Goal: Task Accomplishment & Management: Manage account settings

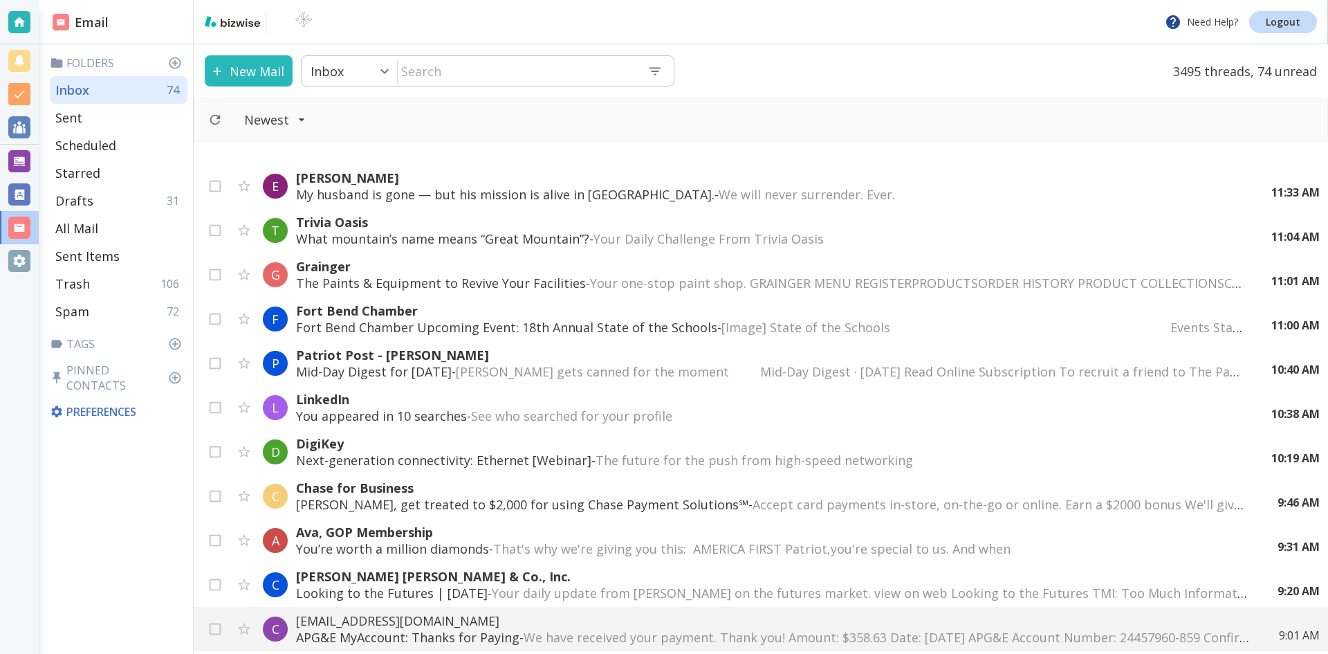
scroll to position [346, 0]
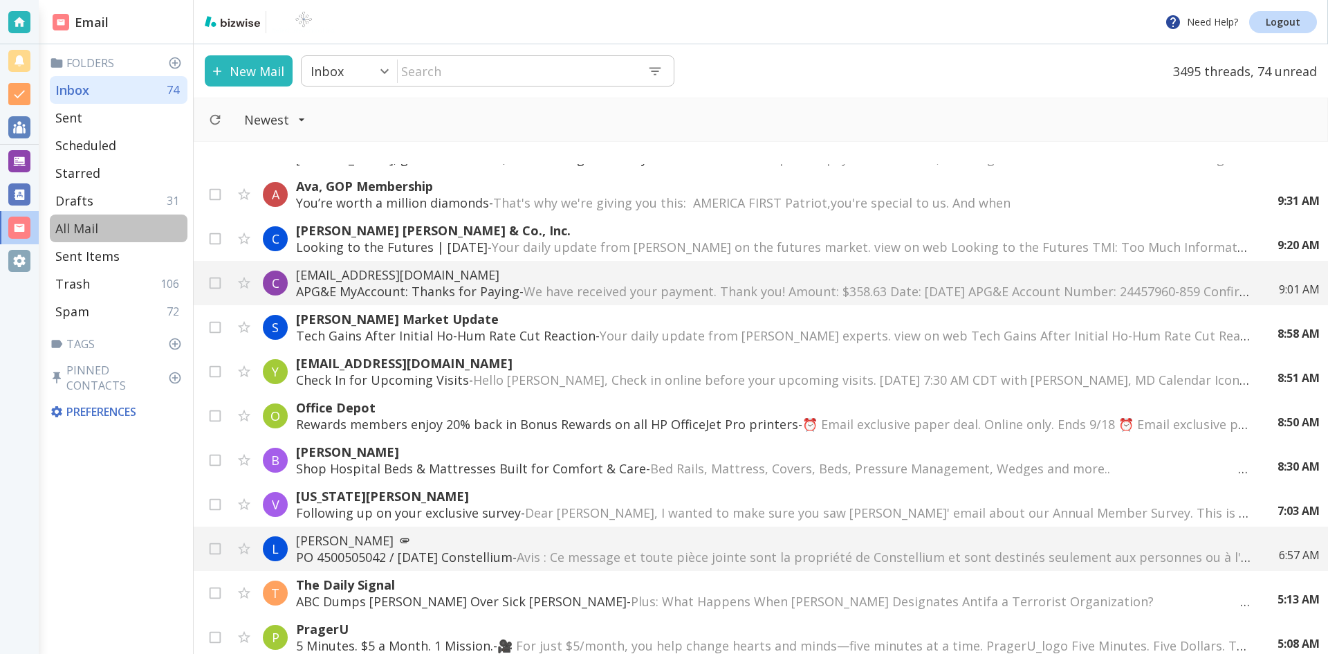
click at [78, 225] on p "All Mail" at bounding box center [76, 228] width 43 height 17
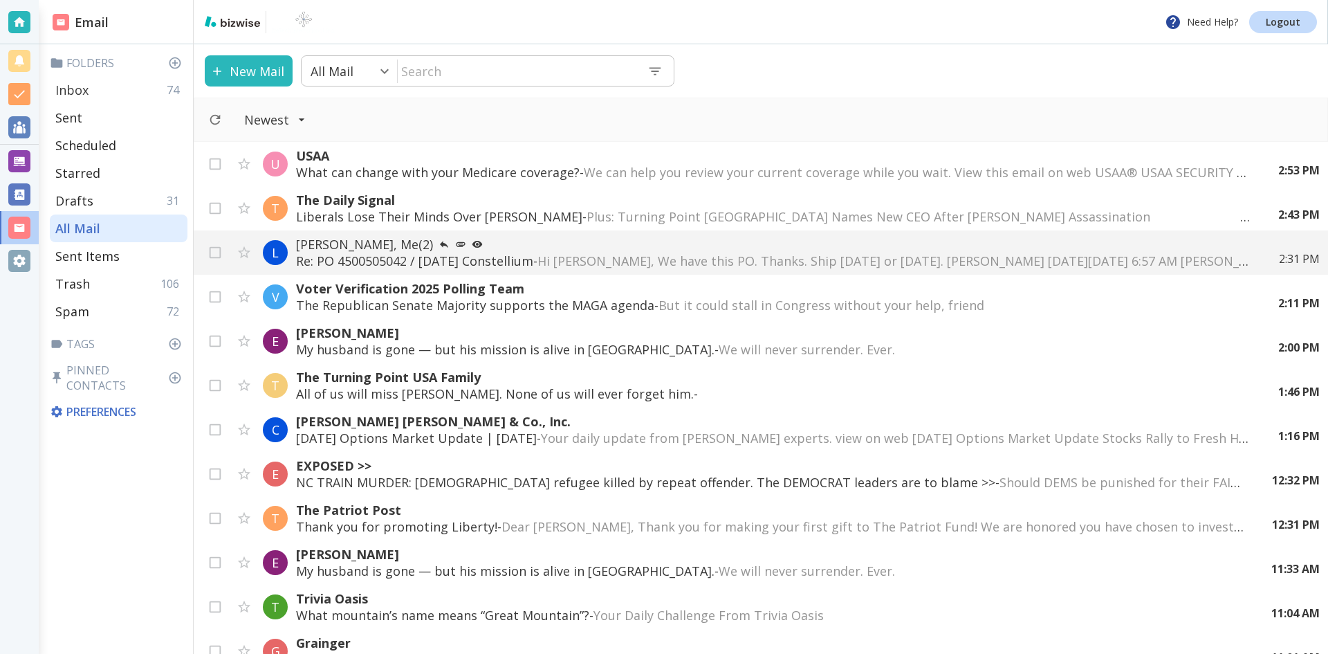
click at [88, 86] on p "Inbox" at bounding box center [71, 90] width 33 height 17
type input "0"
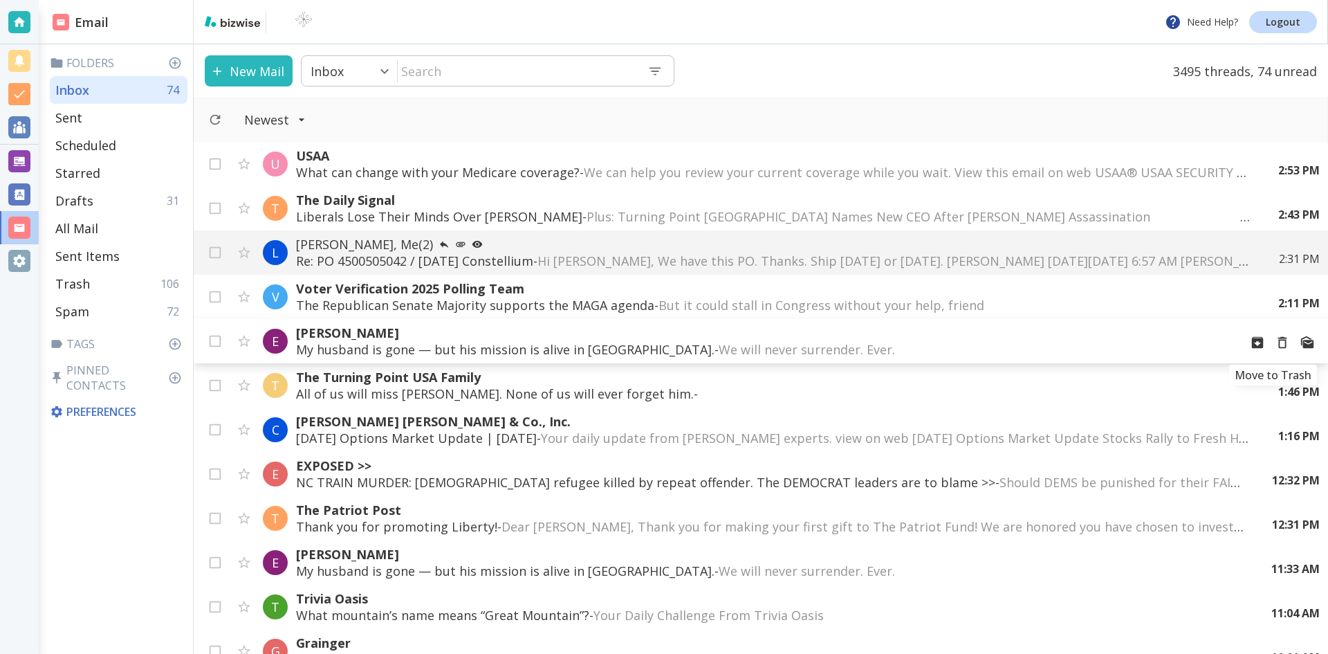
click at [1275, 343] on icon "Move to Trash" at bounding box center [1282, 342] width 15 height 15
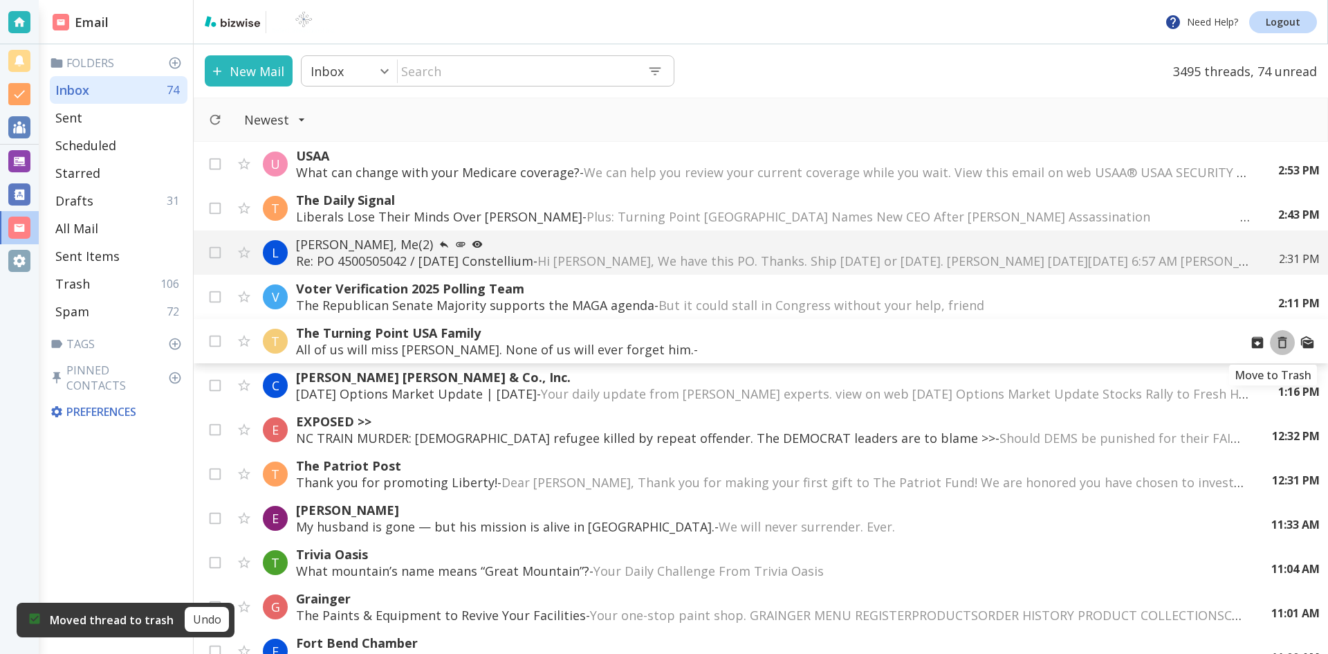
click at [1275, 343] on icon "Move to Trash" at bounding box center [1282, 342] width 15 height 15
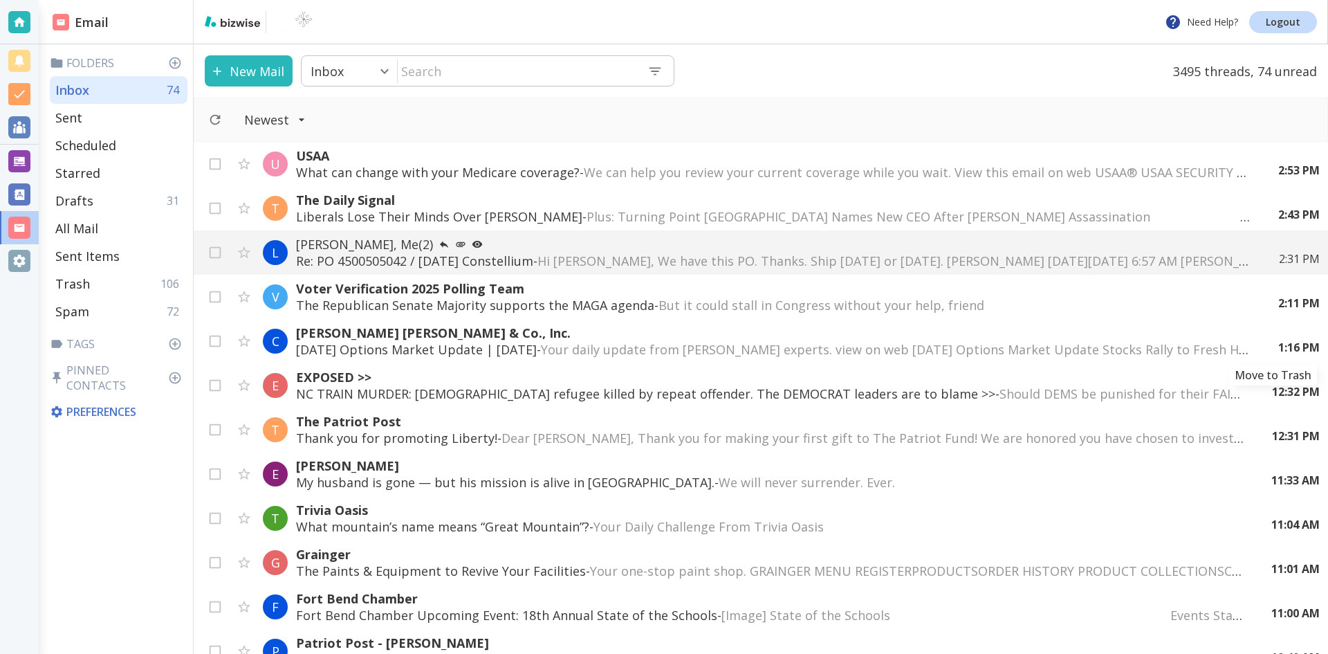
click at [1272, 340] on div "1:16 PM" at bounding box center [1293, 347] width 53 height 15
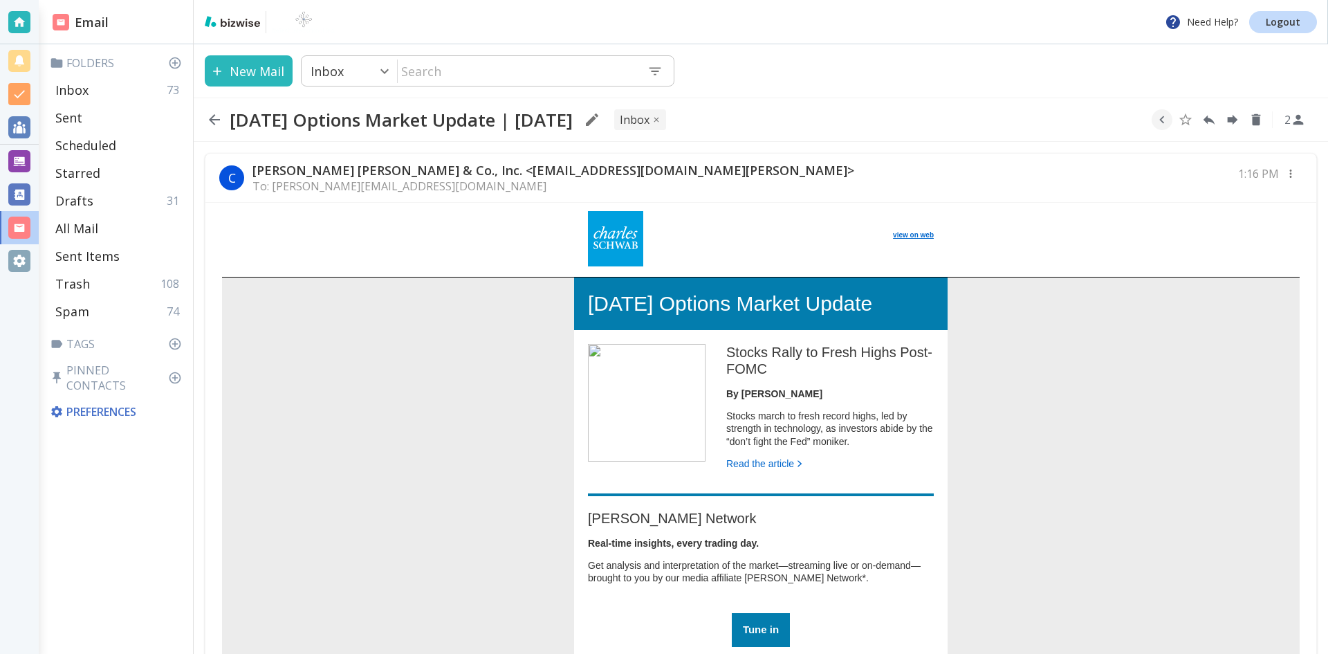
click at [212, 117] on icon "button" at bounding box center [214, 119] width 11 height 11
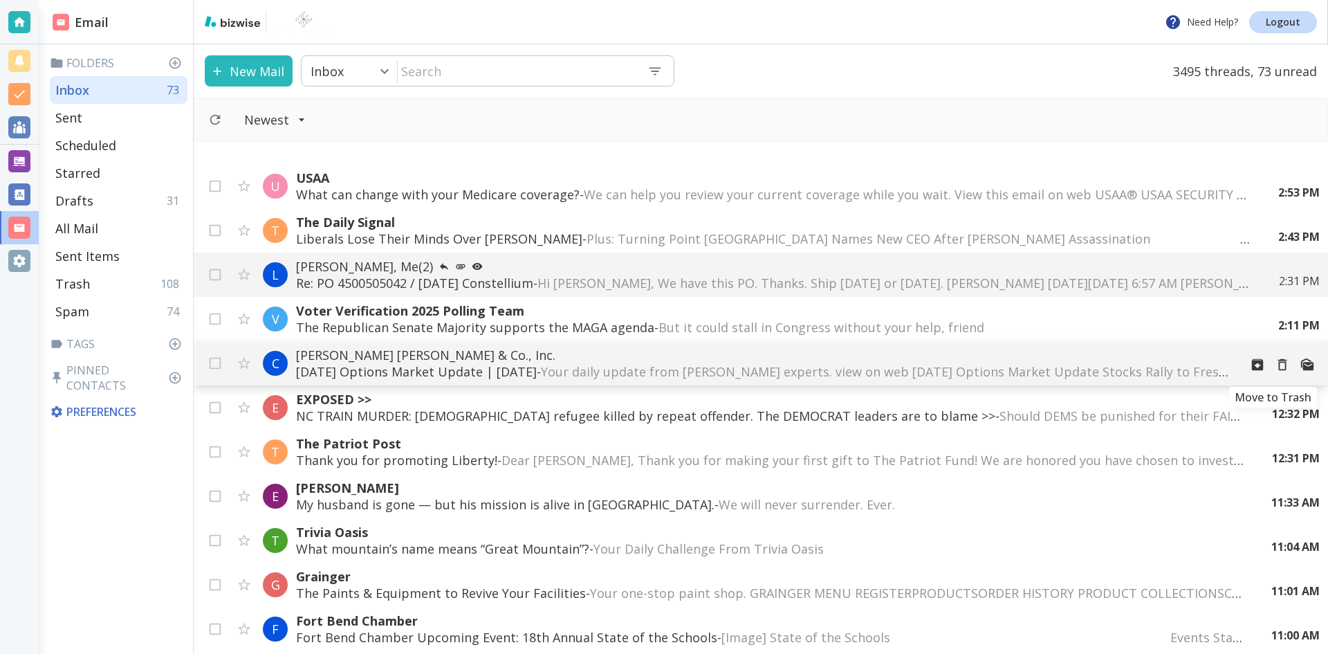
click at [1275, 364] on icon "Move to Trash" at bounding box center [1282, 364] width 15 height 15
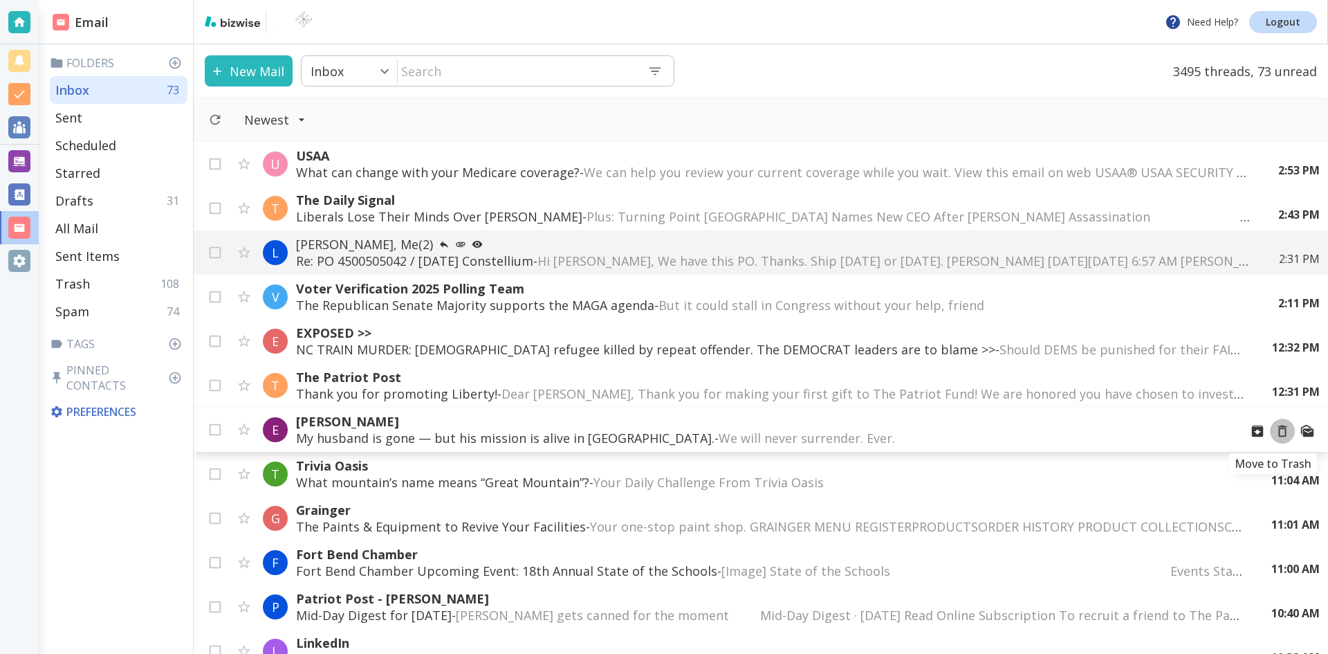
click at [1275, 431] on icon "Move to Trash" at bounding box center [1282, 430] width 15 height 15
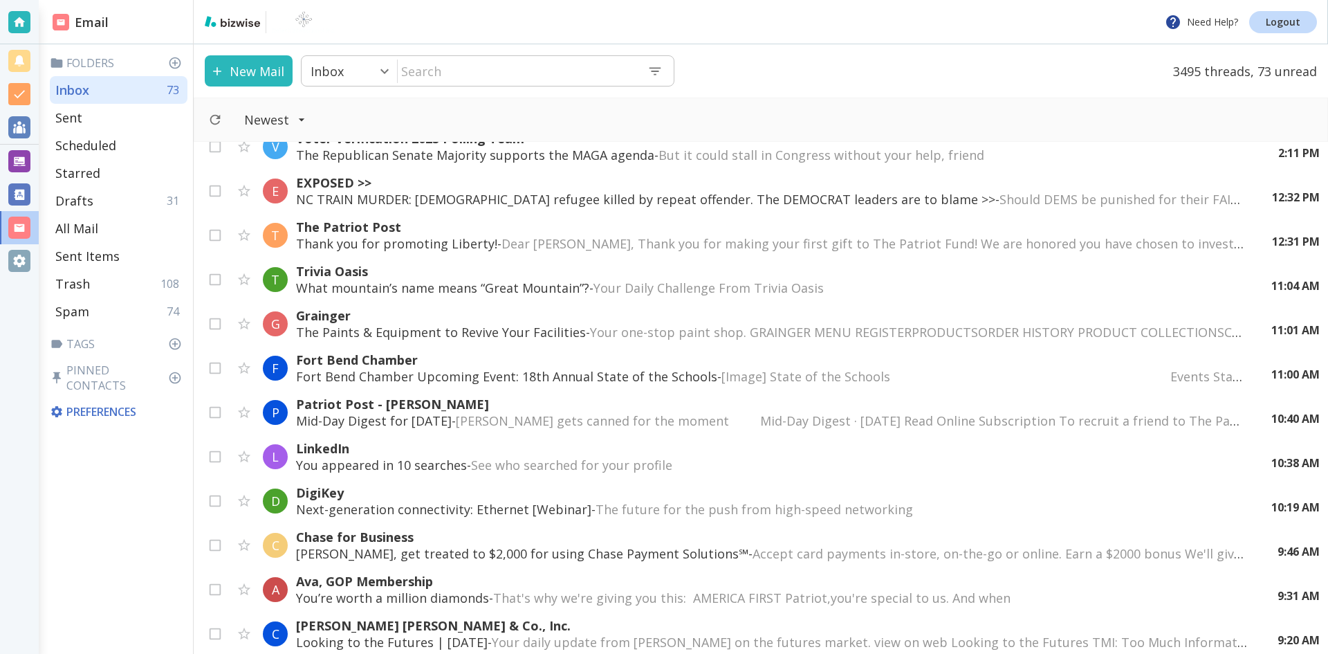
scroll to position [207, 0]
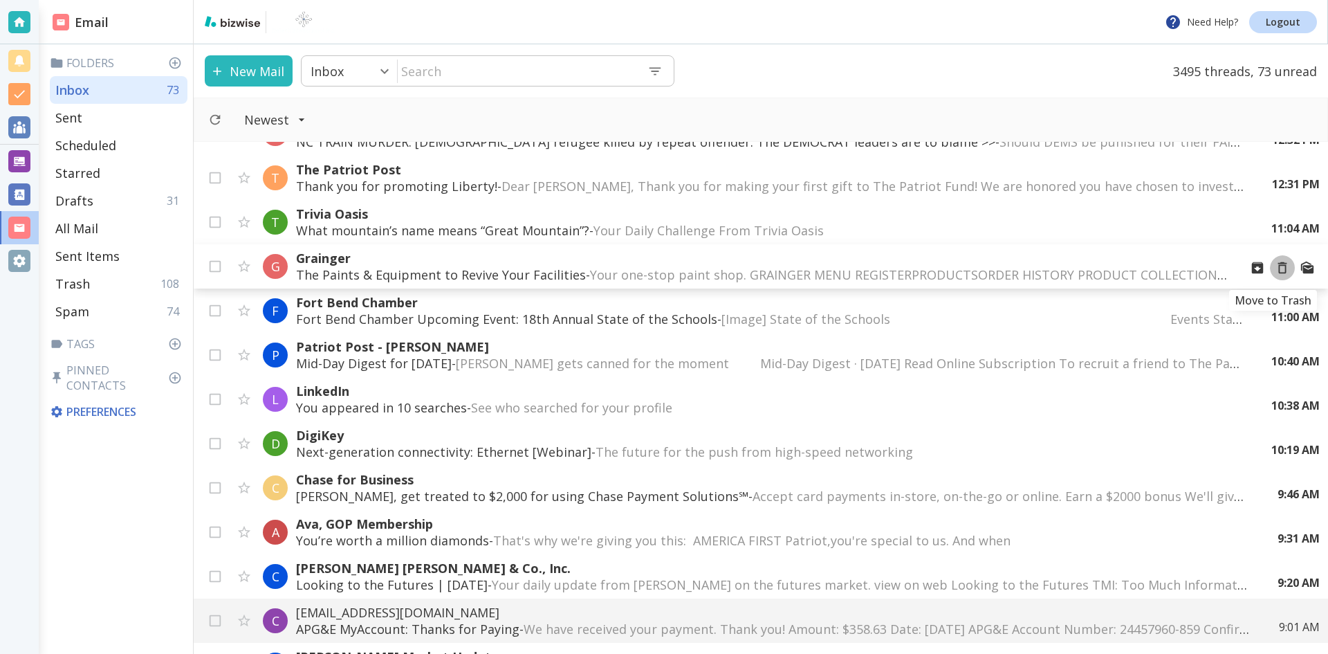
click at [1275, 267] on icon "Move to Trash" at bounding box center [1282, 267] width 15 height 15
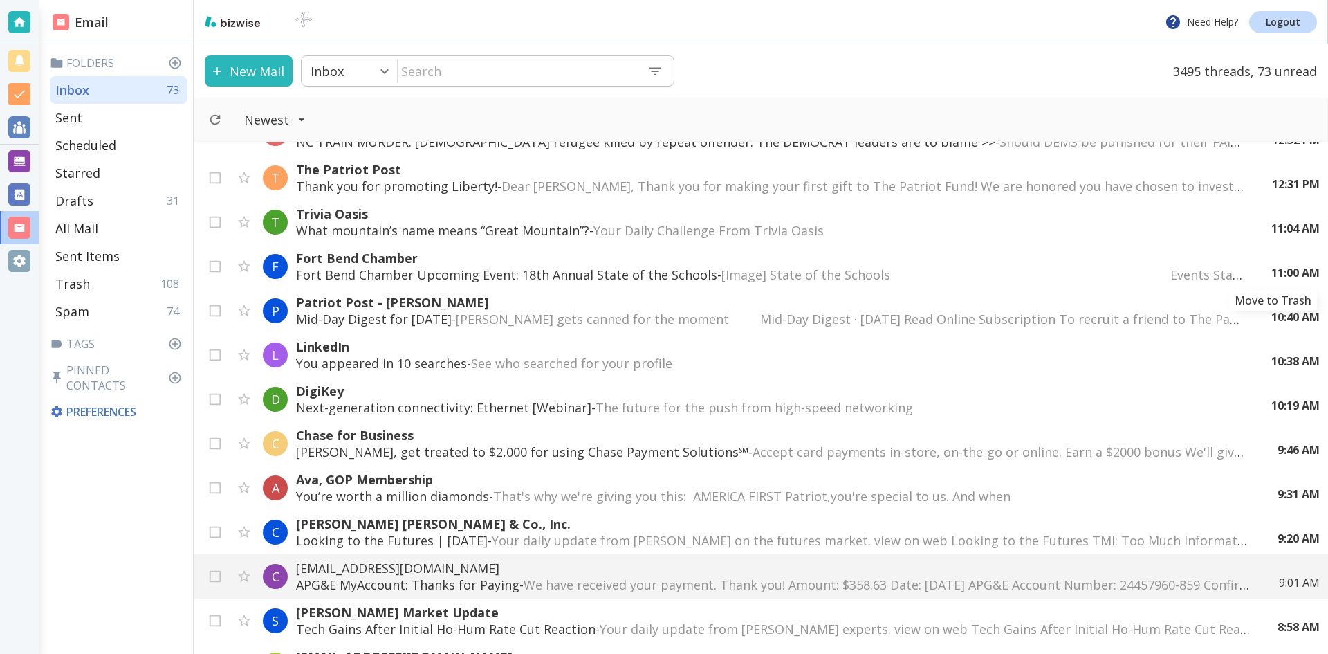
click at [0, 0] on icon "Move to Trash" at bounding box center [0, 0] width 0 height 0
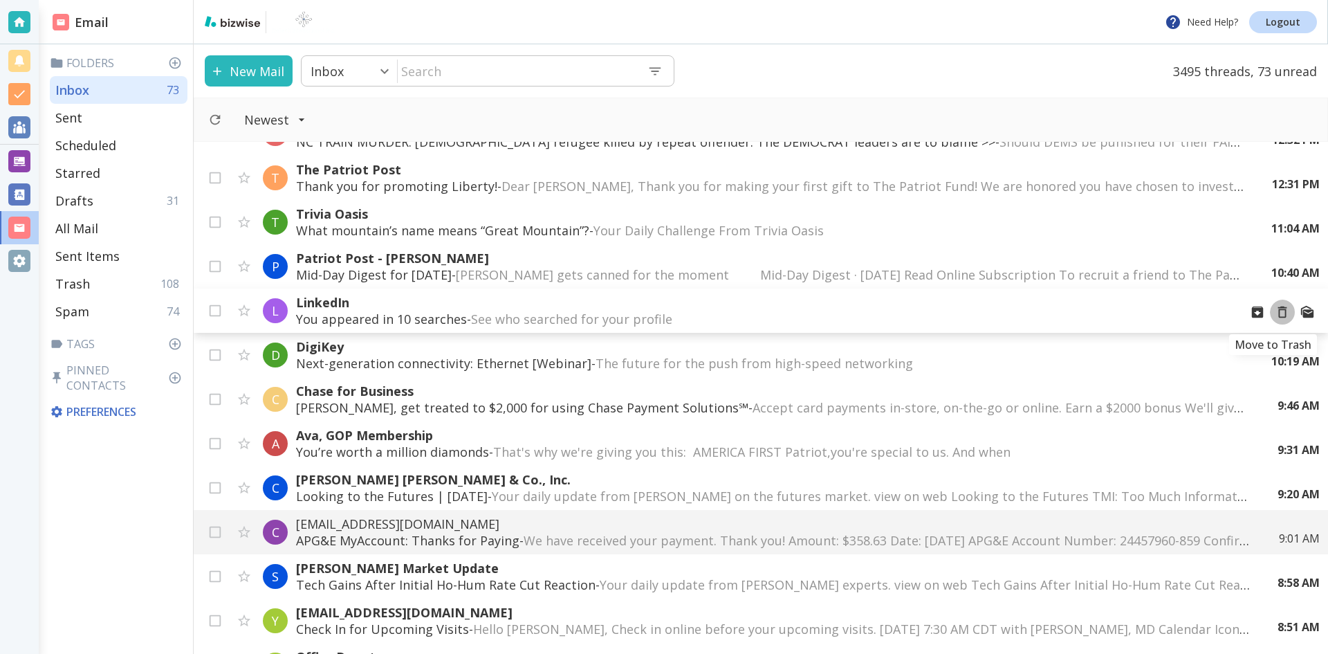
click at [1275, 313] on icon "Move to Trash" at bounding box center [1282, 311] width 15 height 15
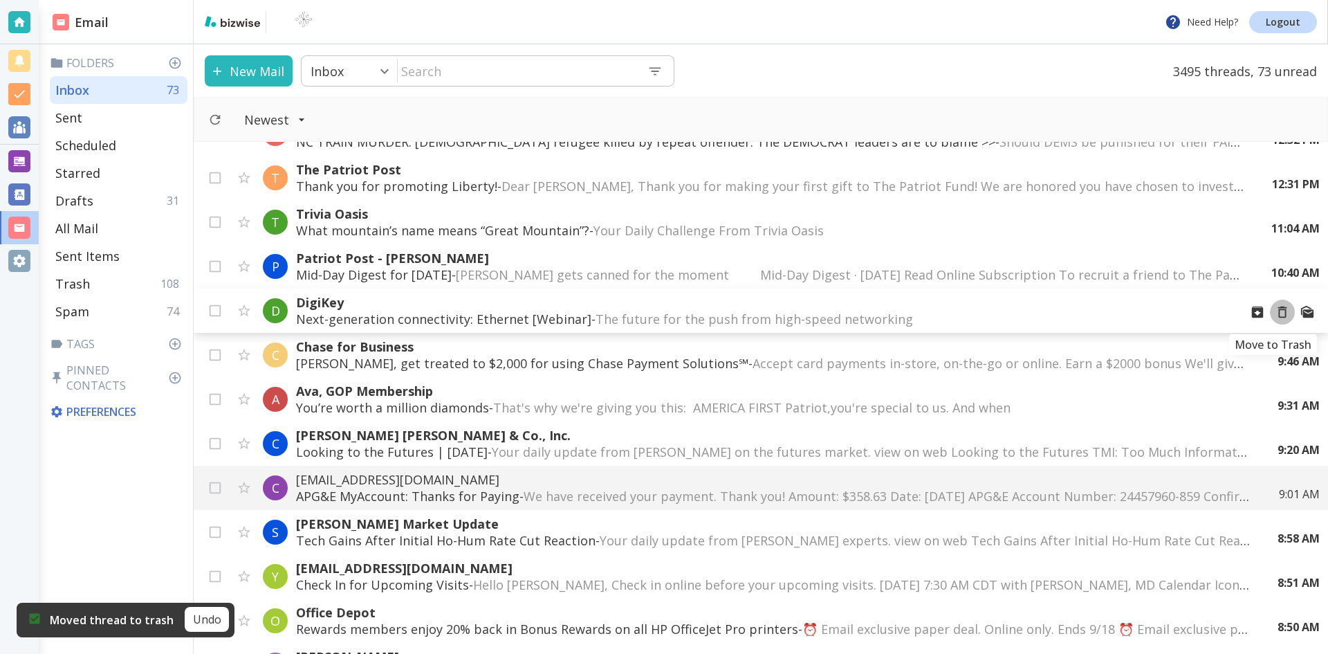
click at [1275, 311] on icon "Move to Trash" at bounding box center [1282, 311] width 15 height 15
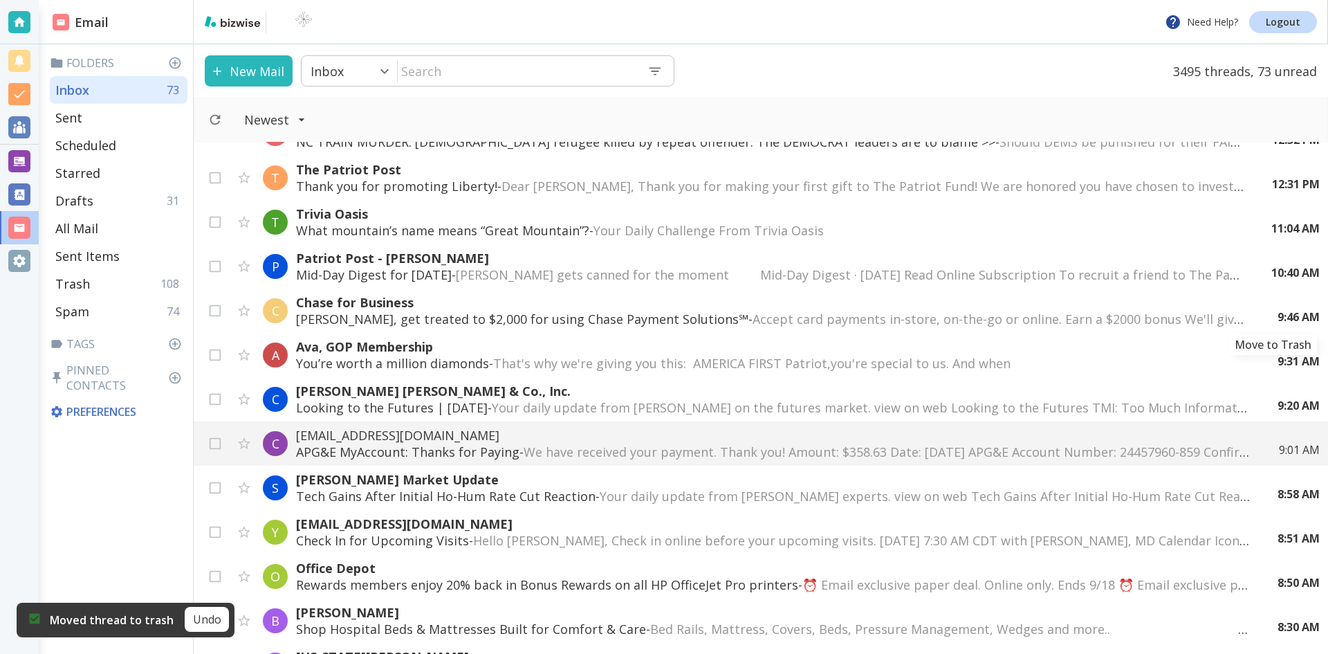
click at [0, 0] on icon "Move to Trash" at bounding box center [0, 0] width 0 height 0
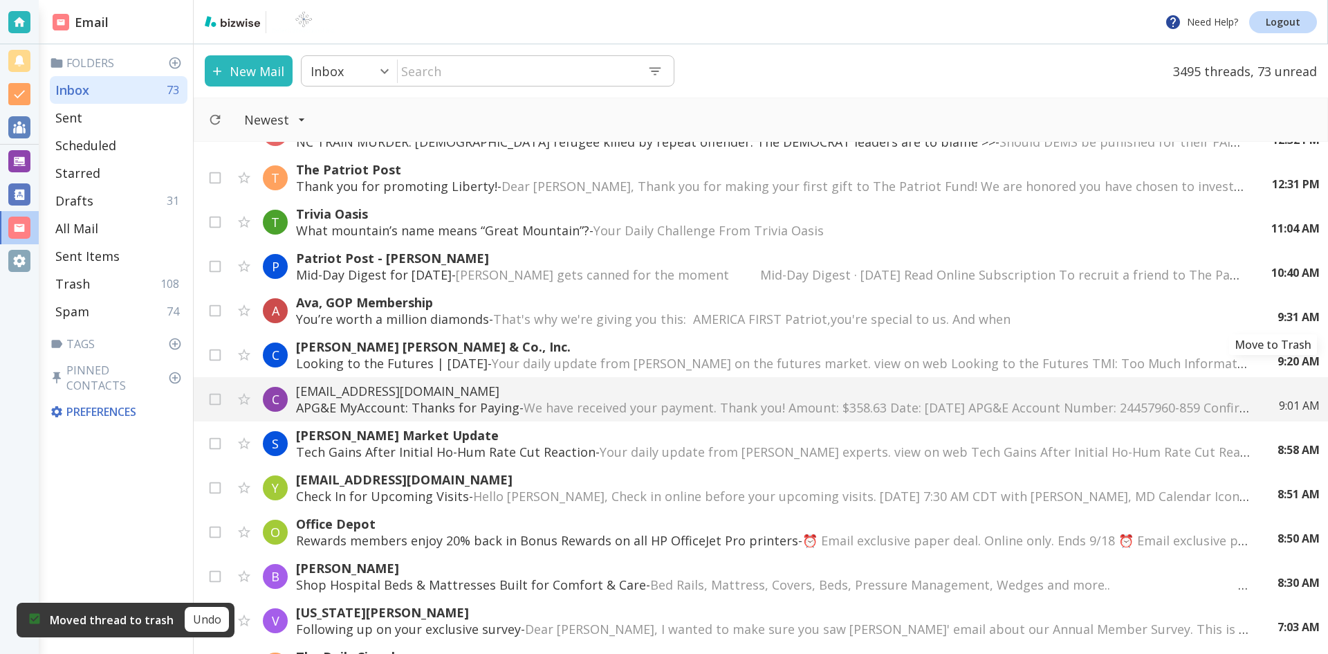
click at [0, 0] on icon "Move to Trash" at bounding box center [0, 0] width 0 height 0
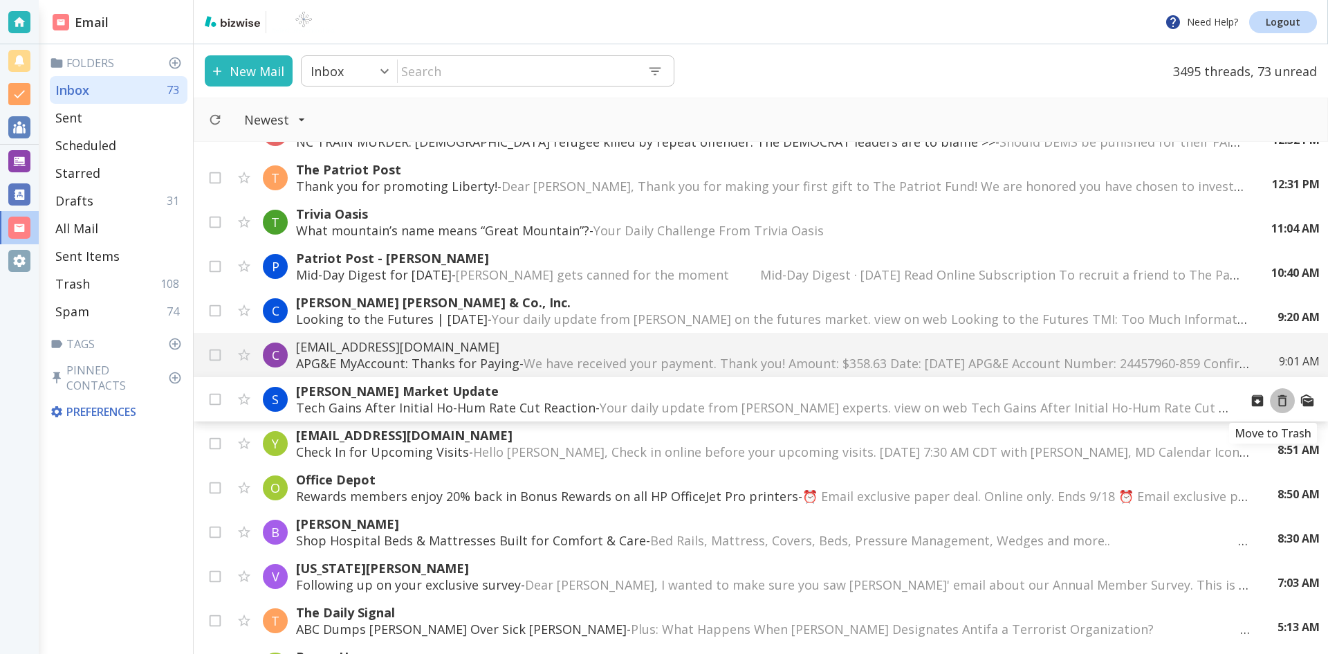
click at [1275, 401] on icon "Move to Trash" at bounding box center [1282, 400] width 15 height 15
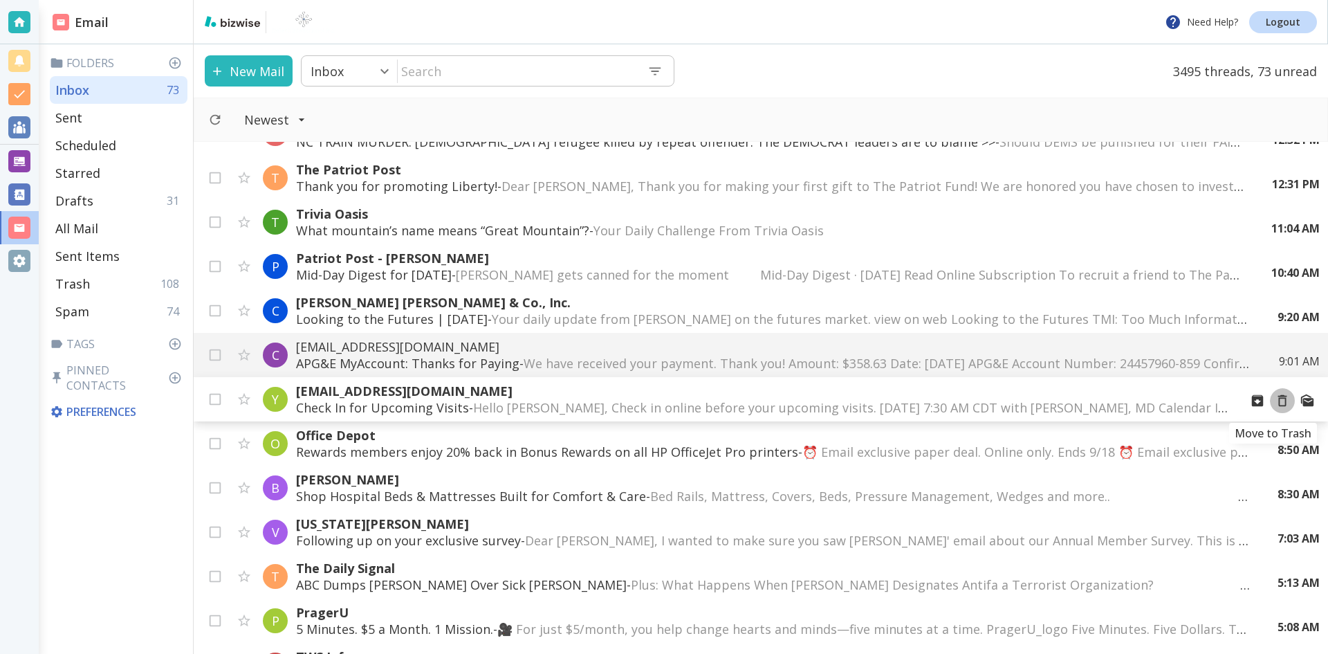
click at [1275, 402] on icon "Move to Trash" at bounding box center [1282, 400] width 15 height 15
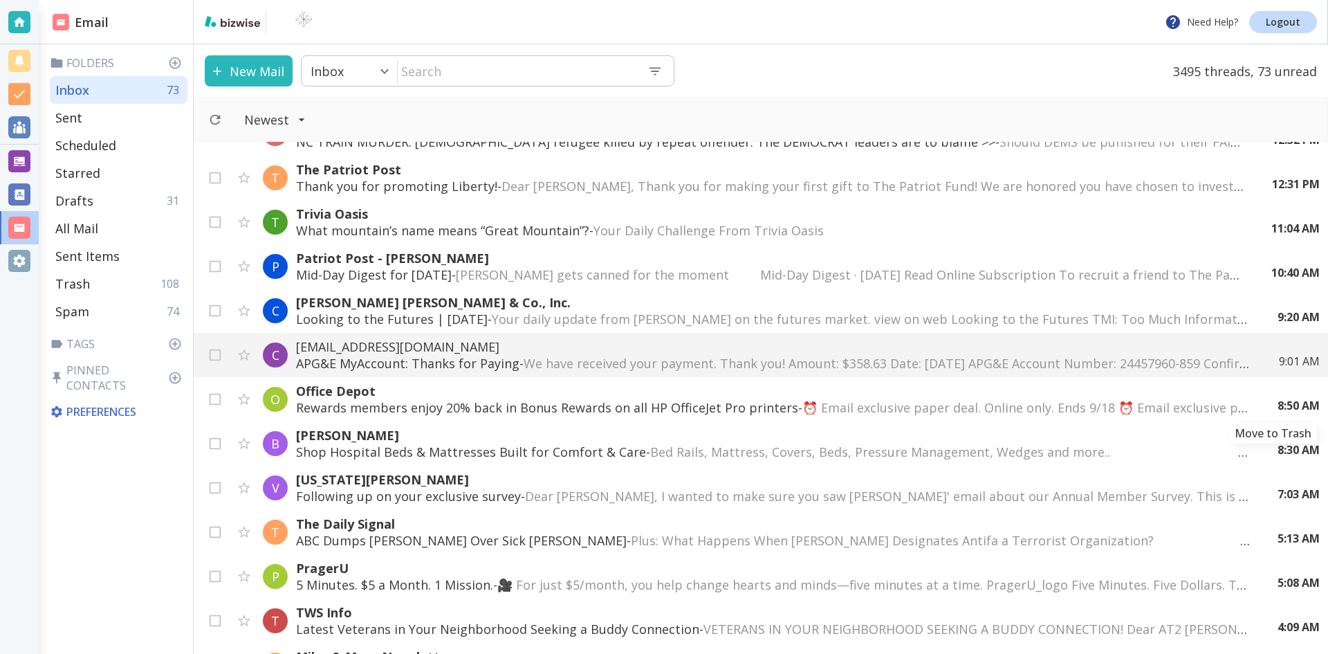
click at [0, 0] on icon "Move to Trash" at bounding box center [0, 0] width 0 height 0
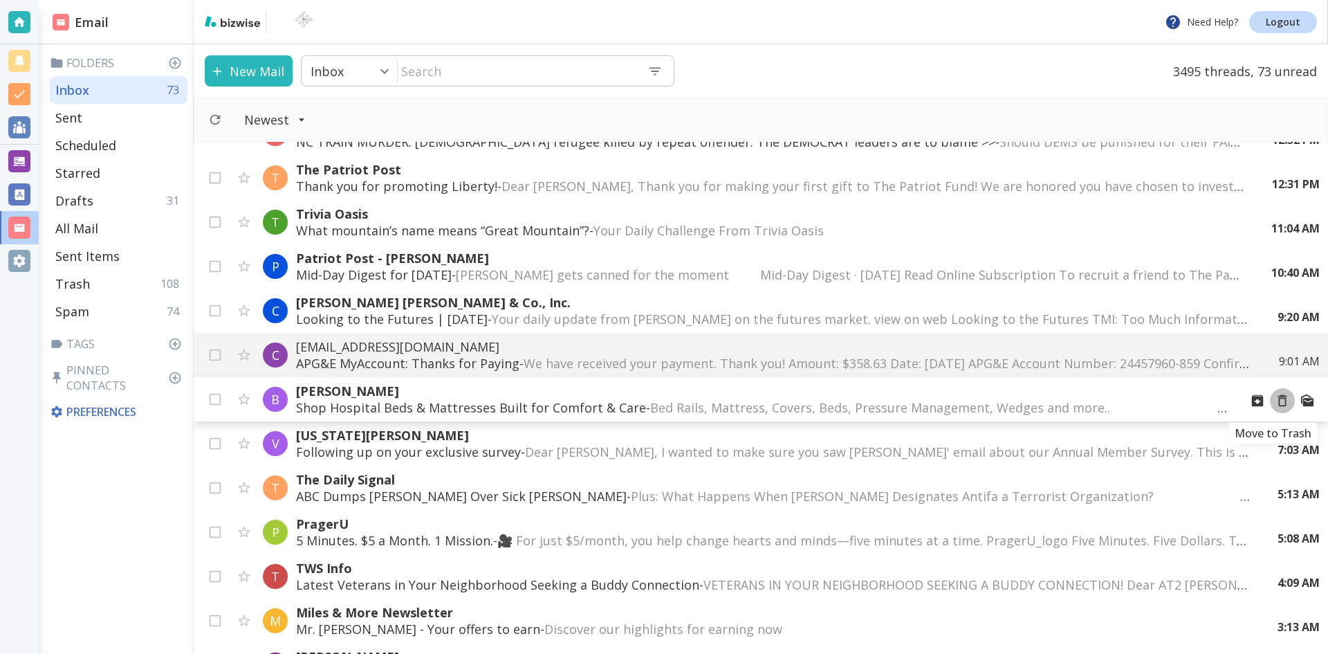
click at [1275, 400] on icon "Move to Trash" at bounding box center [1282, 400] width 15 height 15
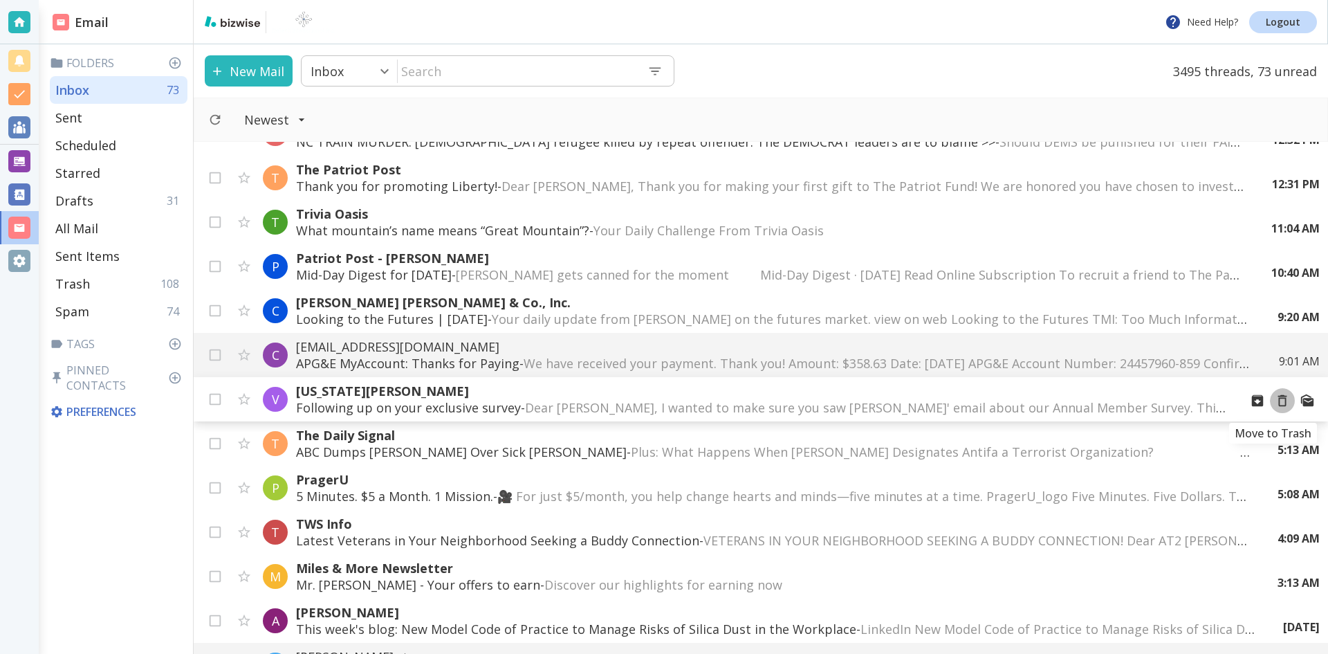
click at [1275, 399] on icon "Move to Trash" at bounding box center [1282, 400] width 15 height 15
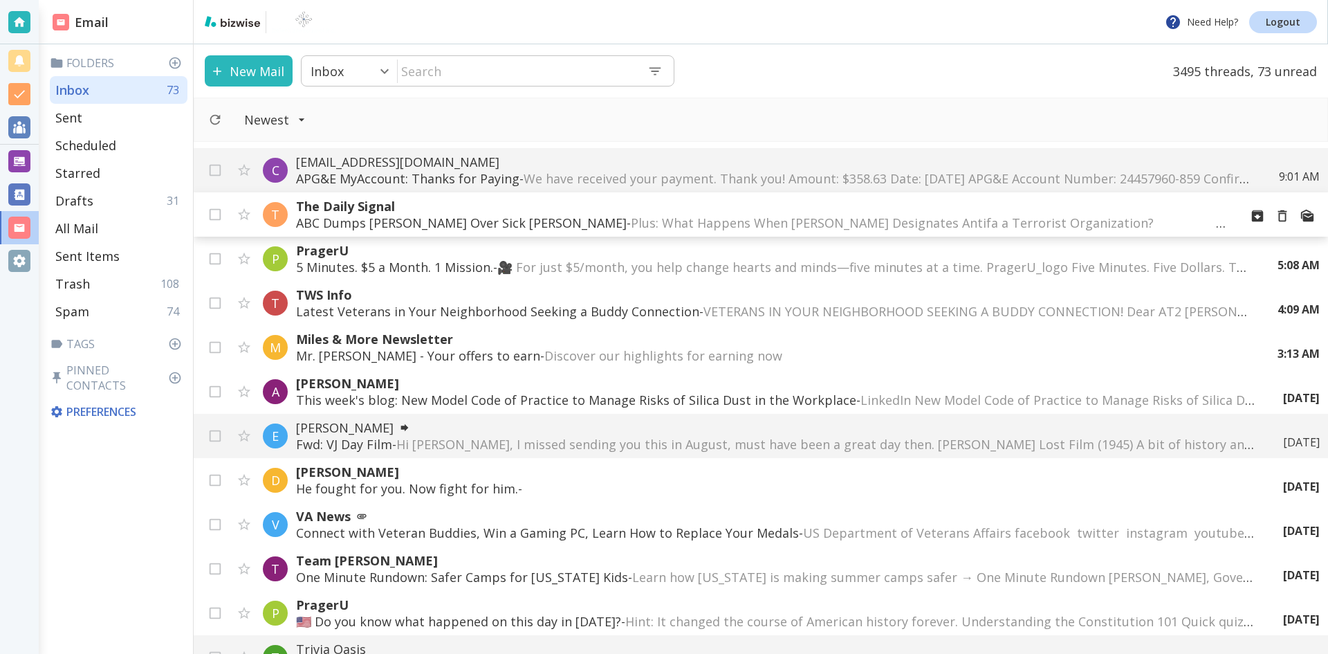
scroll to position [415, 0]
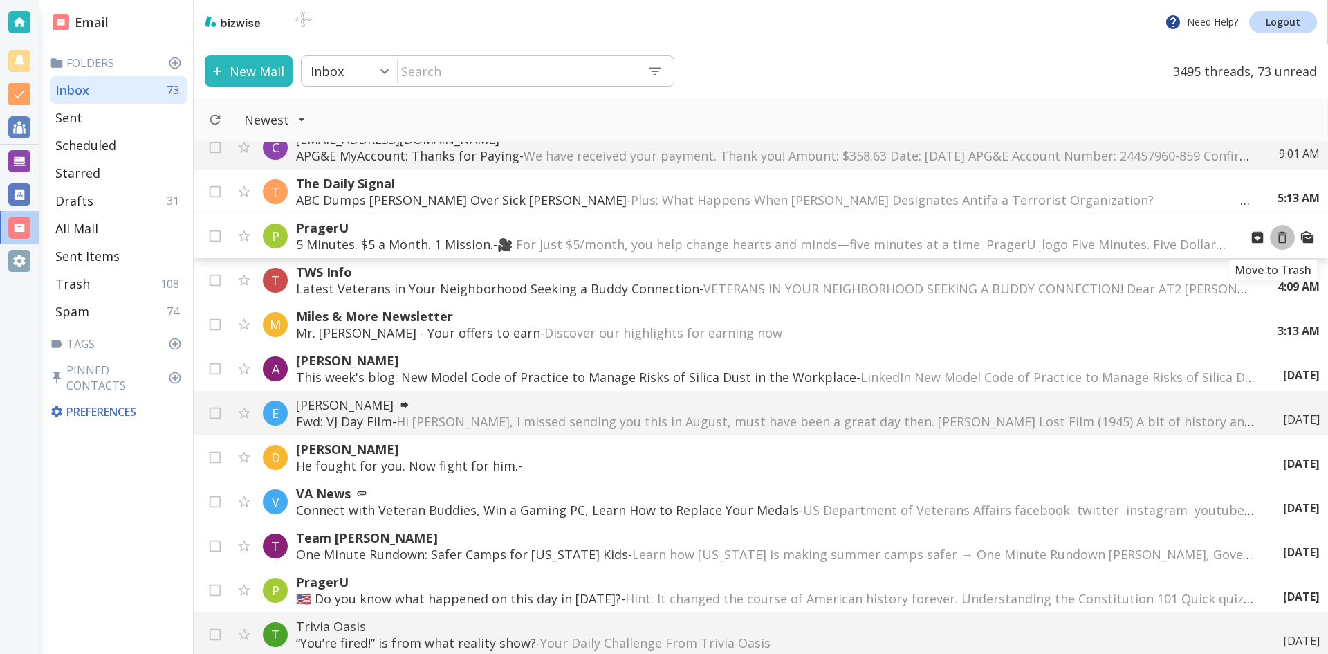
click at [1275, 238] on icon "Move to Trash" at bounding box center [1282, 237] width 15 height 15
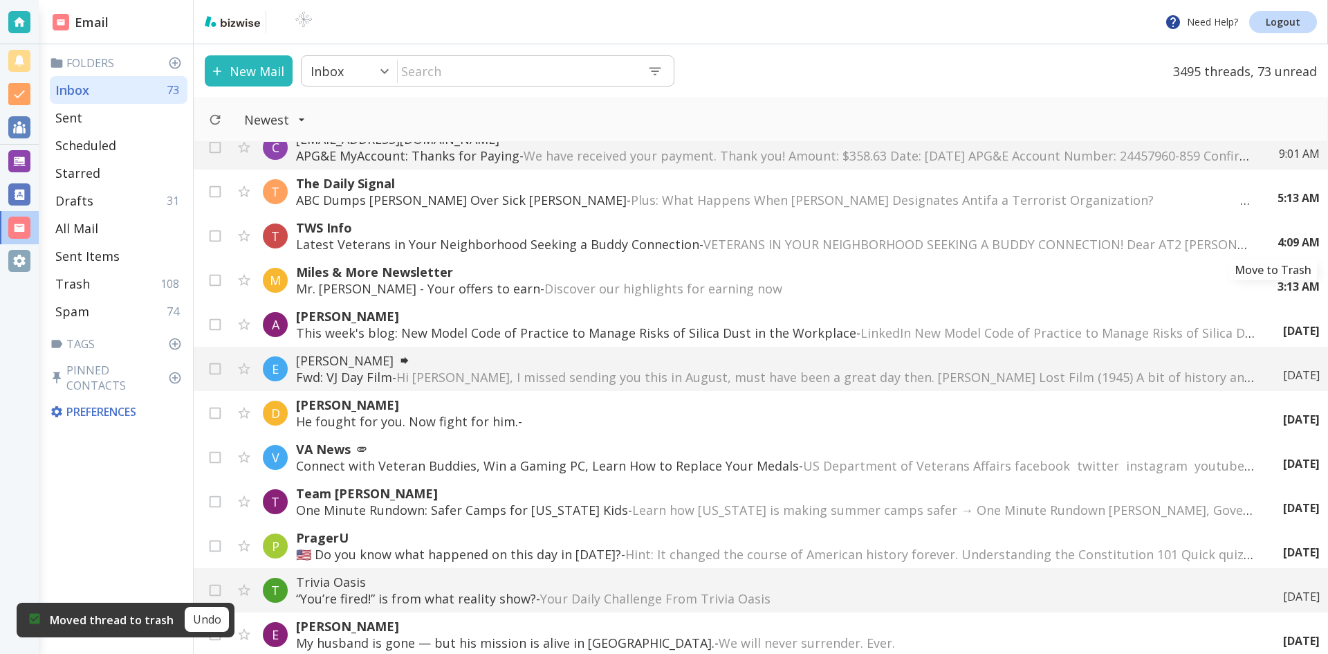
click at [0, 0] on icon "Move to Trash" at bounding box center [0, 0] width 0 height 0
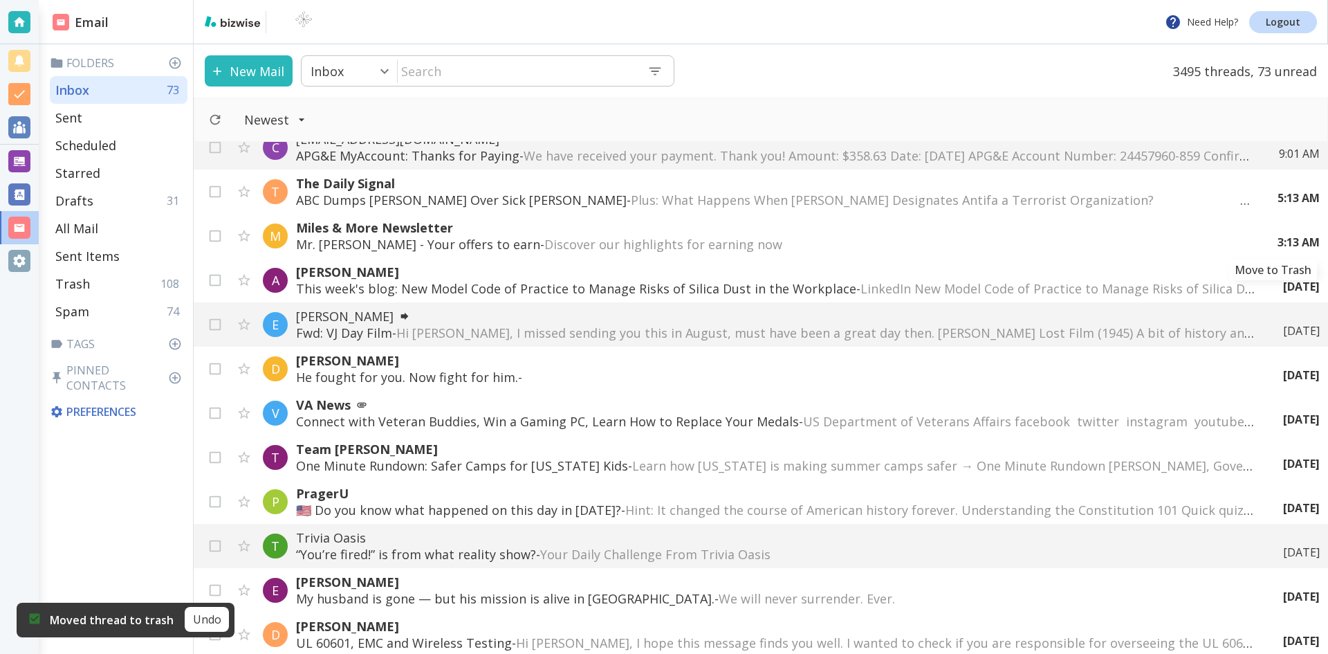
click at [0, 0] on icon "Move to Trash" at bounding box center [0, 0] width 0 height 0
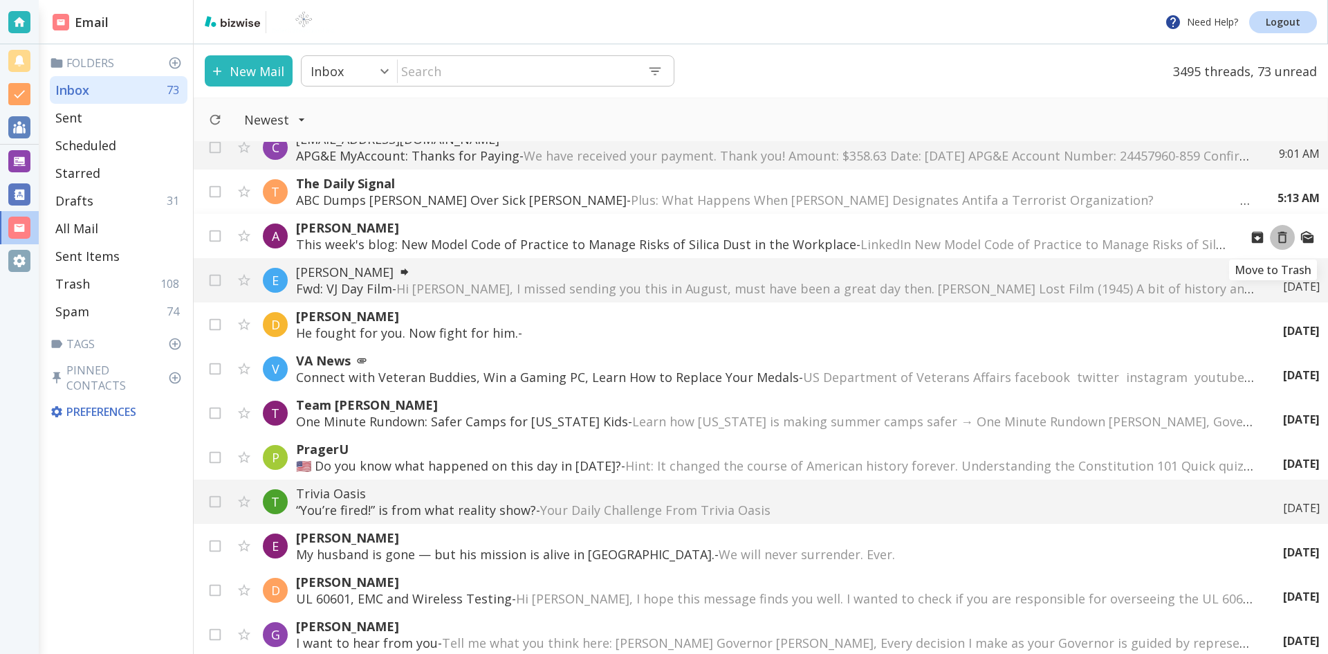
click at [1275, 237] on icon "Move to Trash" at bounding box center [1282, 237] width 15 height 15
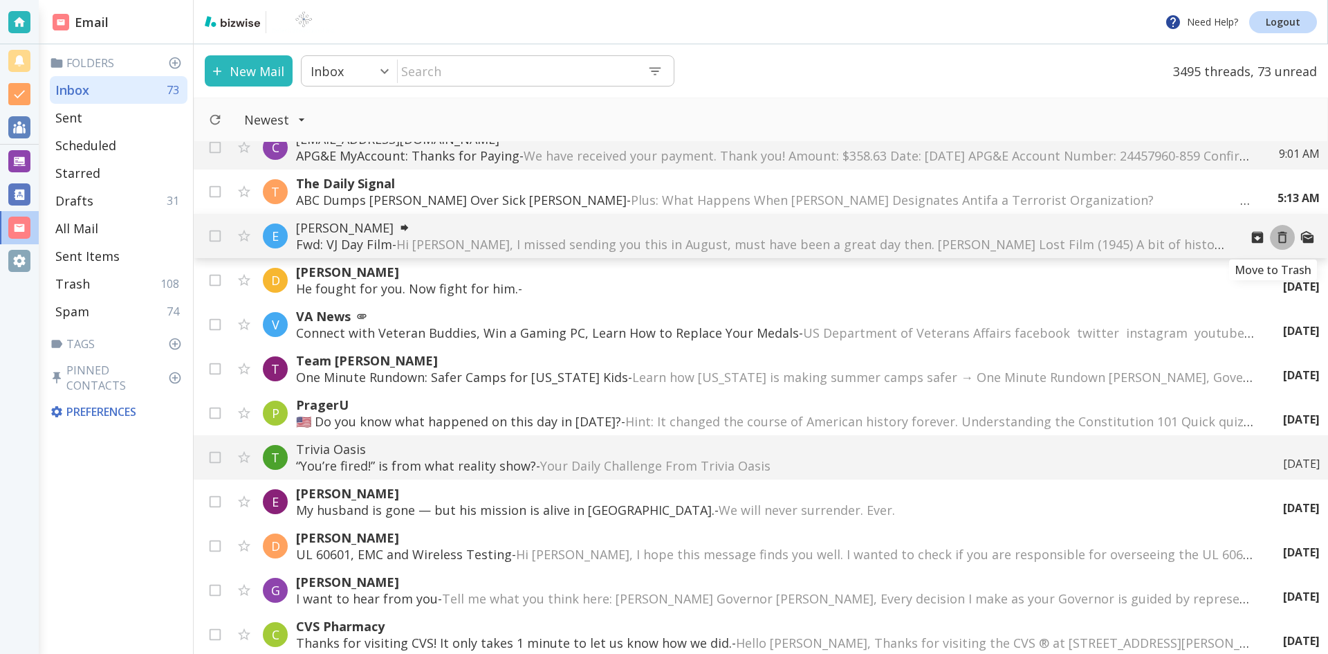
click at [1275, 237] on icon "Move to Trash" at bounding box center [1282, 237] width 15 height 15
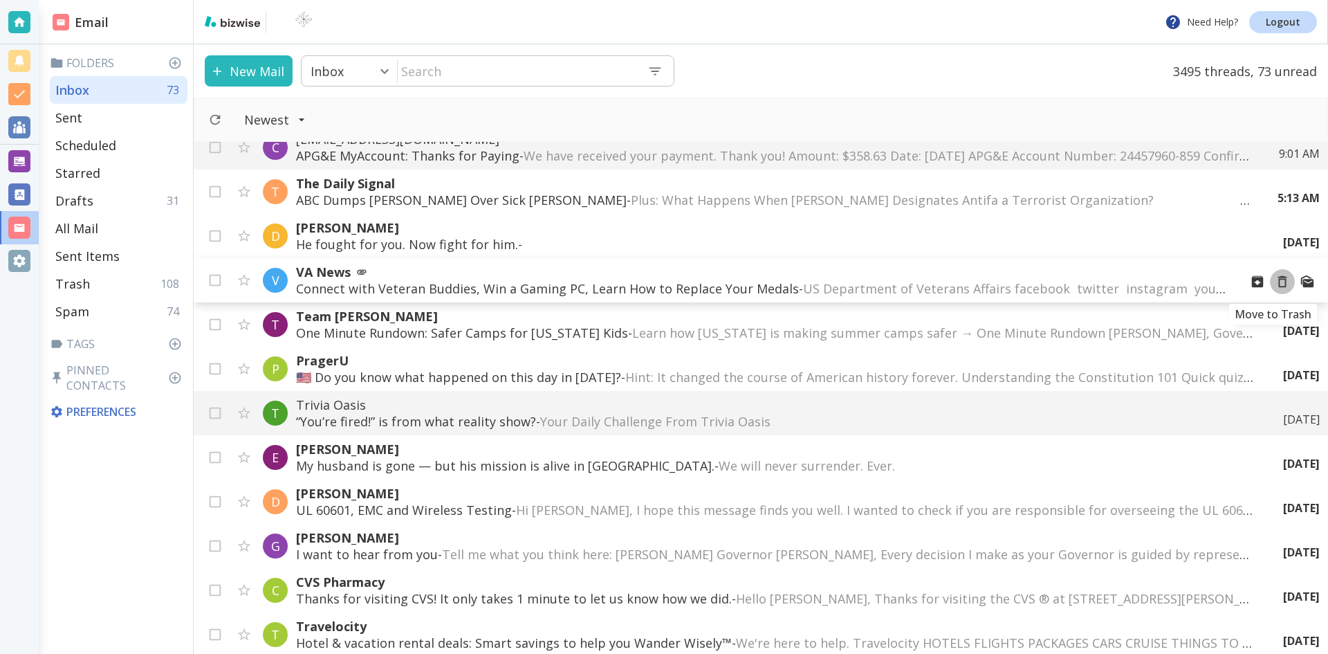
click at [1275, 282] on icon "Move to Trash" at bounding box center [1282, 281] width 15 height 15
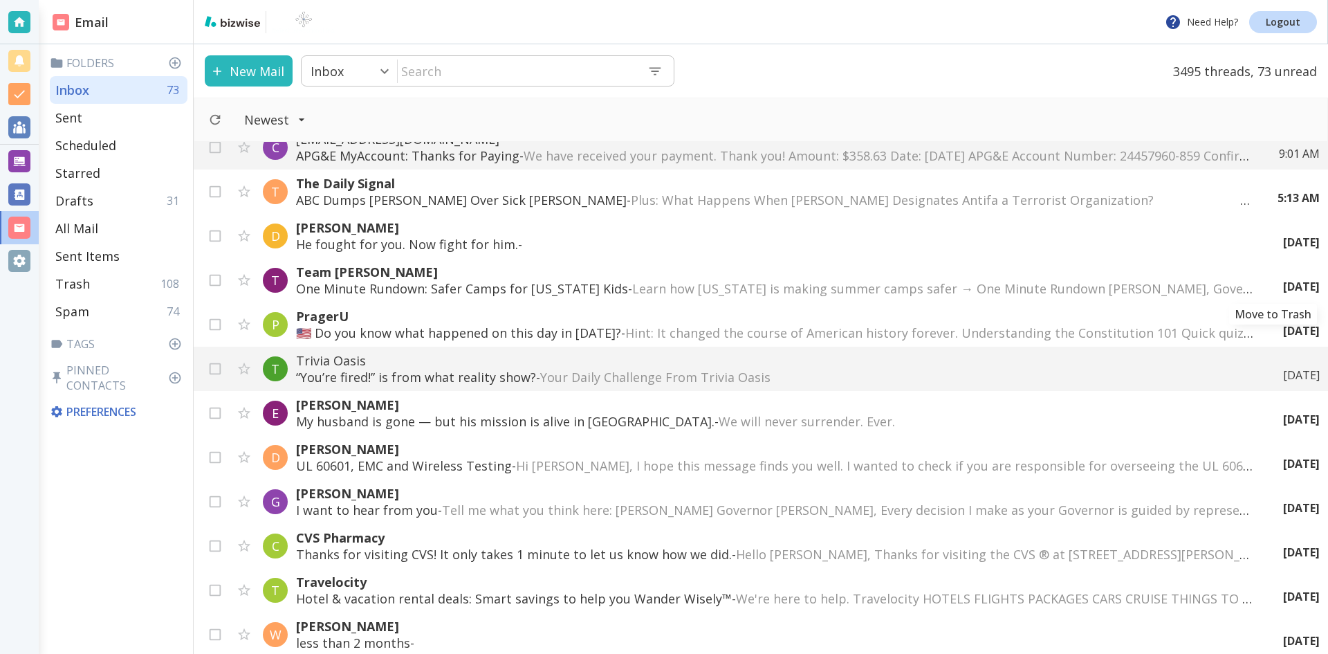
click at [0, 0] on icon "Move to Trash" at bounding box center [0, 0] width 0 height 0
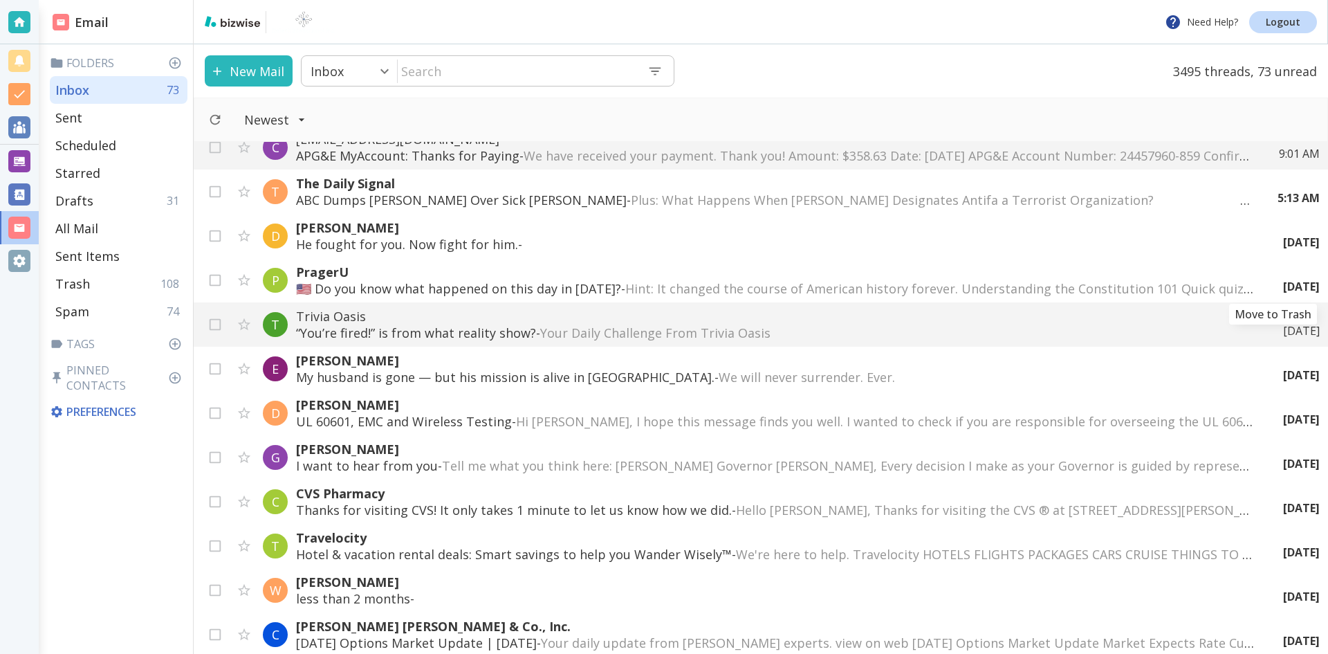
click at [0, 0] on icon "Move to Trash" at bounding box center [0, 0] width 0 height 0
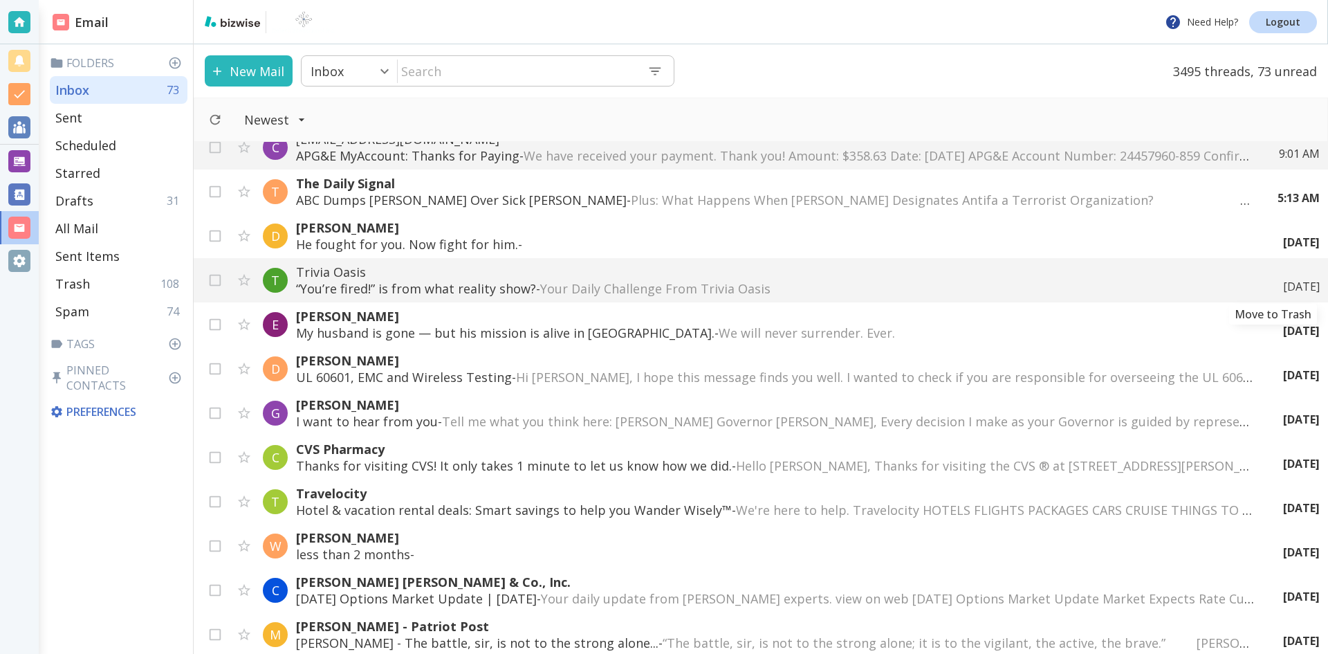
click at [0, 0] on icon "Move to Trash" at bounding box center [0, 0] width 0 height 0
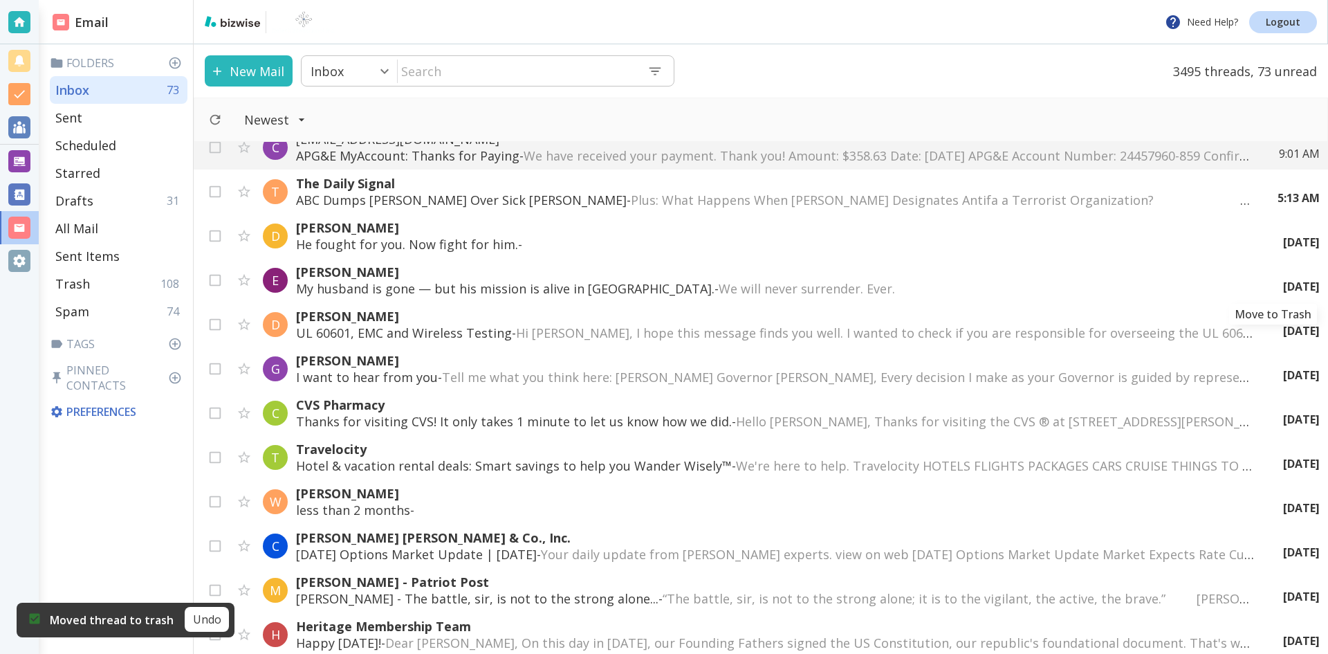
click at [0, 0] on icon "Move to Trash" at bounding box center [0, 0] width 0 height 0
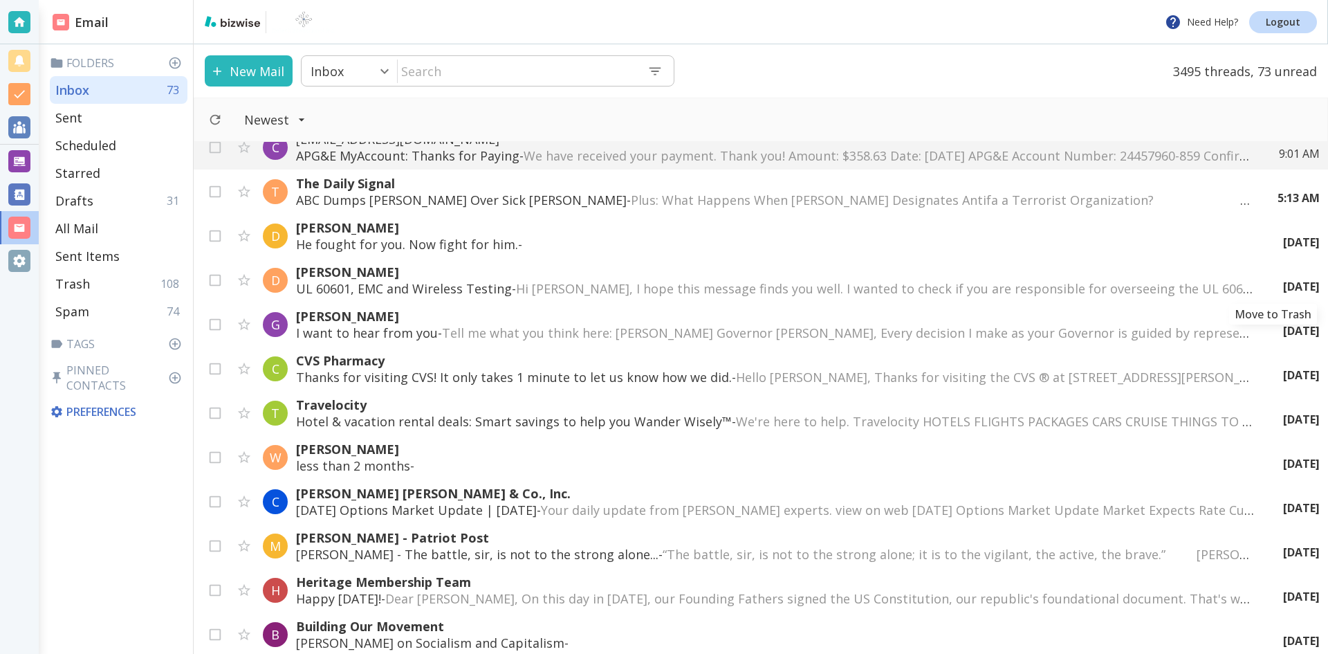
click at [0, 0] on icon "Move to Trash" at bounding box center [0, 0] width 0 height 0
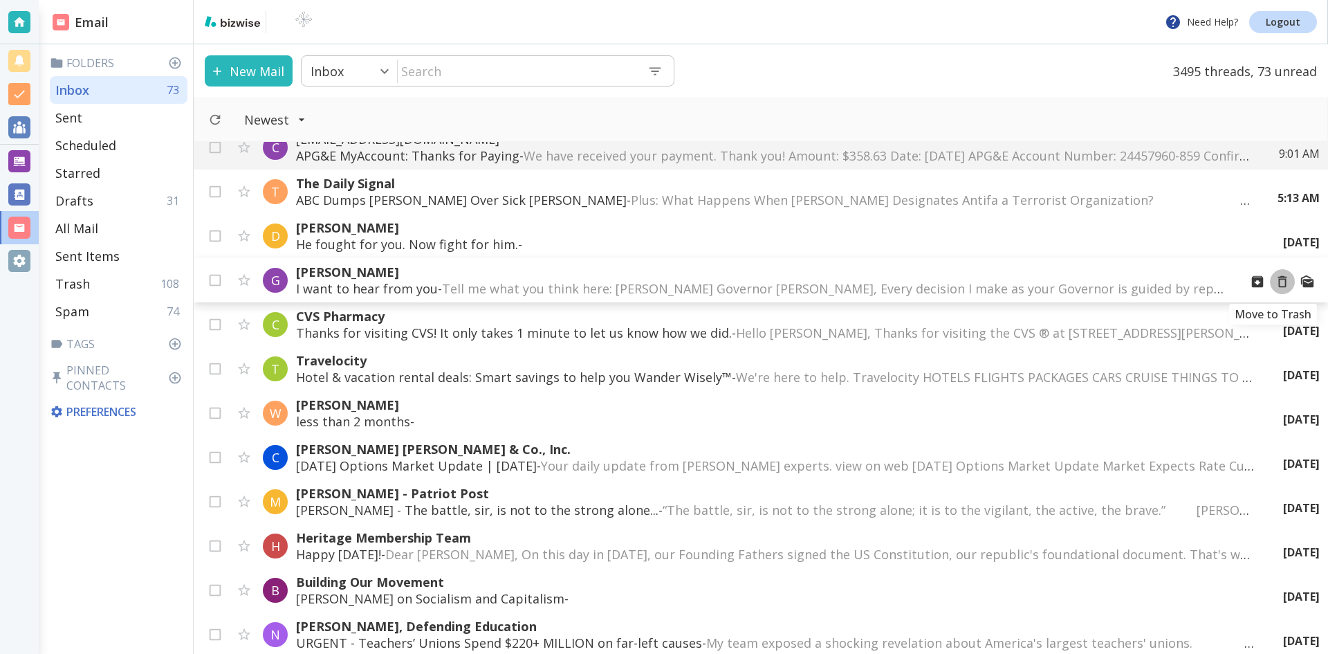
click at [1275, 282] on icon "Move to Trash" at bounding box center [1282, 281] width 15 height 15
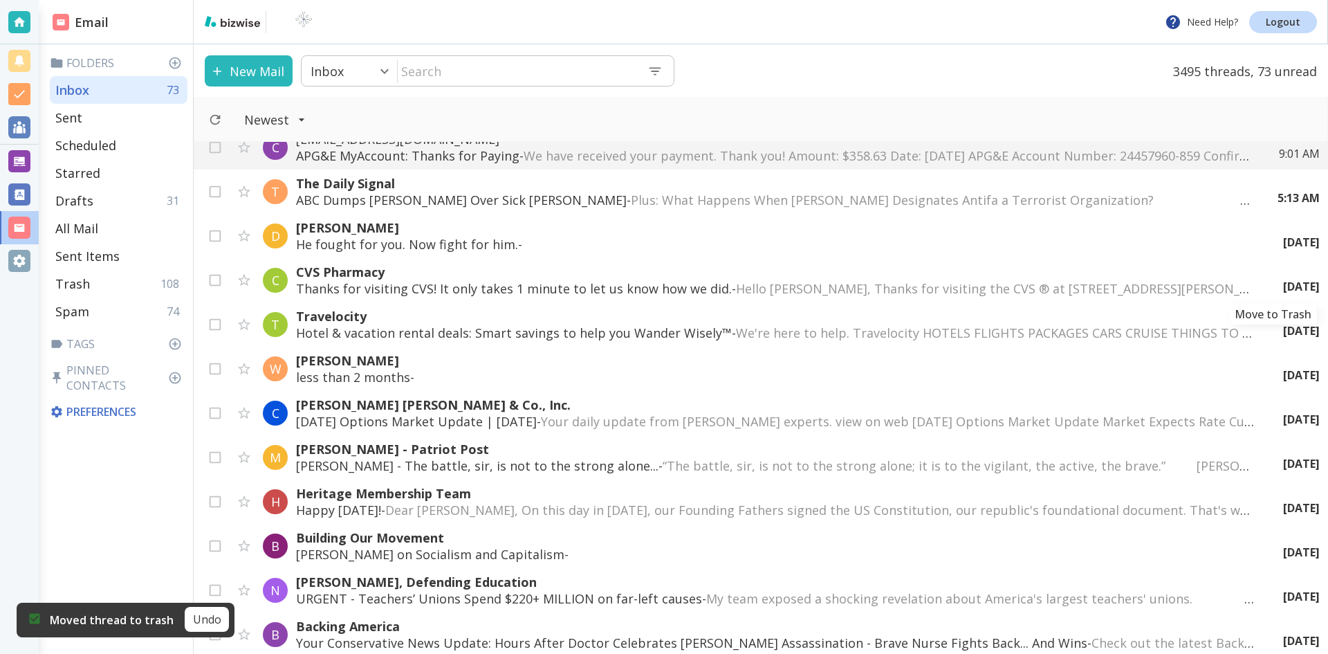
click at [0, 0] on icon "Move to Trash" at bounding box center [0, 0] width 0 height 0
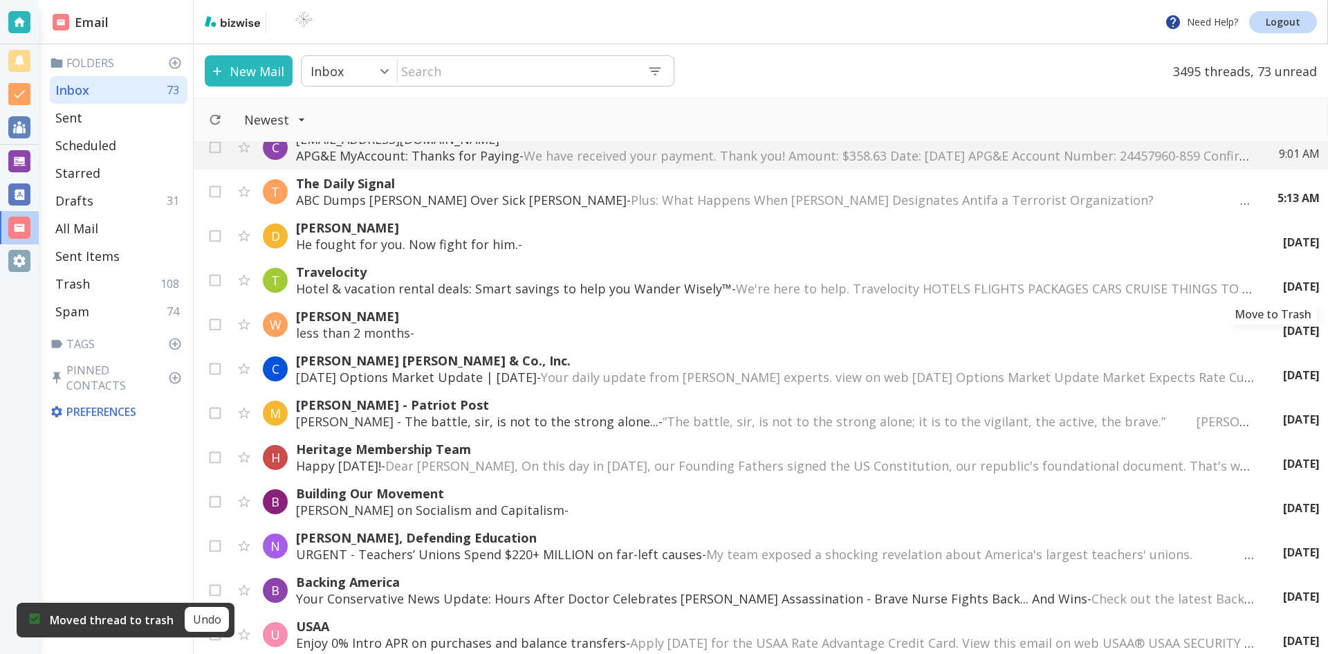
click at [0, 0] on icon "Move to Trash" at bounding box center [0, 0] width 0 height 0
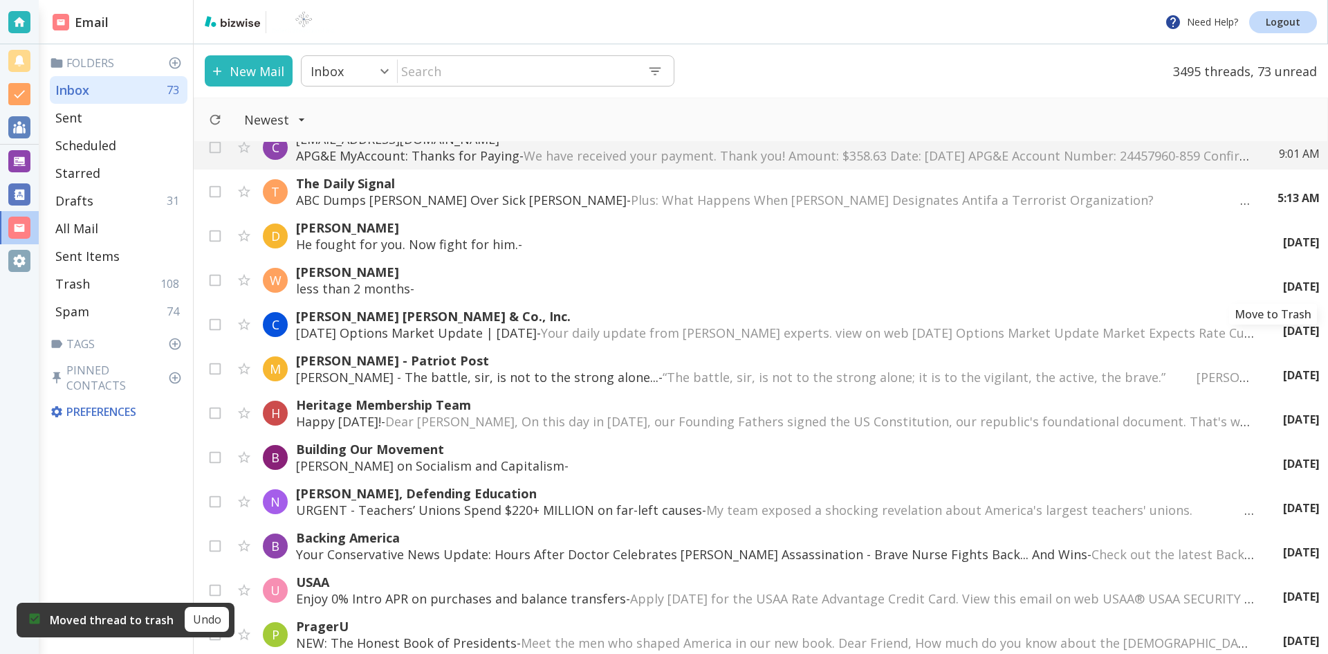
click at [0, 0] on icon "Move to Trash" at bounding box center [0, 0] width 0 height 0
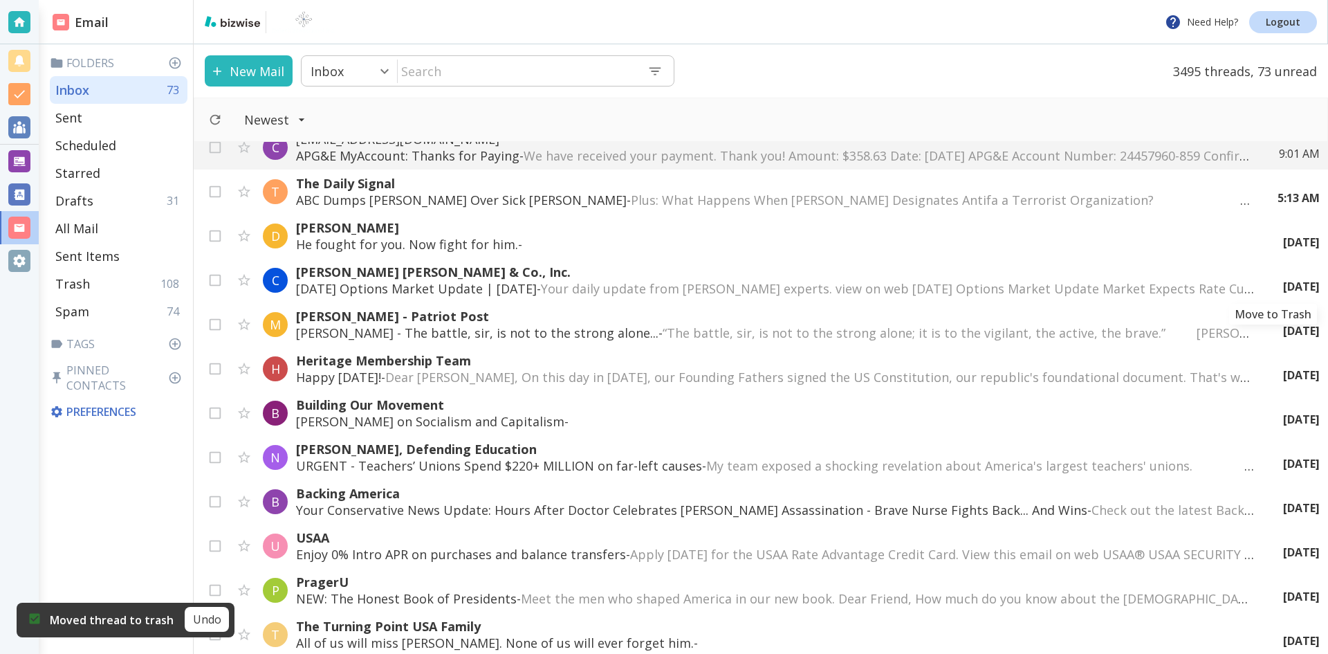
click at [0, 0] on icon "Move to Trash" at bounding box center [0, 0] width 0 height 0
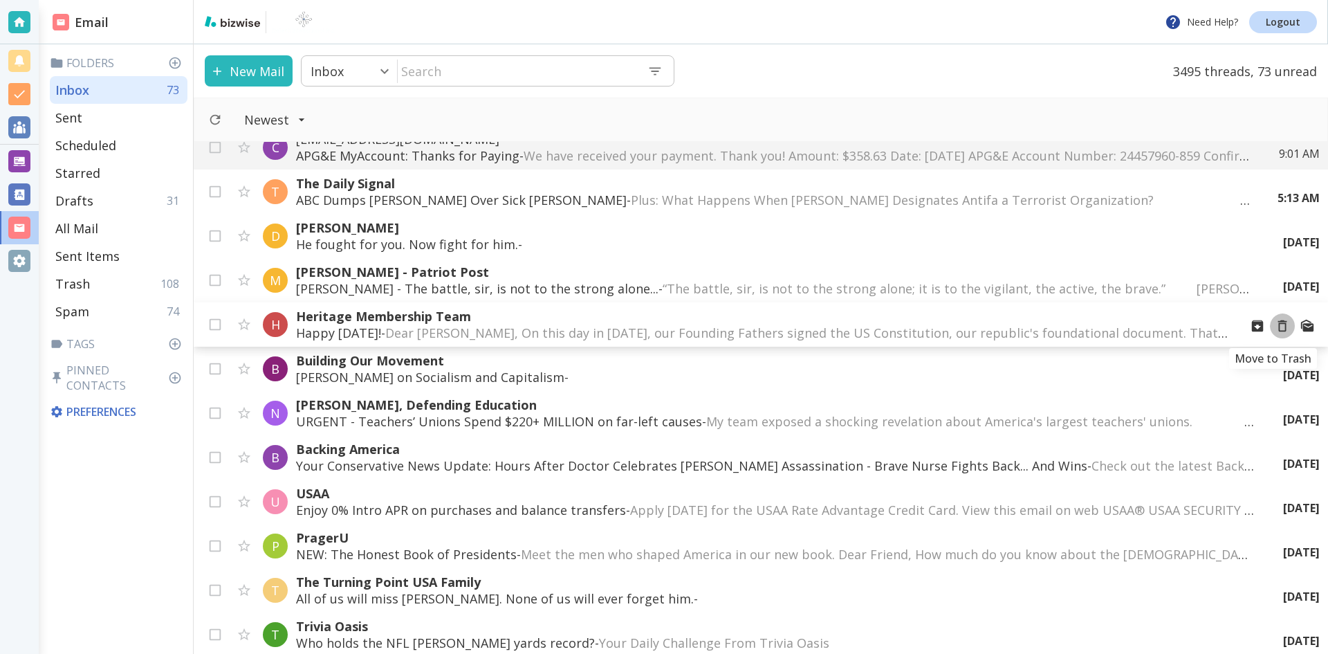
click at [1275, 325] on icon "Move to Trash" at bounding box center [1282, 325] width 15 height 15
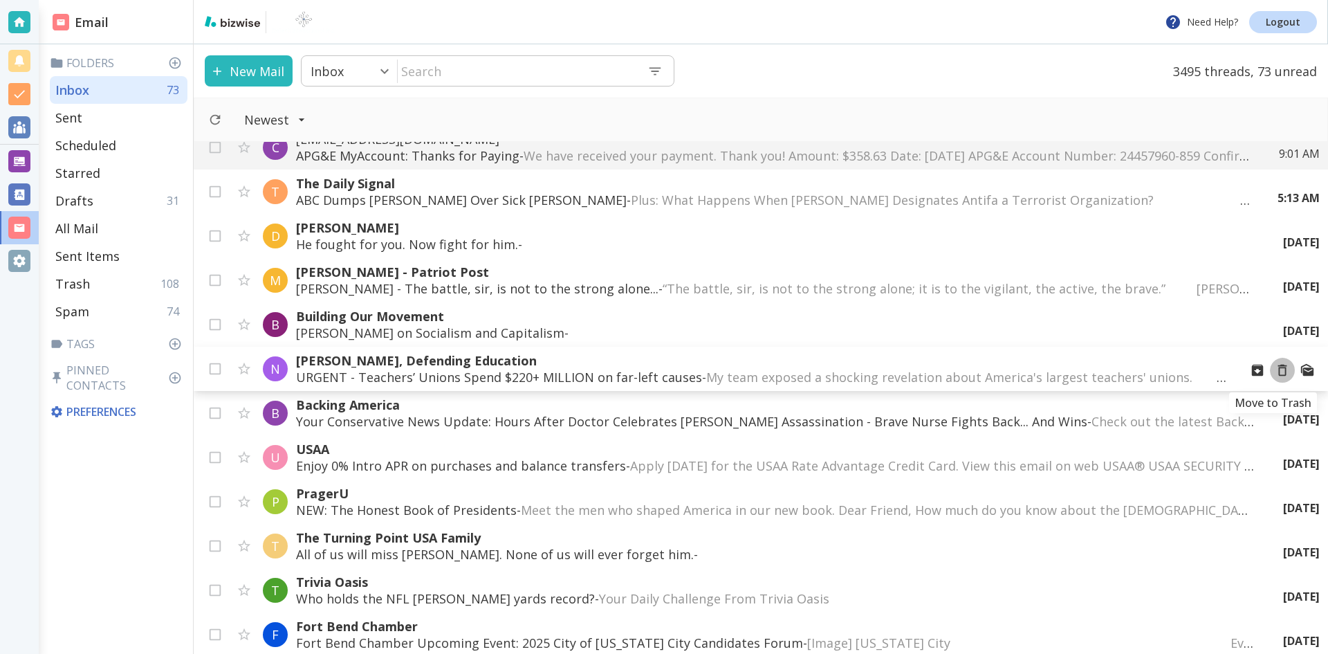
click at [1275, 370] on icon "Move to Trash" at bounding box center [1282, 369] width 15 height 15
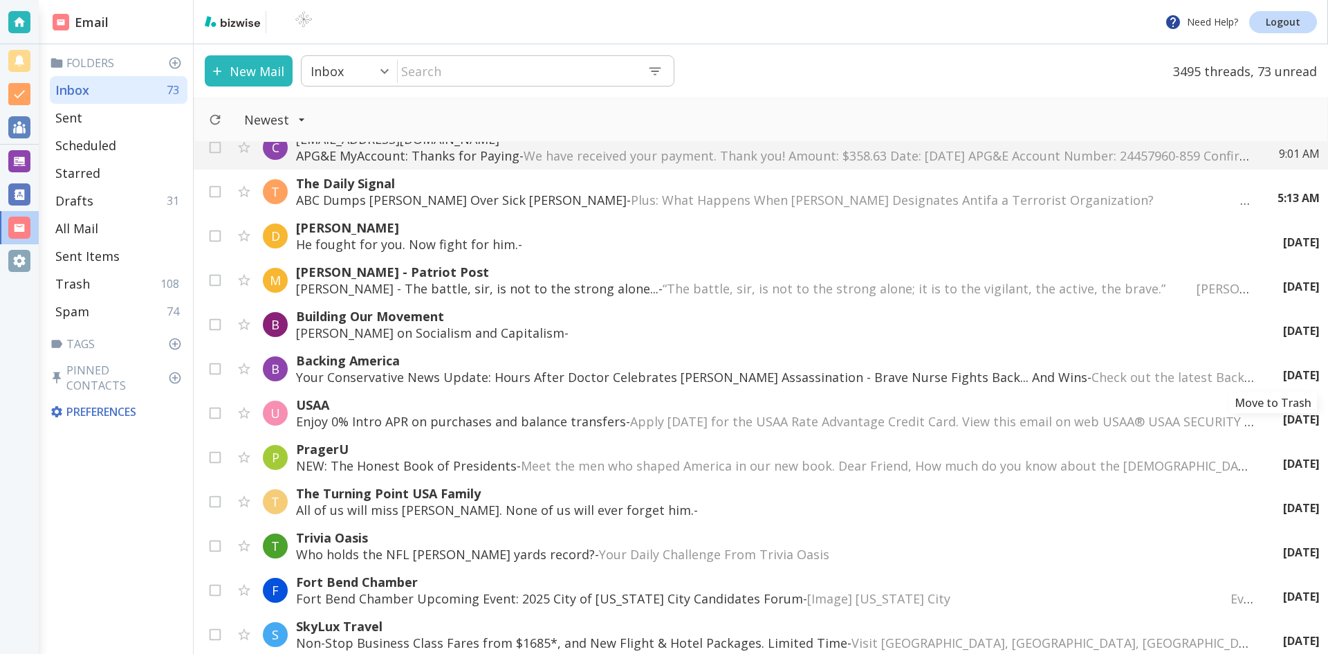
click at [0, 0] on icon "Move to Trash" at bounding box center [0, 0] width 0 height 0
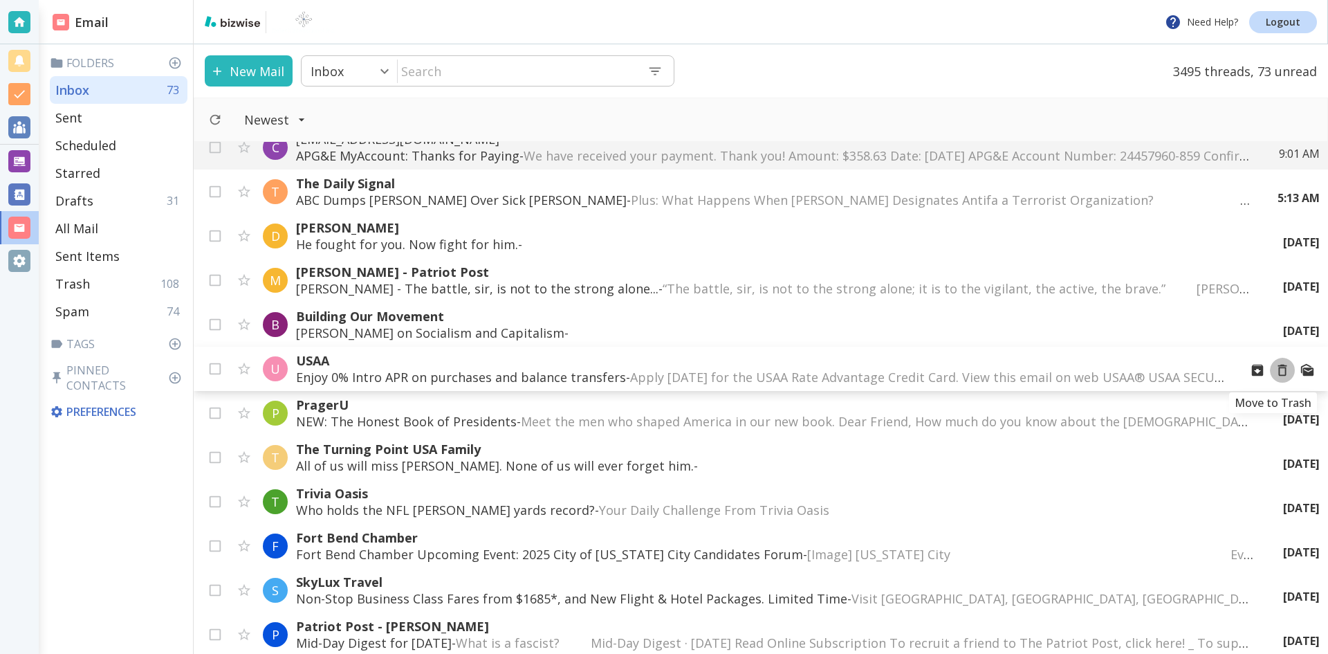
click at [1275, 370] on icon "Move to Trash" at bounding box center [1282, 369] width 15 height 15
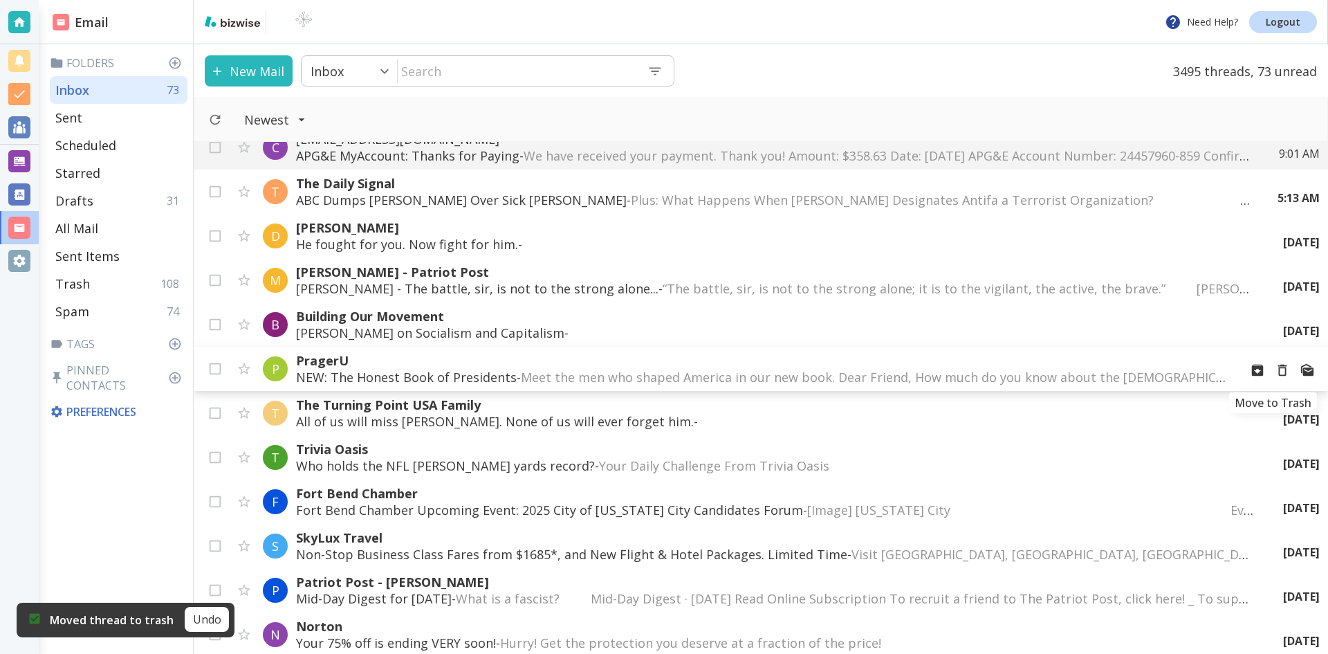
click at [1275, 370] on icon "Move to Trash" at bounding box center [1282, 369] width 15 height 15
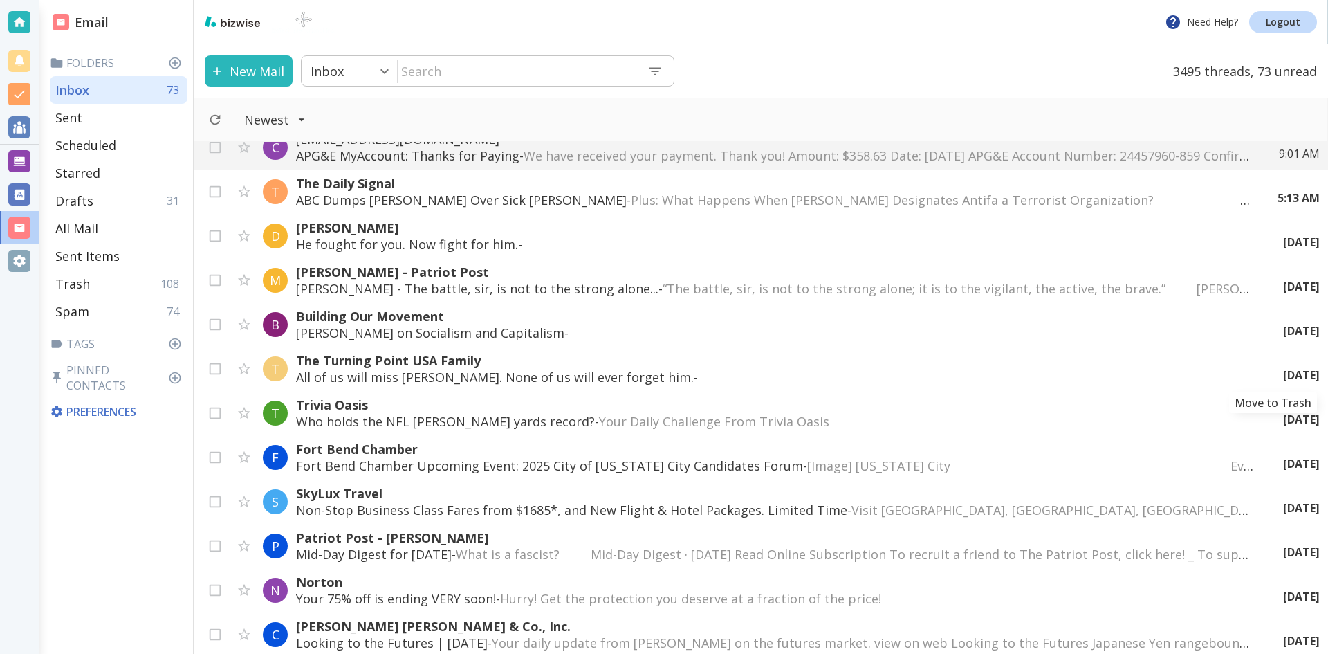
click at [0, 0] on icon "Move to Trash" at bounding box center [0, 0] width 0 height 0
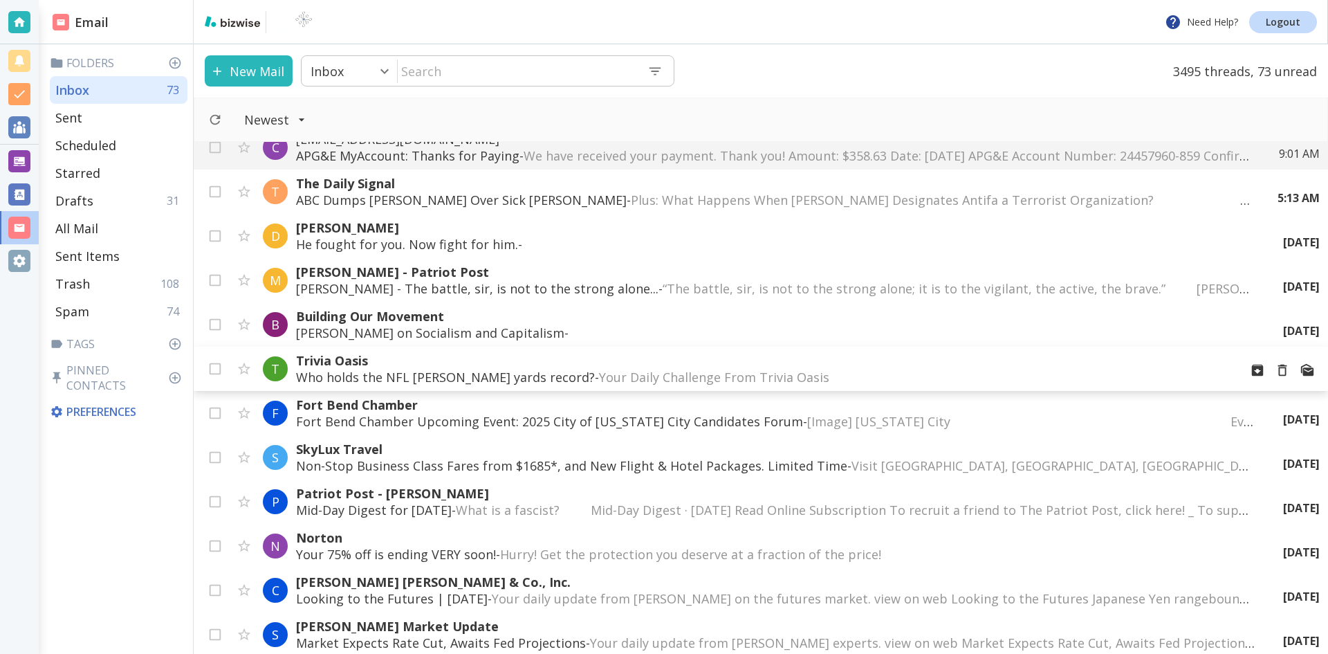
click at [599, 371] on span "Your Daily Challenge From Trivia Oasis ‌ ‌ ‌ ‌ ‌ ‌ ‌ ‌ ‌ ‌ ‌ ‌ ‌ ‌ ‌ ‌ ‌ ‌ ‌ ‌ …" at bounding box center [854, 377] width 510 height 17
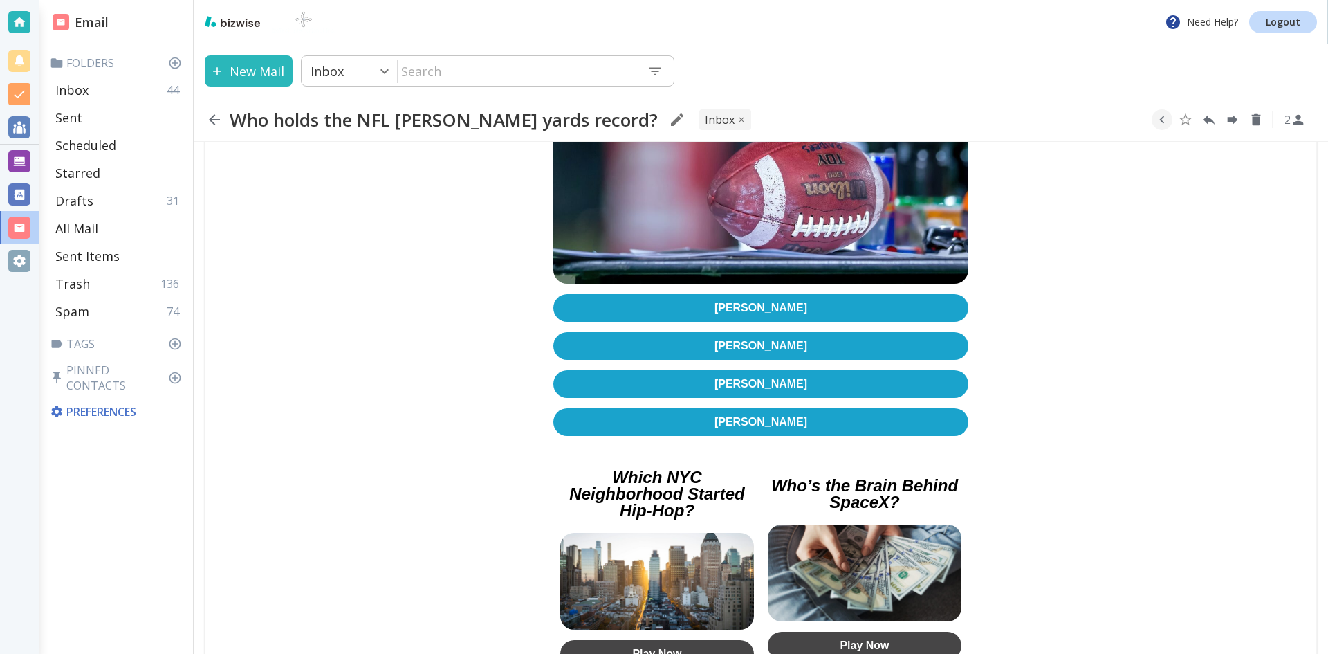
scroll to position [346, 0]
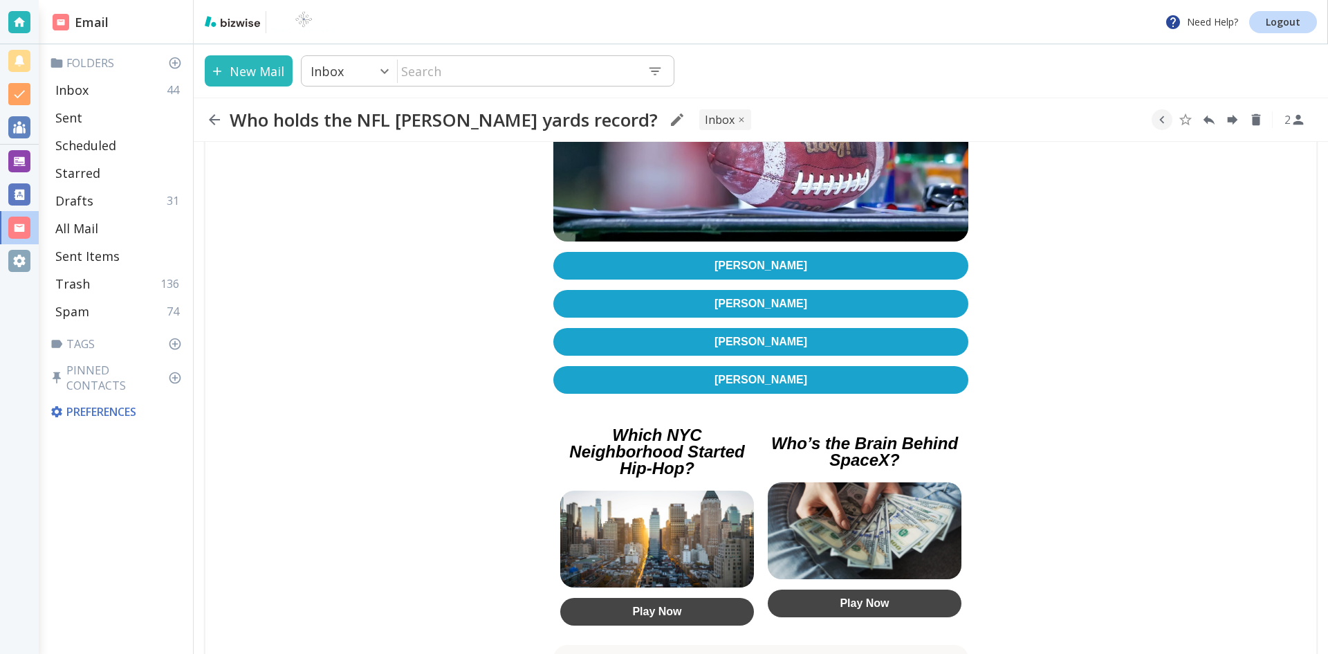
click at [753, 290] on link "[PERSON_NAME]" at bounding box center [760, 304] width 415 height 28
click at [214, 116] on icon "button" at bounding box center [214, 119] width 11 height 11
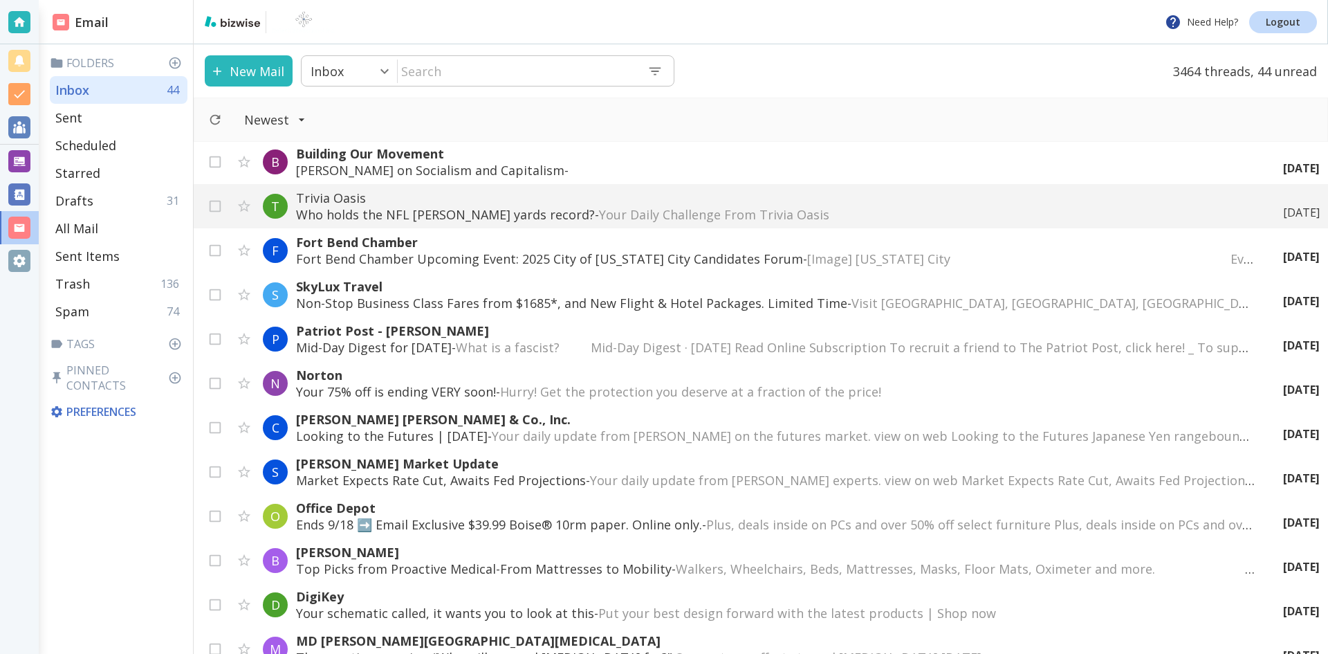
scroll to position [622, 0]
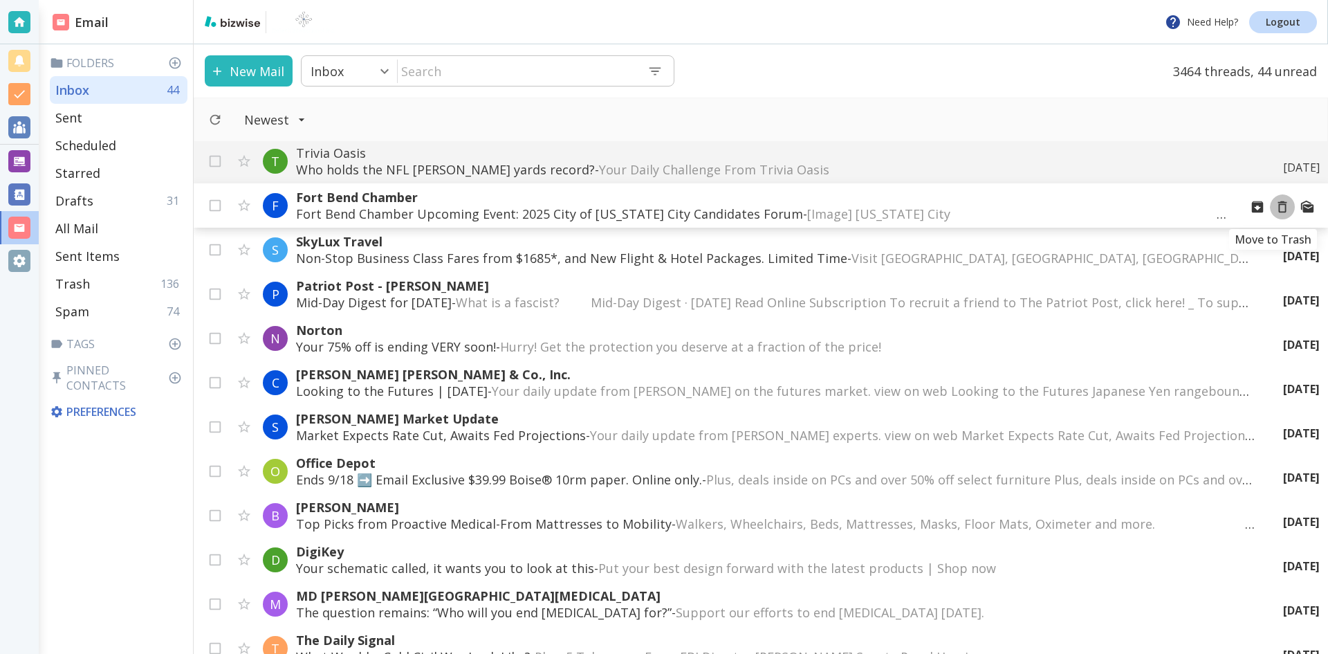
click at [1275, 207] on icon "Move to Trash" at bounding box center [1282, 206] width 15 height 15
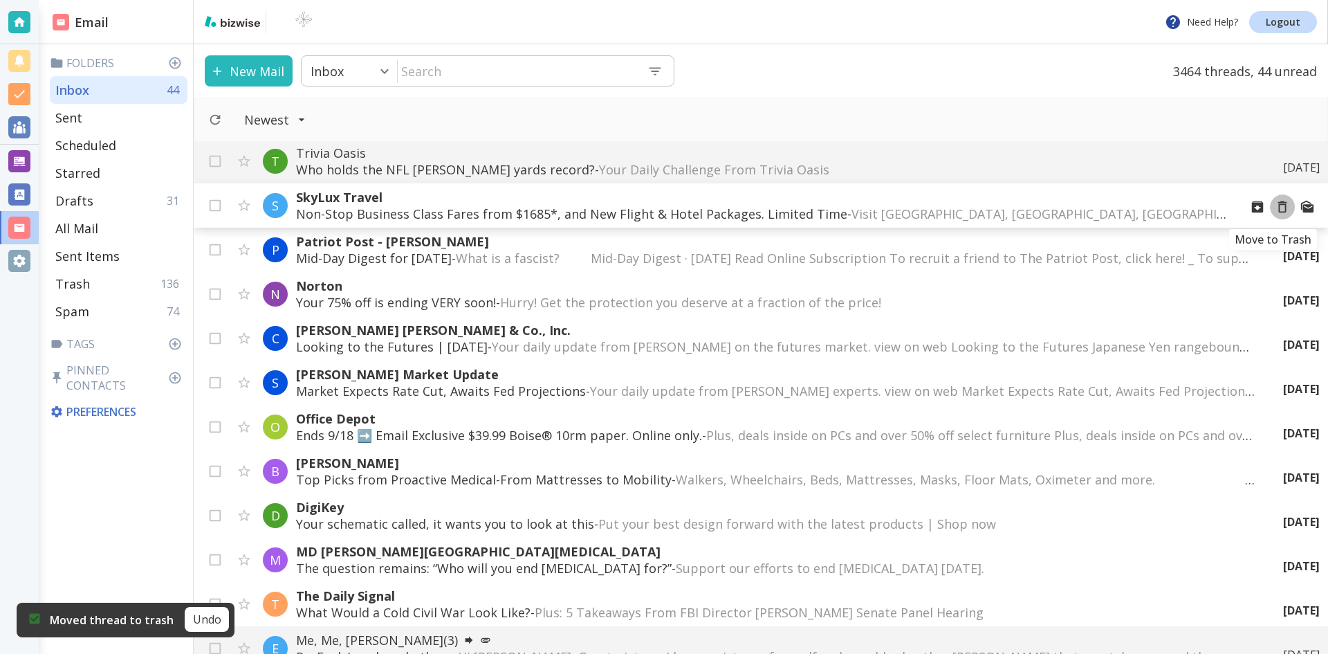
click at [1275, 207] on icon "Move to Trash" at bounding box center [1282, 206] width 15 height 15
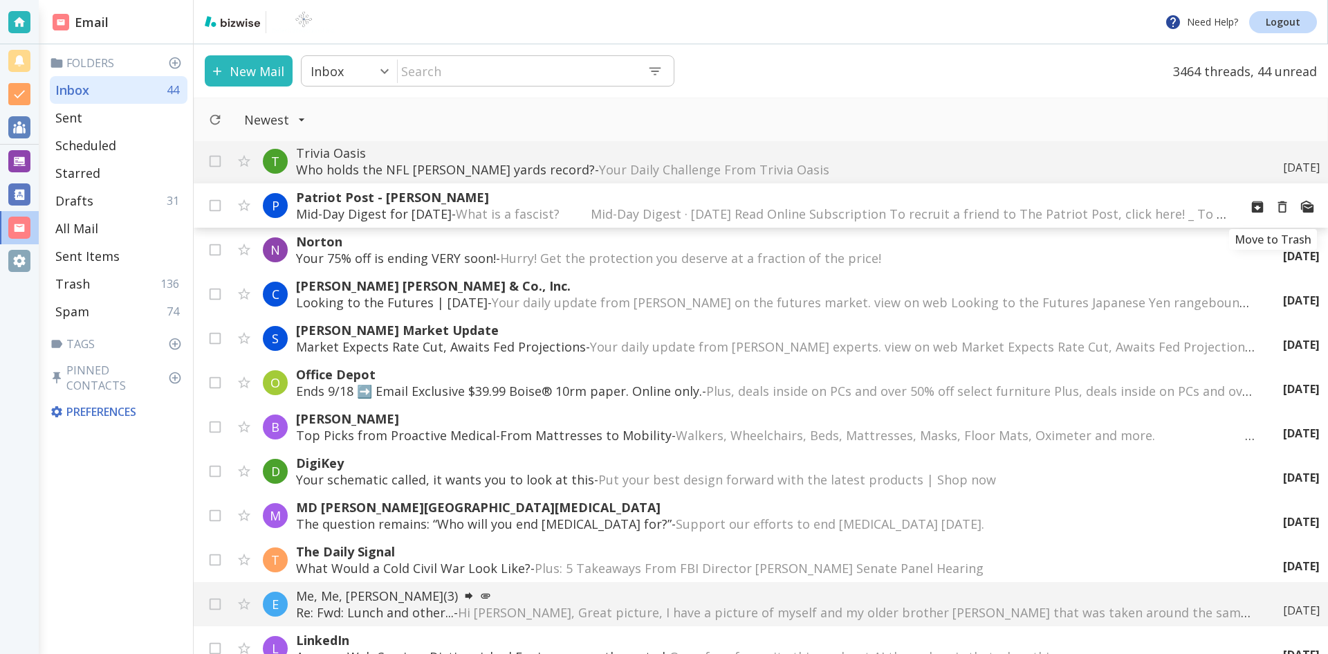
click at [1275, 207] on icon "Move to Trash" at bounding box center [1282, 206] width 15 height 15
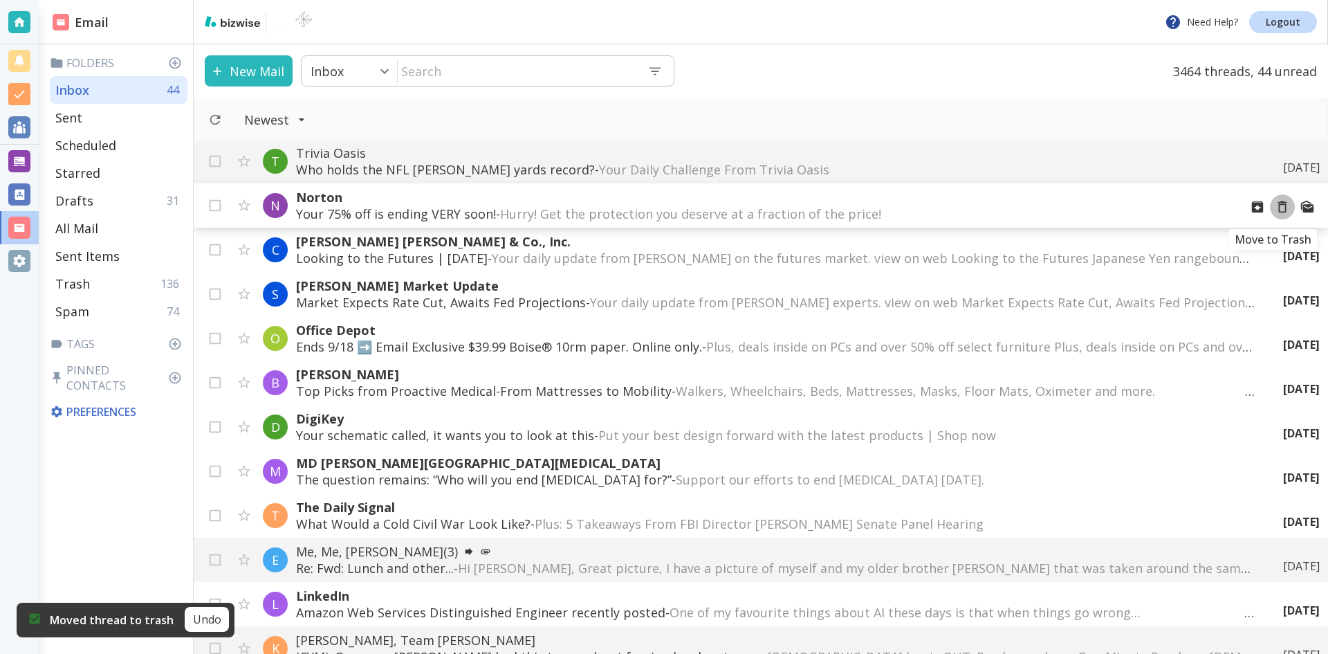
click at [1275, 207] on icon "Move to Trash" at bounding box center [1282, 206] width 15 height 15
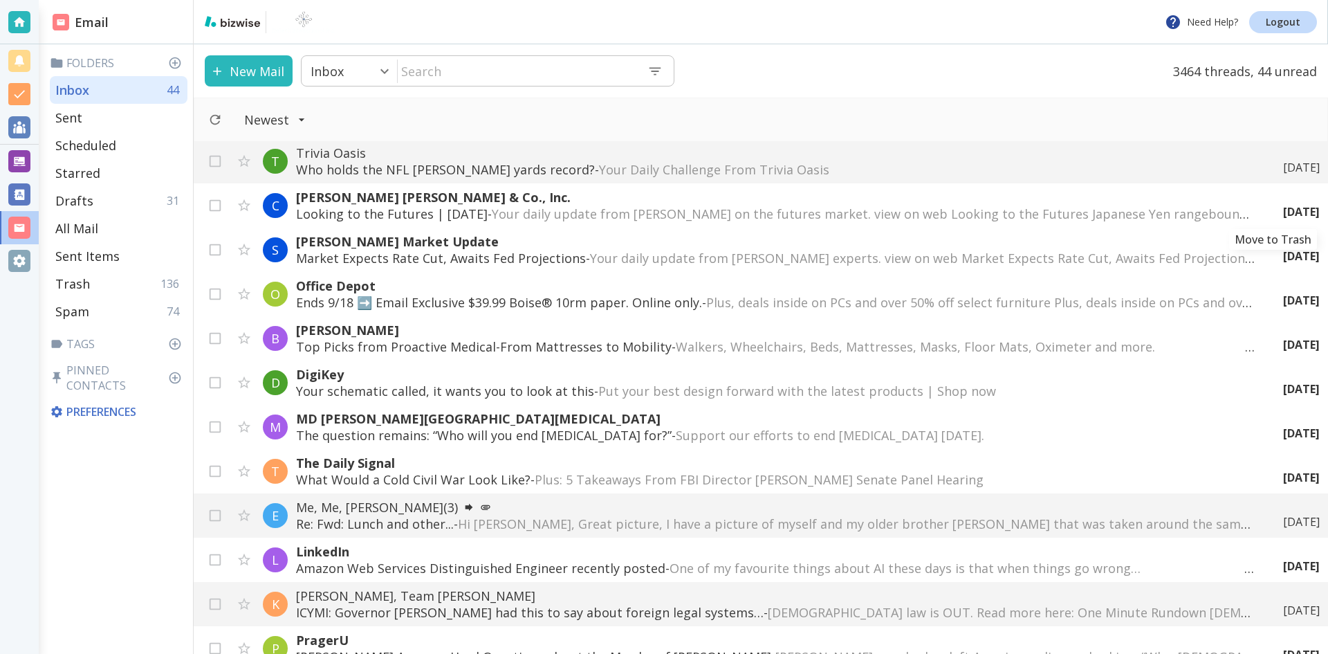
click at [0, 0] on icon "Move to Trash" at bounding box center [0, 0] width 0 height 0
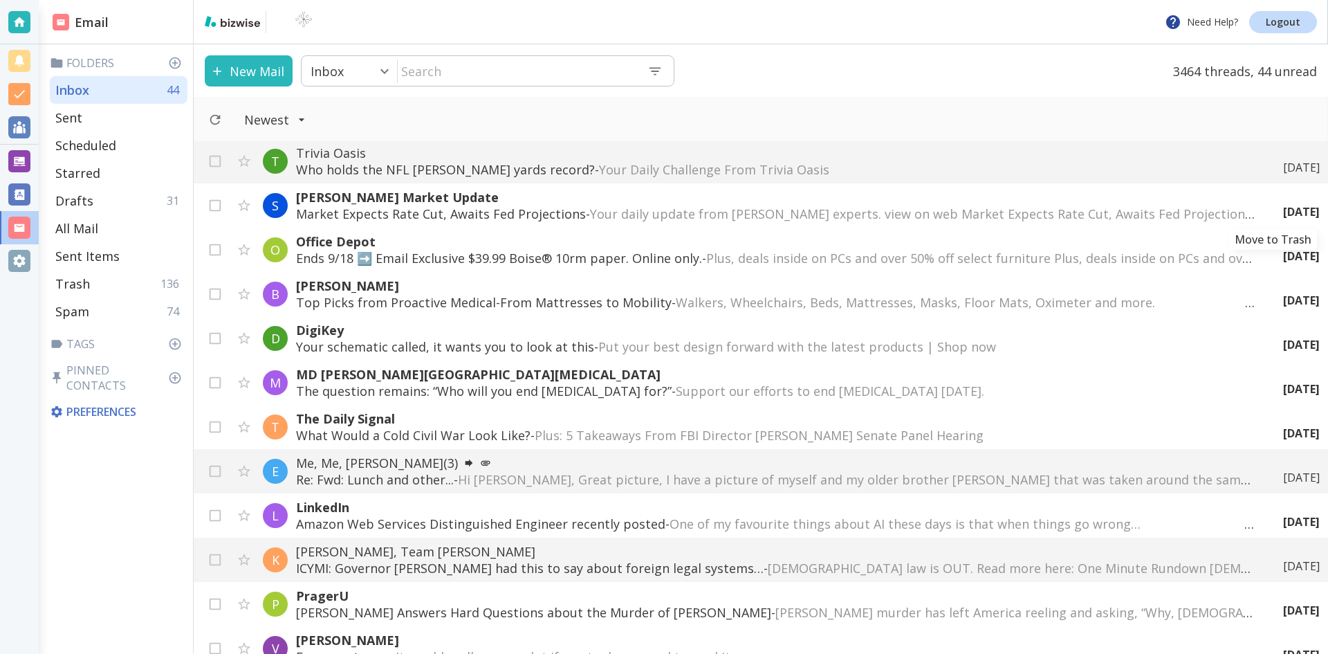
click at [0, 0] on icon "Move to Trash" at bounding box center [0, 0] width 0 height 0
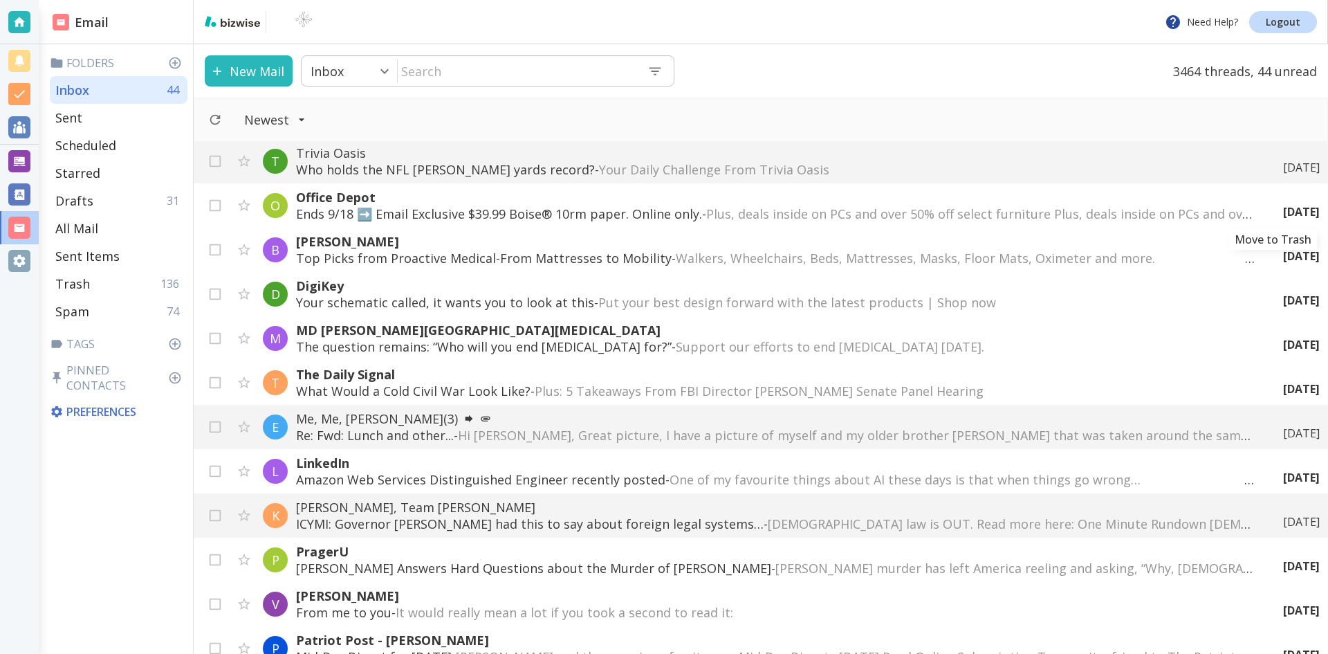
click at [0, 0] on icon "Move to Trash" at bounding box center [0, 0] width 0 height 0
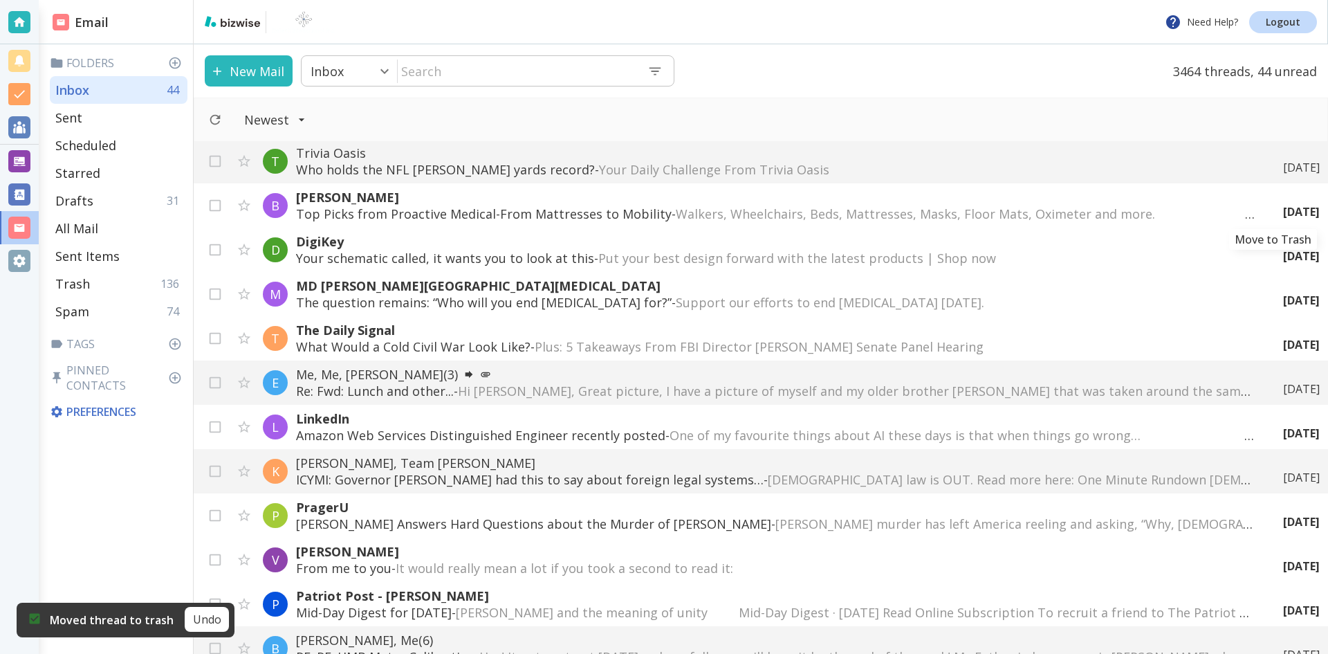
click at [0, 0] on icon "Move to Trash" at bounding box center [0, 0] width 0 height 0
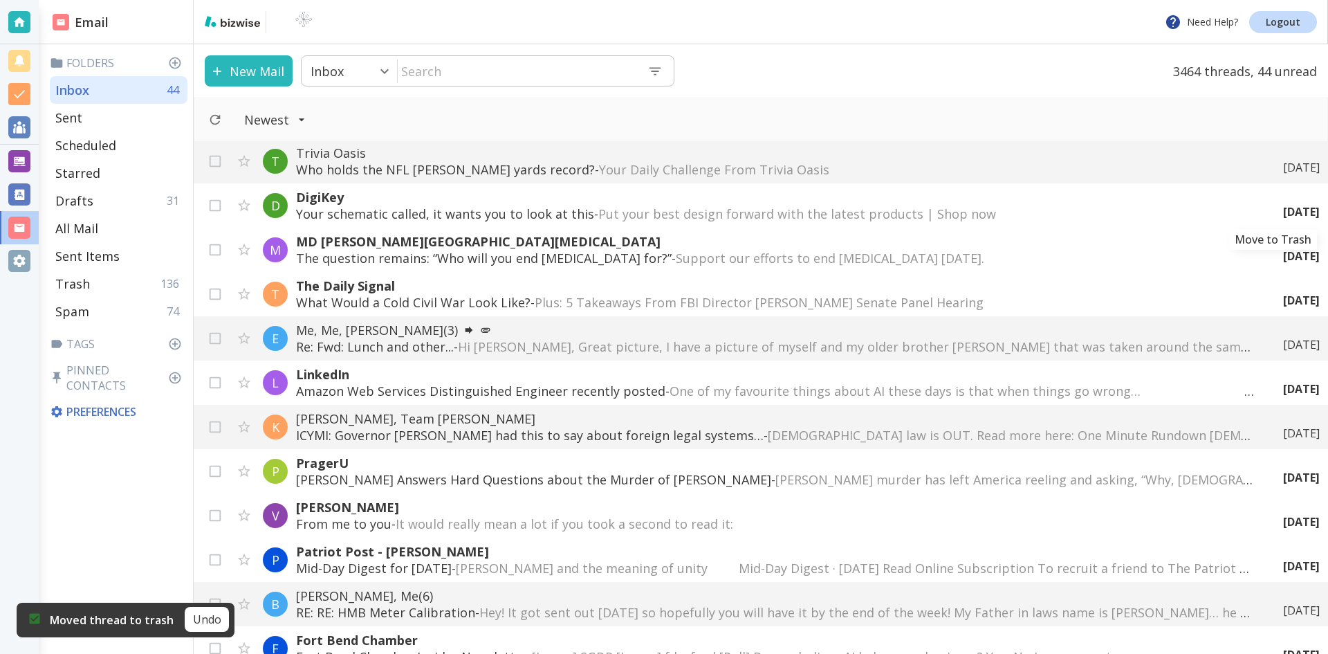
click at [0, 0] on icon "Move to Trash" at bounding box center [0, 0] width 0 height 0
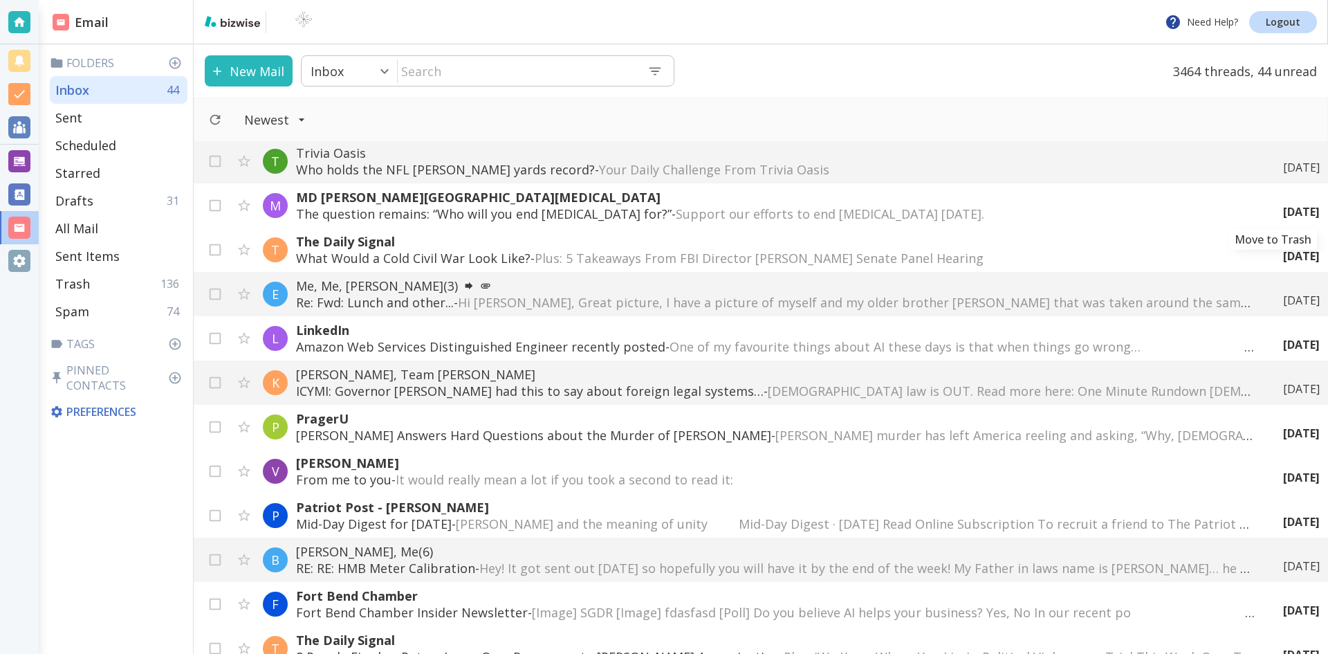
click at [0, 0] on icon "Move to Trash" at bounding box center [0, 0] width 0 height 0
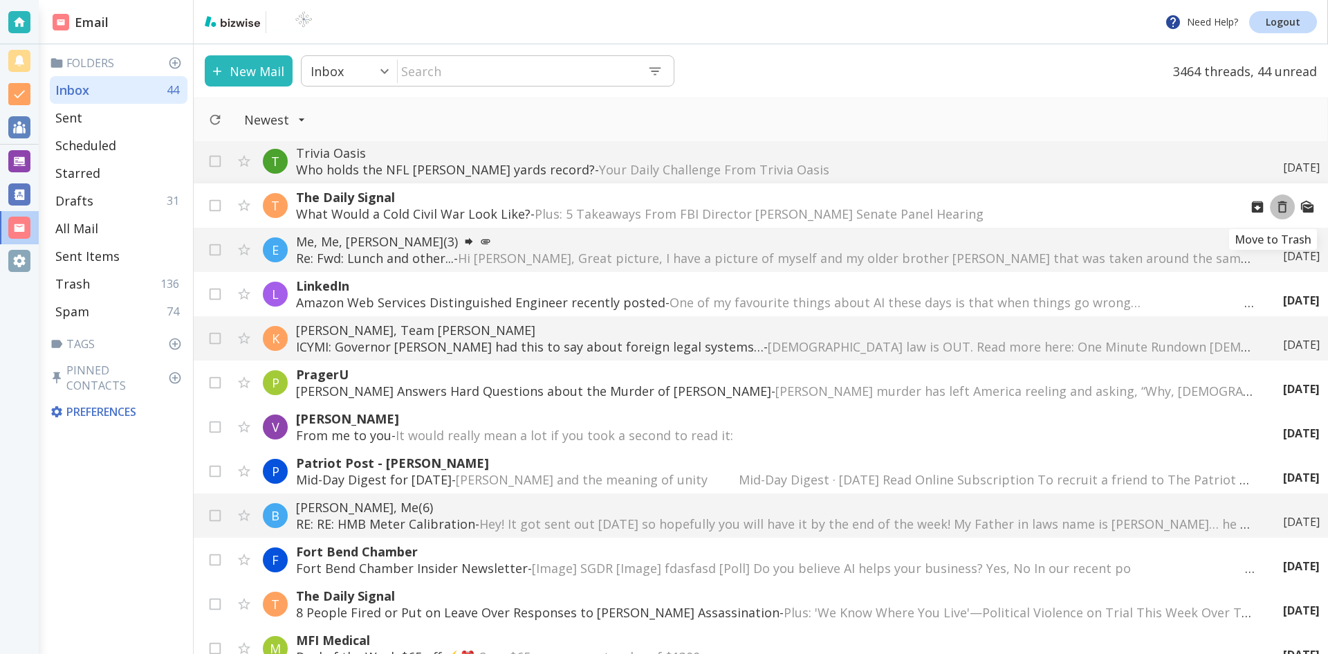
click at [1275, 207] on icon "Move to Trash" at bounding box center [1282, 206] width 15 height 15
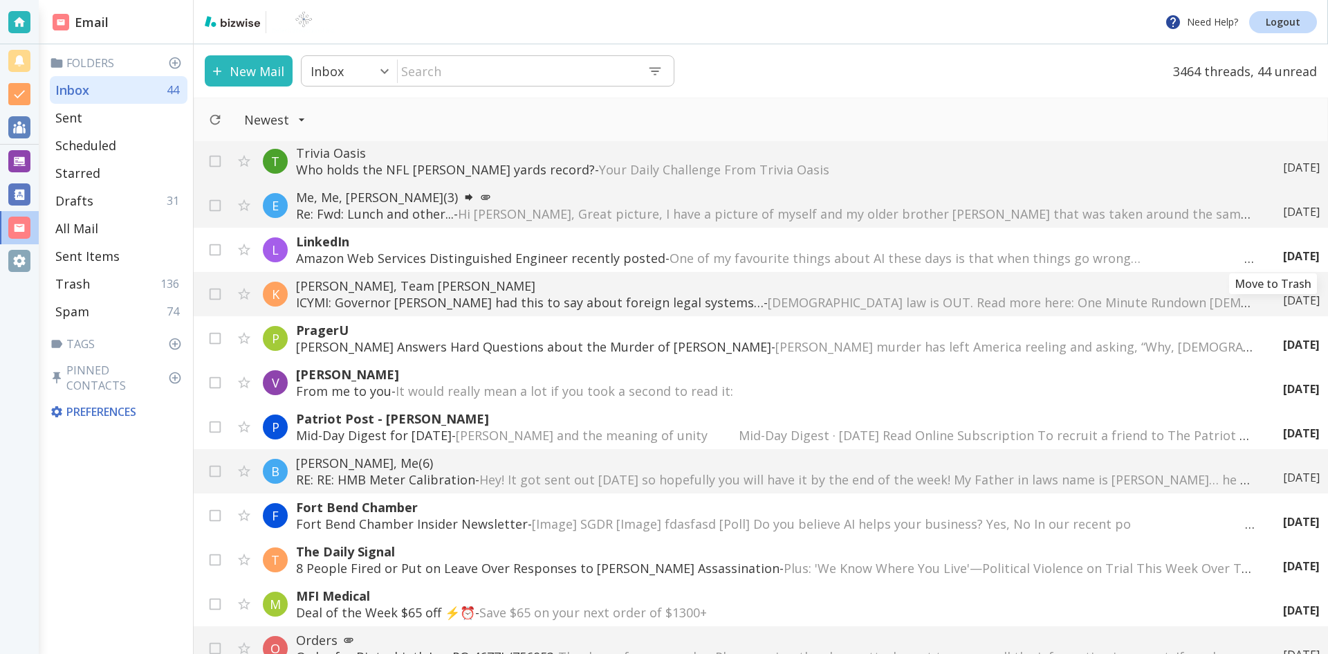
click at [0, 0] on icon "Move to Trash" at bounding box center [0, 0] width 0 height 0
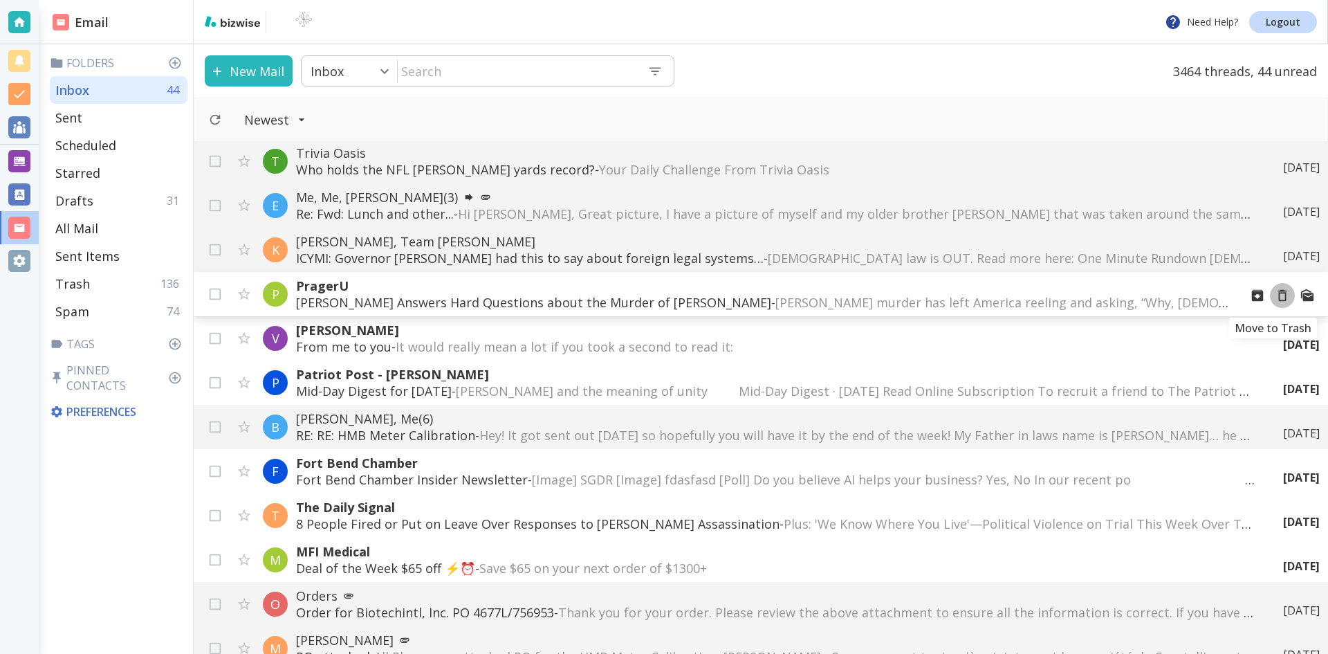
click at [1275, 296] on icon "Move to Trash" at bounding box center [1282, 295] width 15 height 15
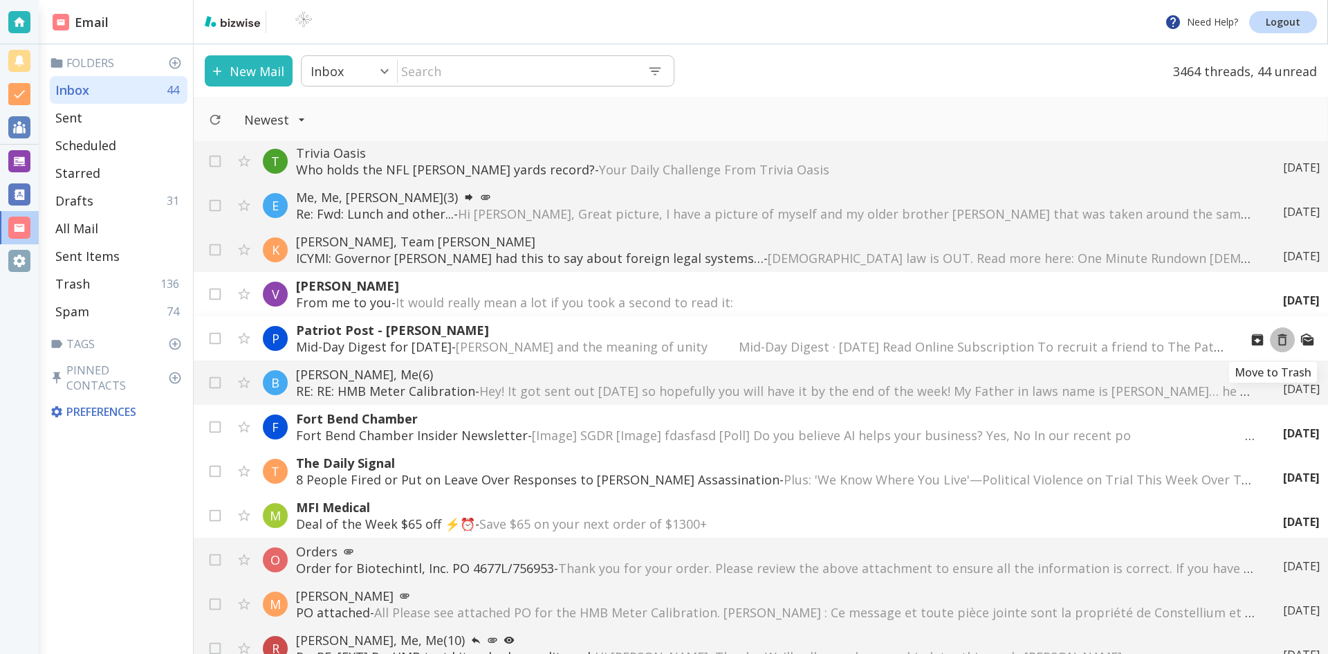
click at [1275, 340] on icon "Move to Trash" at bounding box center [1282, 339] width 15 height 15
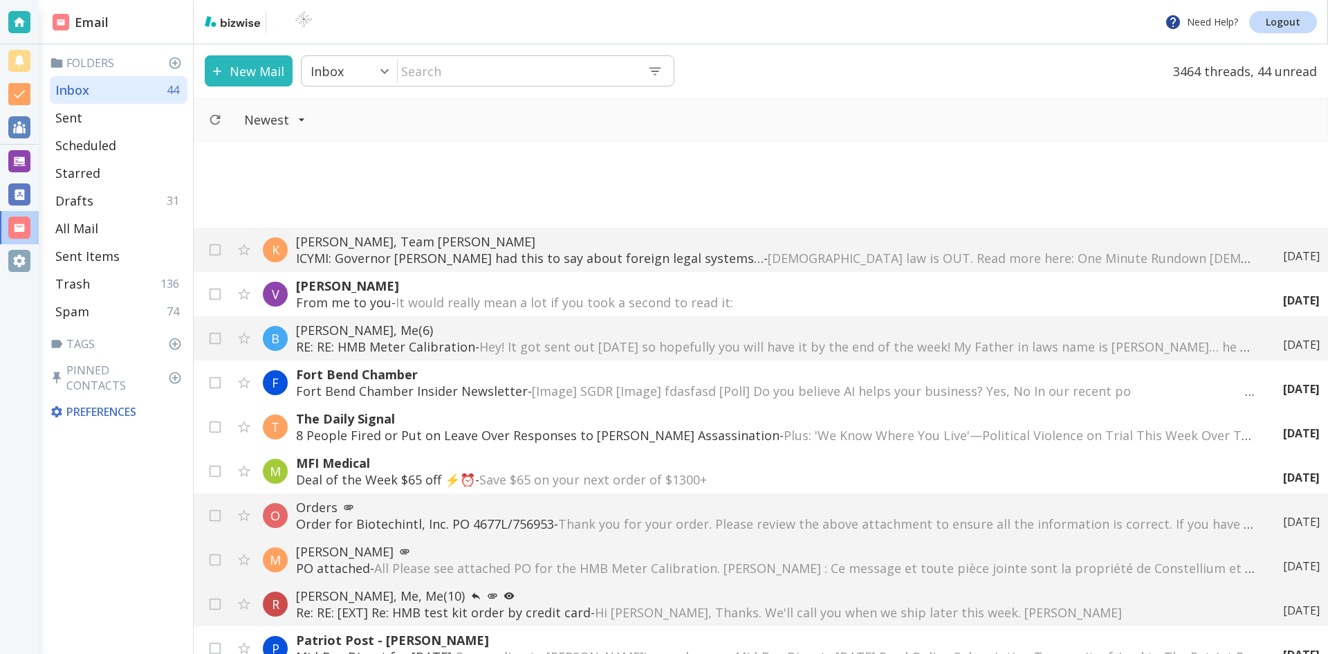
scroll to position [761, 0]
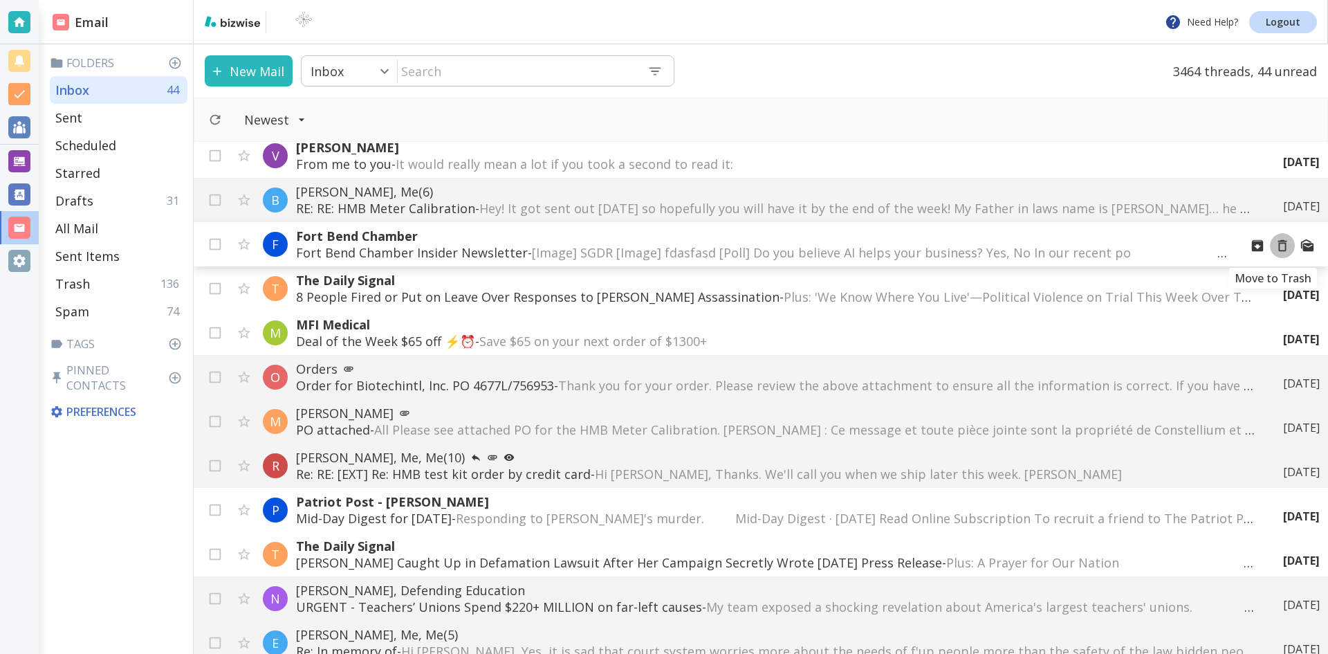
click at [1275, 245] on icon "Move to Trash" at bounding box center [1282, 245] width 15 height 15
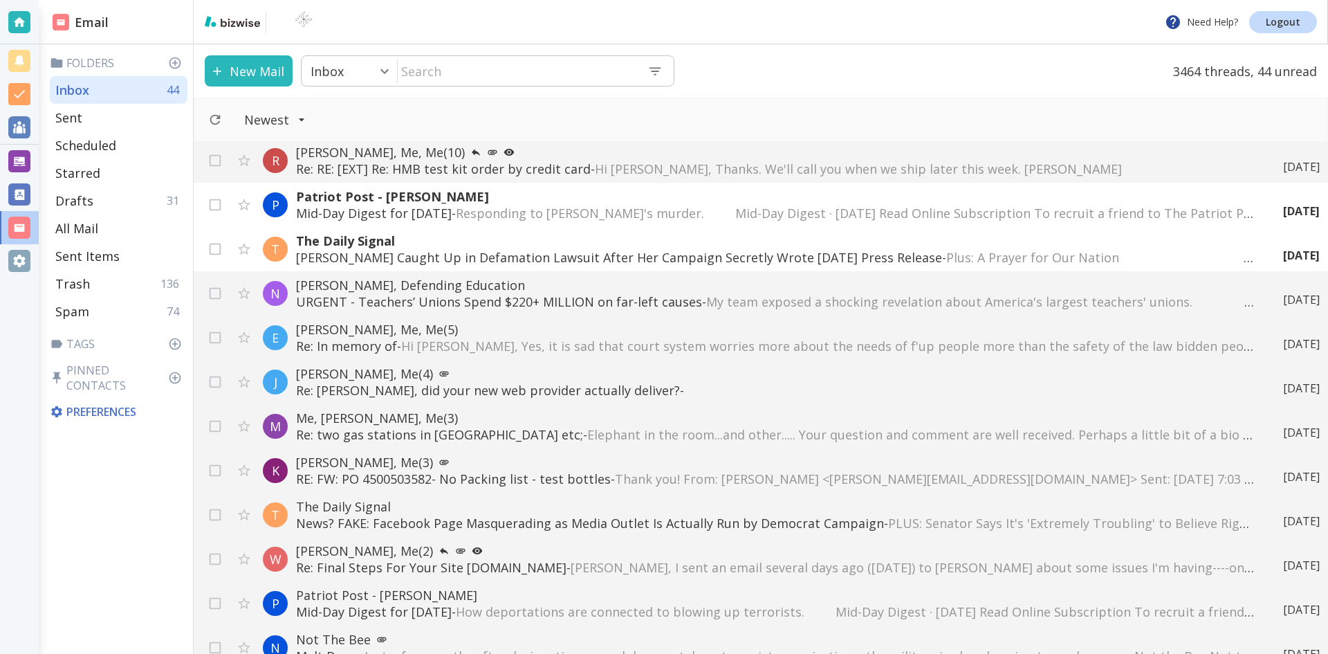
scroll to position [1037, 0]
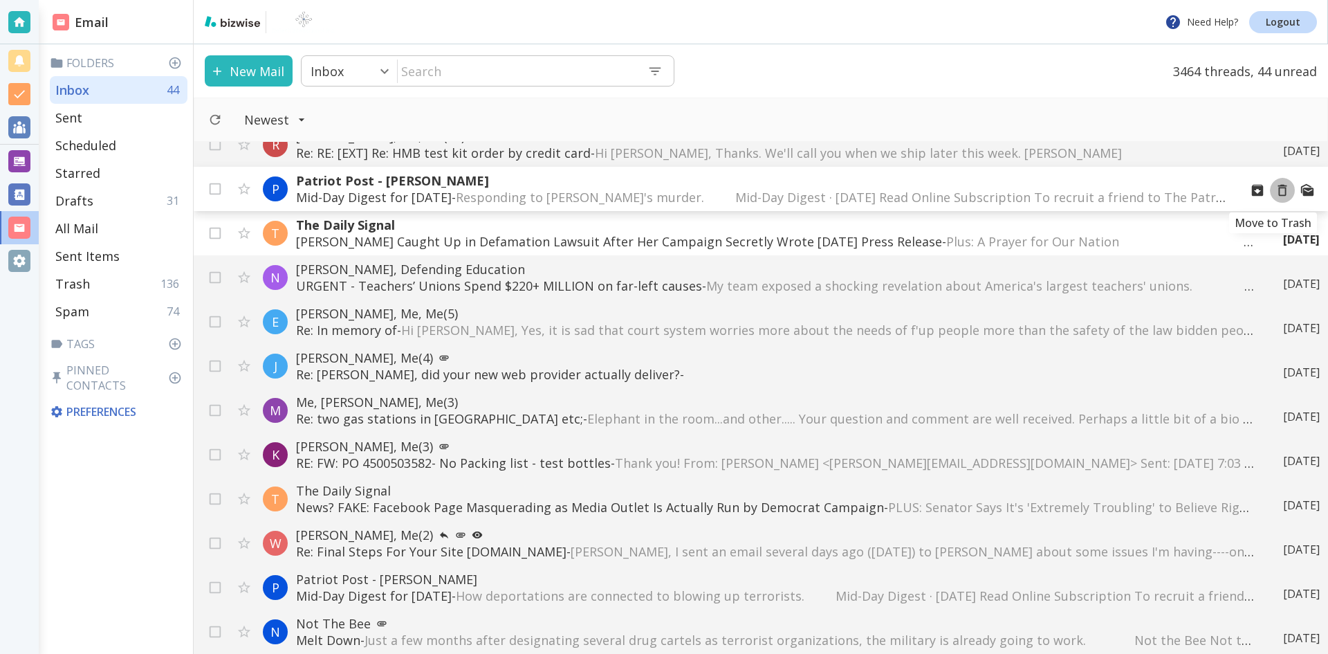
click at [1275, 191] on icon "Move to Trash" at bounding box center [1282, 190] width 15 height 15
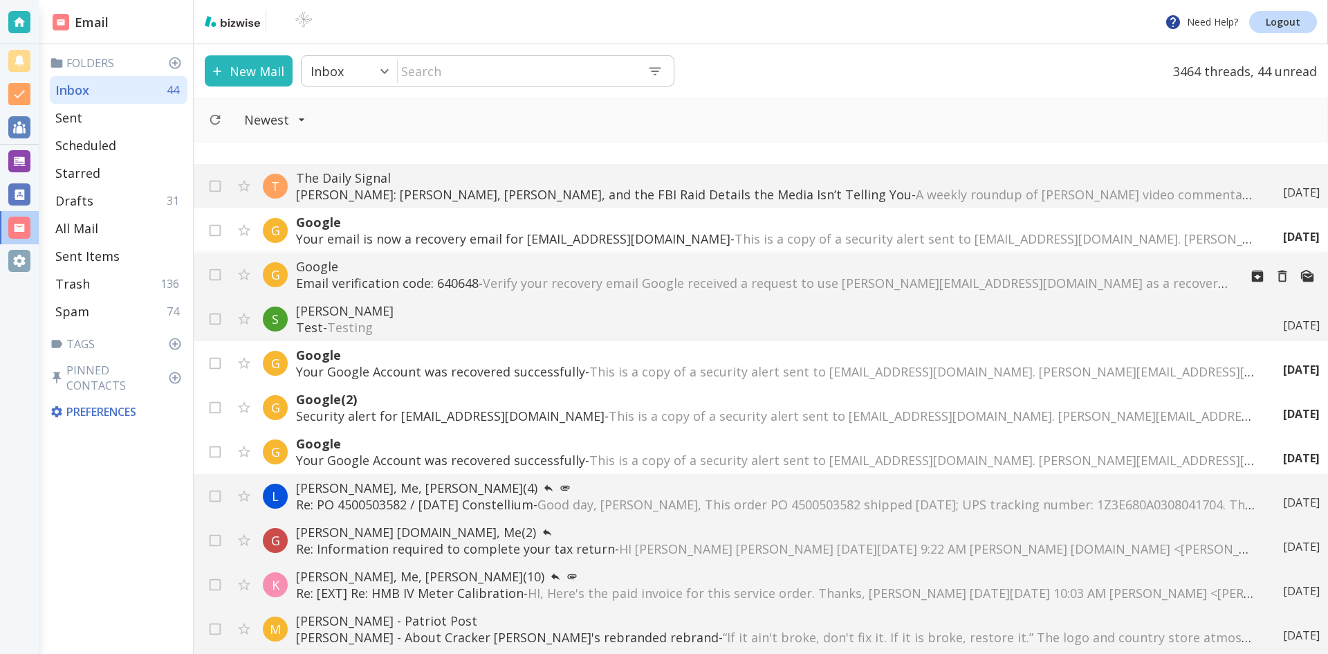
scroll to position [1729, 0]
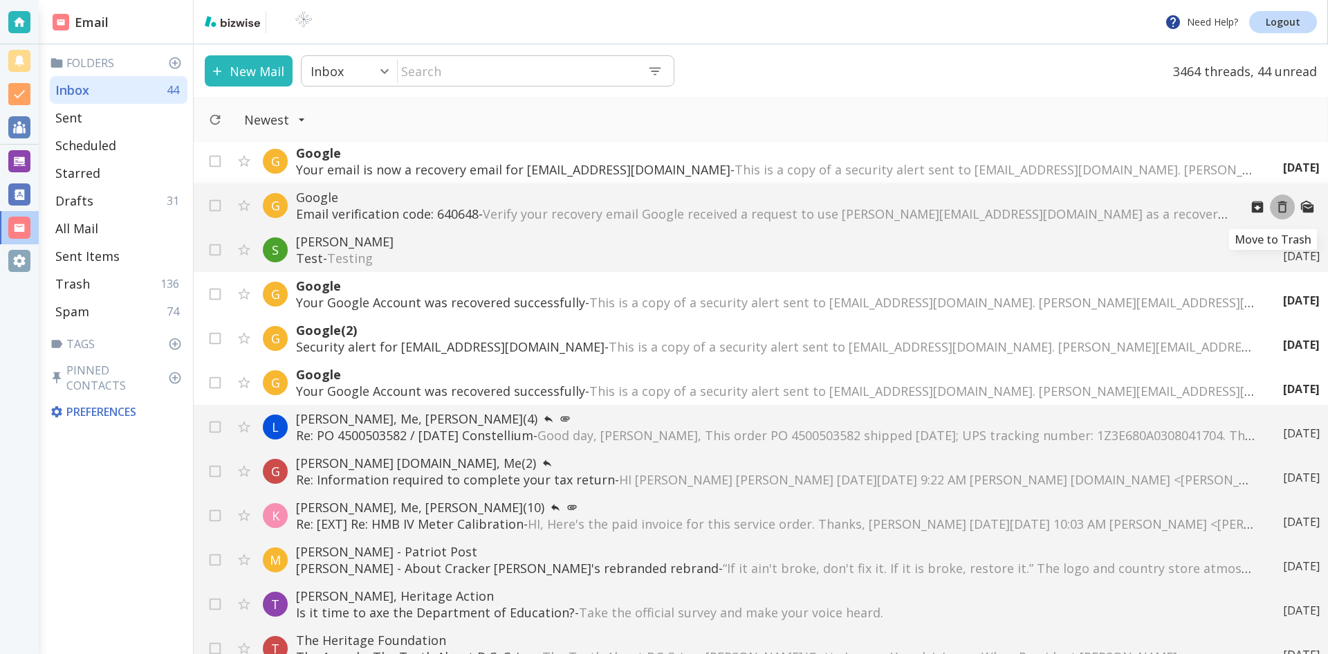
click at [1275, 205] on icon "Move to Trash" at bounding box center [1282, 206] width 15 height 15
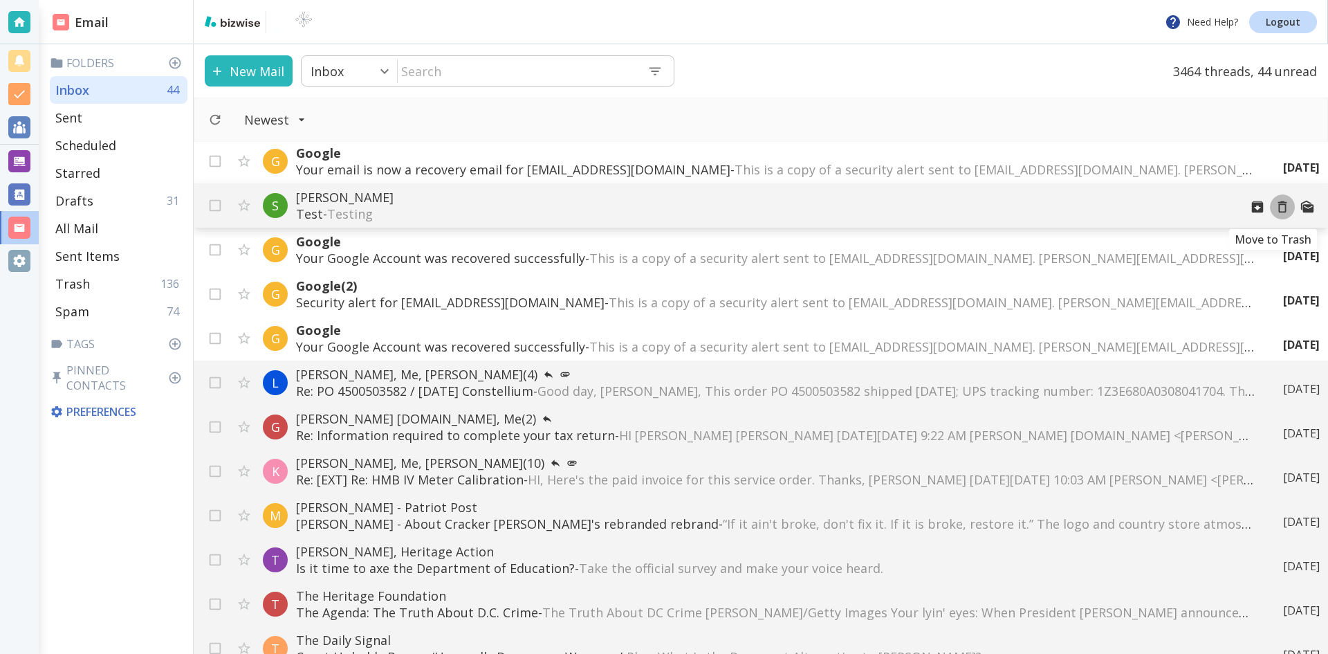
click at [1275, 208] on icon "Move to Trash" at bounding box center [1282, 206] width 15 height 15
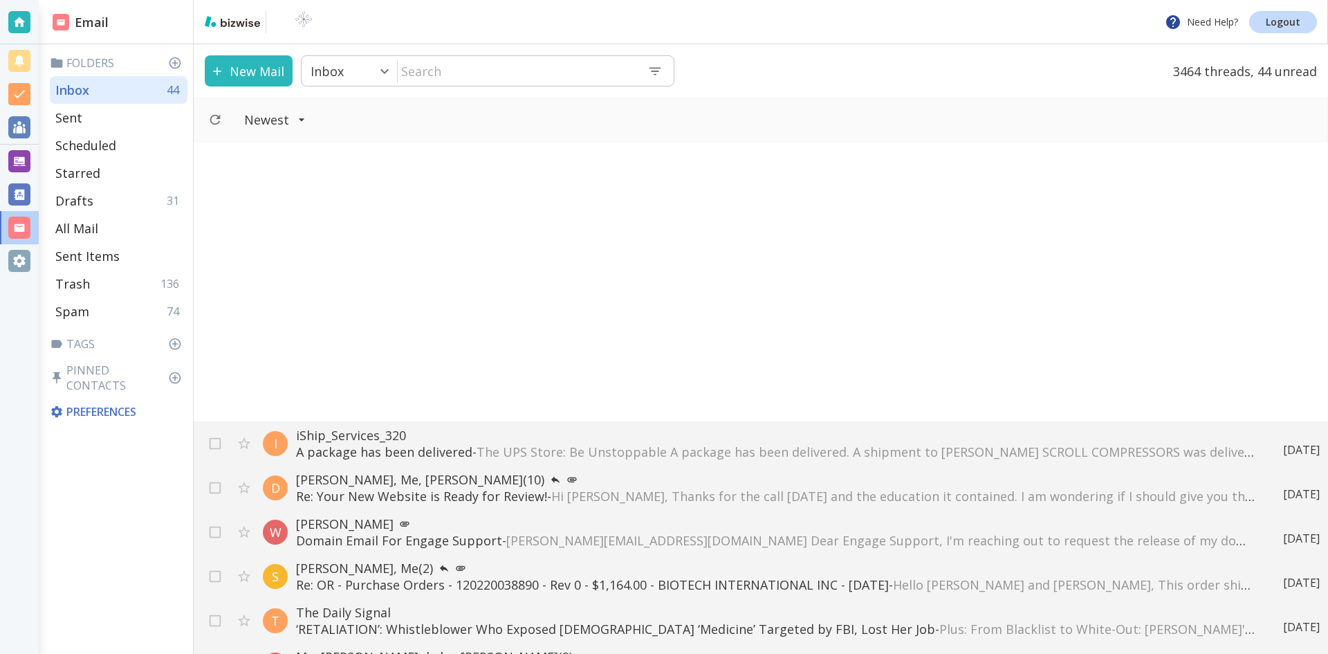
scroll to position [4979, 0]
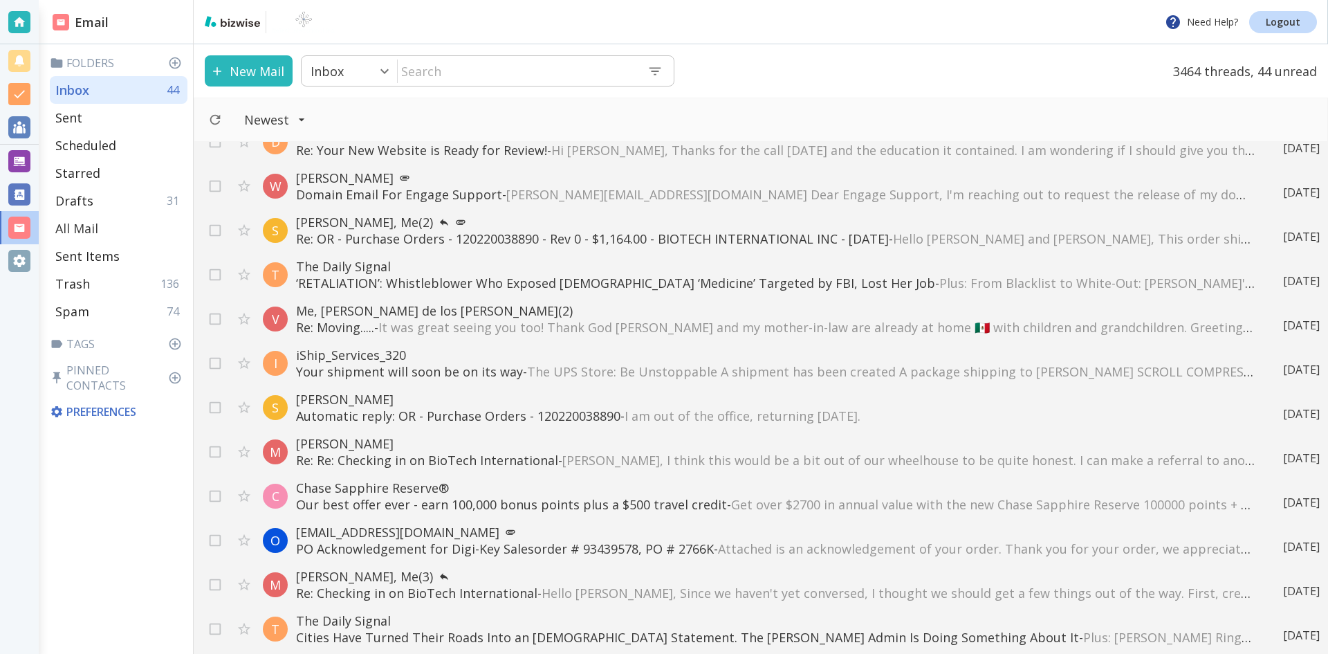
click at [84, 224] on p "All Mail" at bounding box center [76, 228] width 43 height 17
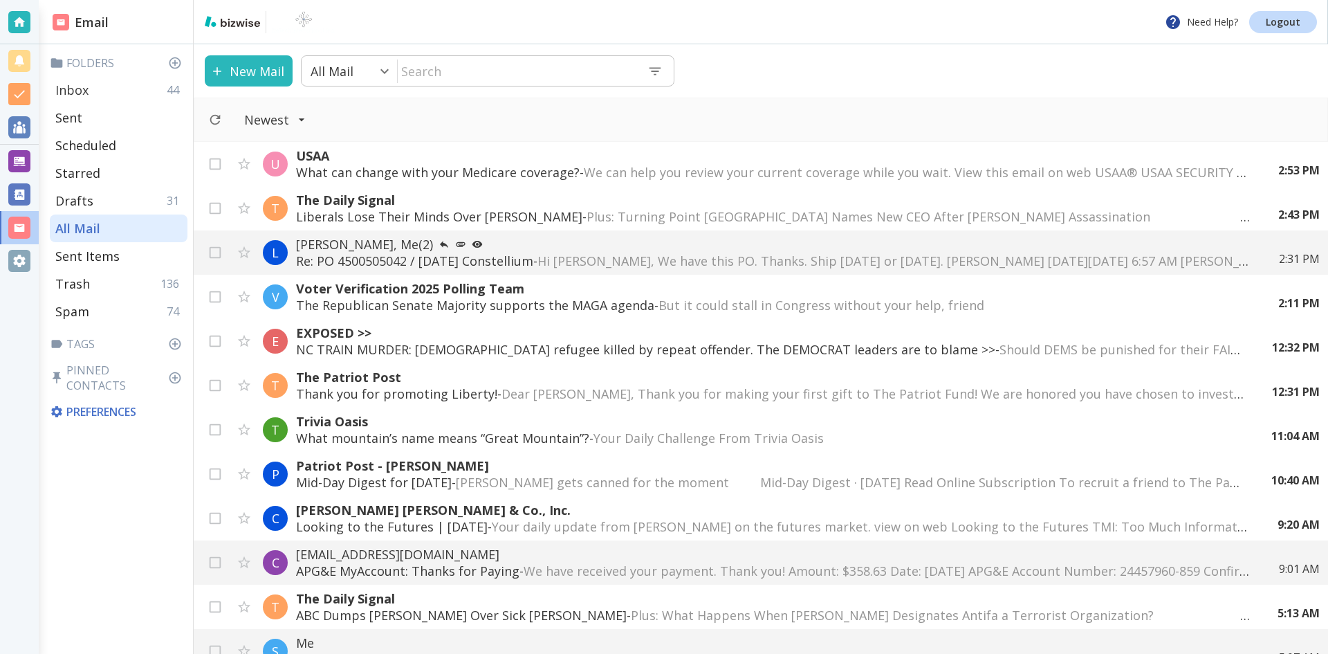
click at [68, 86] on p "Inbox" at bounding box center [71, 90] width 33 height 17
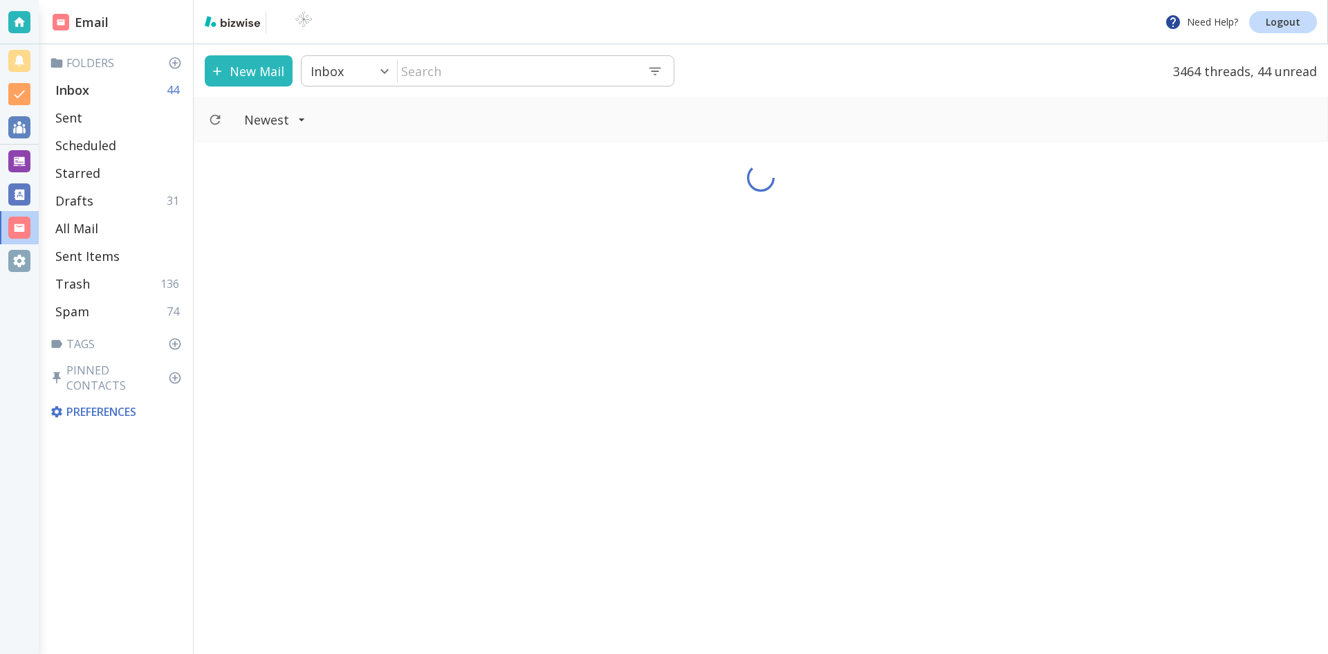
type input "0"
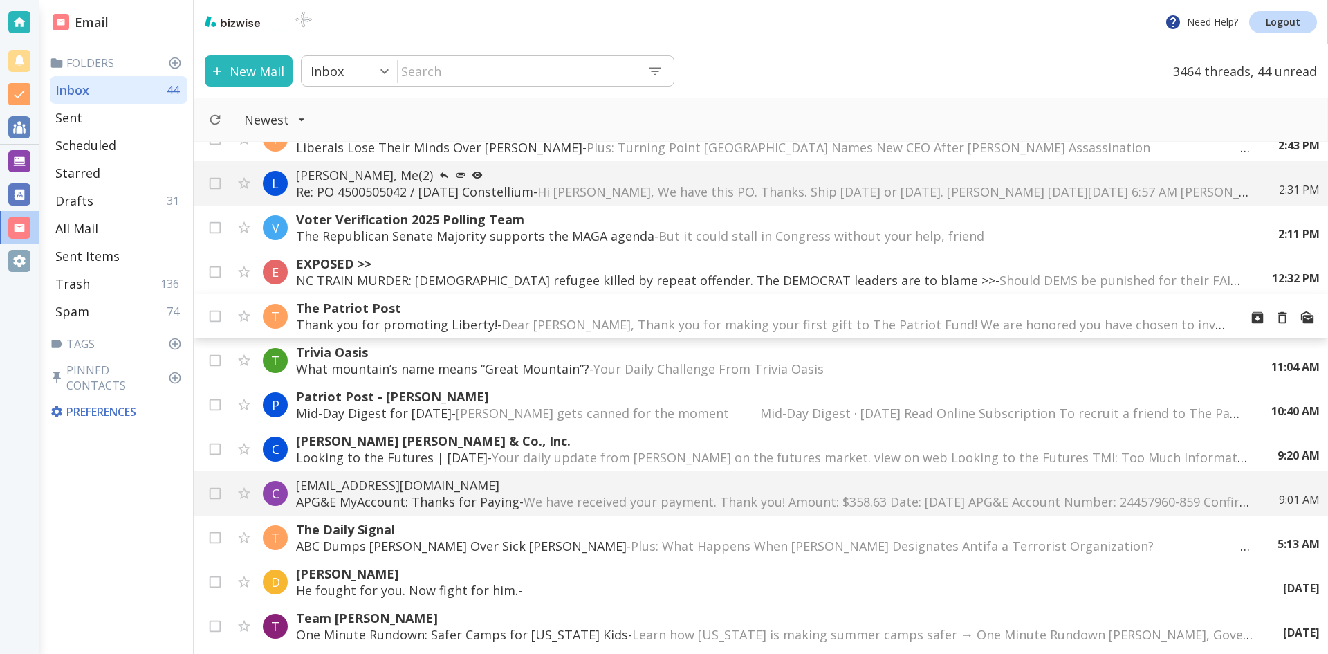
scroll to position [138, 0]
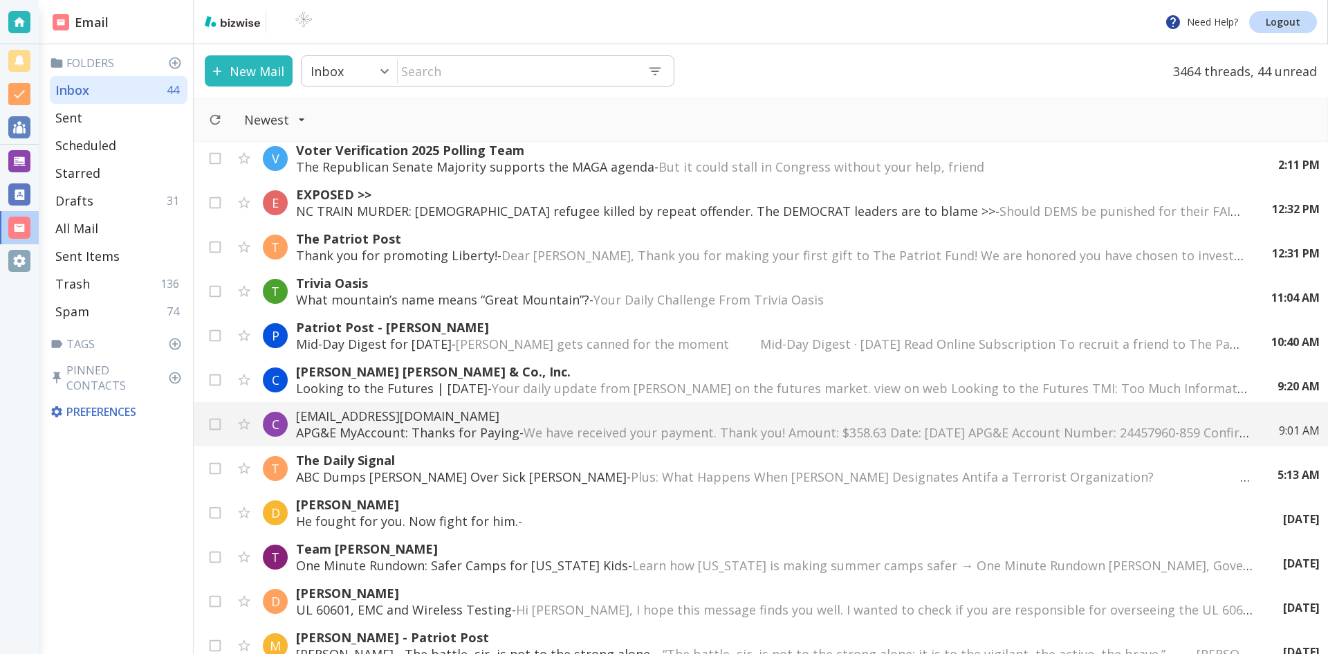
click at [459, 75] on input "text" at bounding box center [517, 71] width 239 height 28
type input "[PERSON_NAME]"
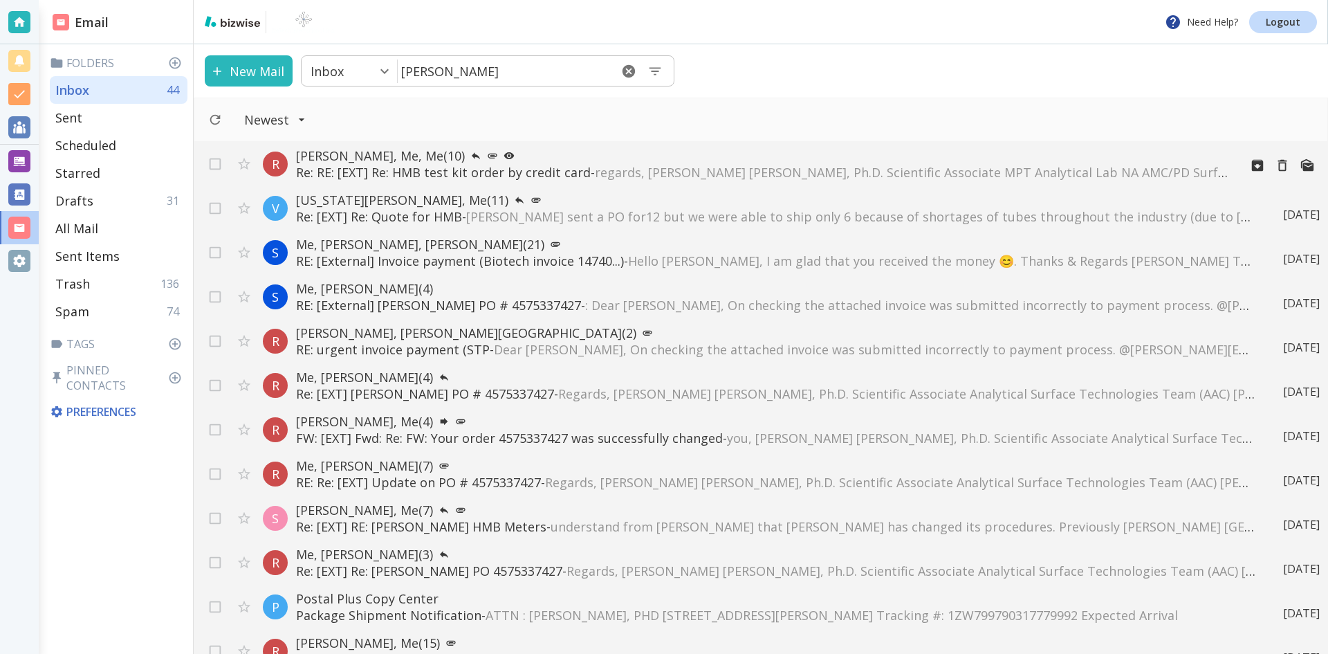
click at [562, 172] on p "Re: RE: [EXT] Re: HMB test kit order by credit card - regards, [PERSON_NAME] [P…" at bounding box center [762, 172] width 932 height 17
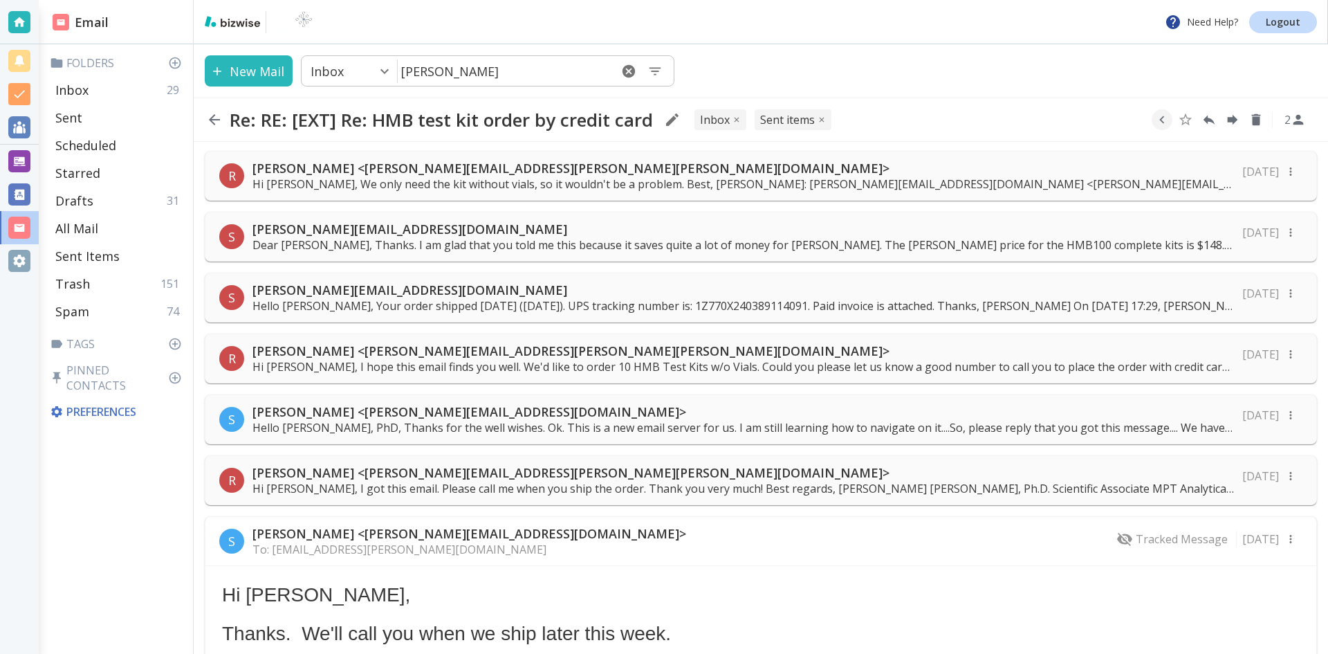
scroll to position [319, 0]
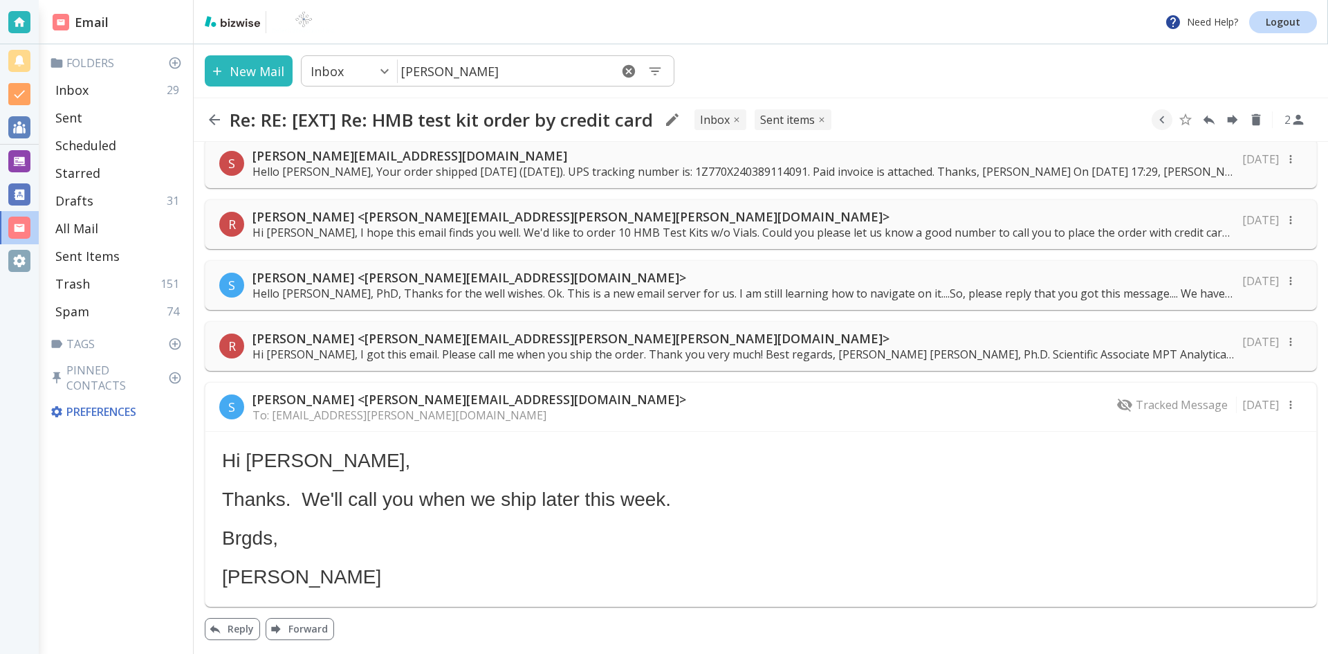
click at [212, 118] on icon "button" at bounding box center [214, 119] width 11 height 11
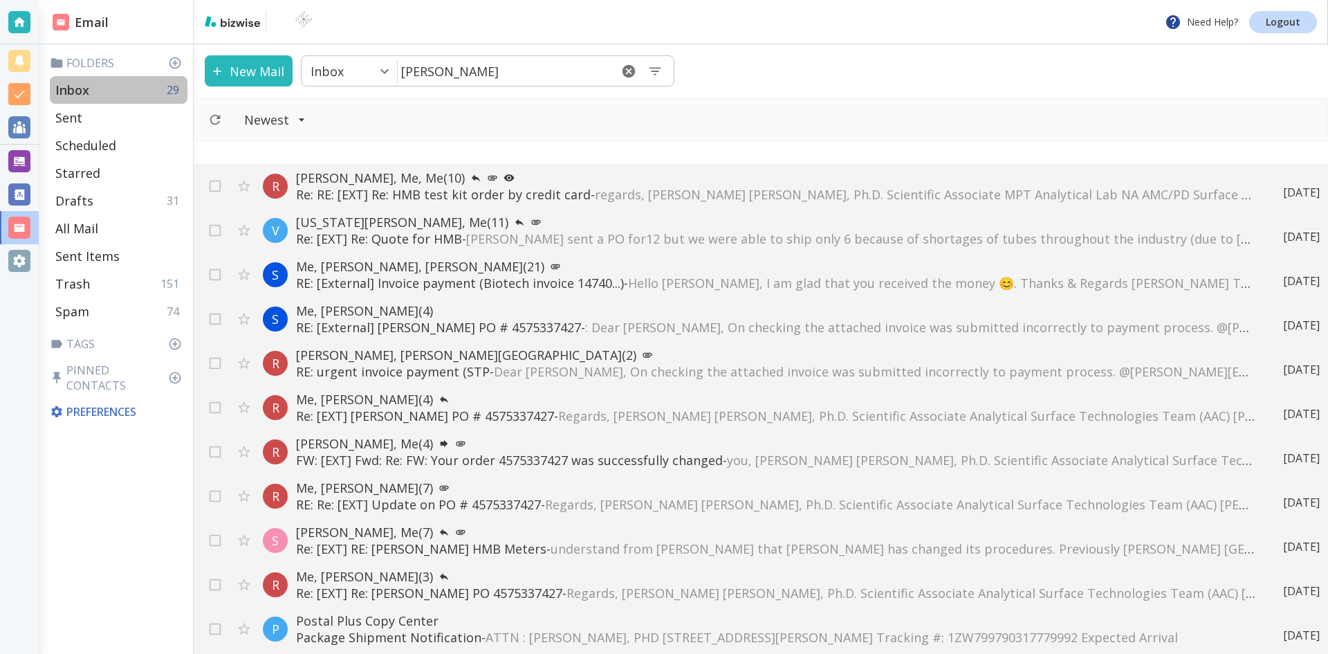
click at [95, 84] on div "Inbox 29" at bounding box center [119, 90] width 138 height 28
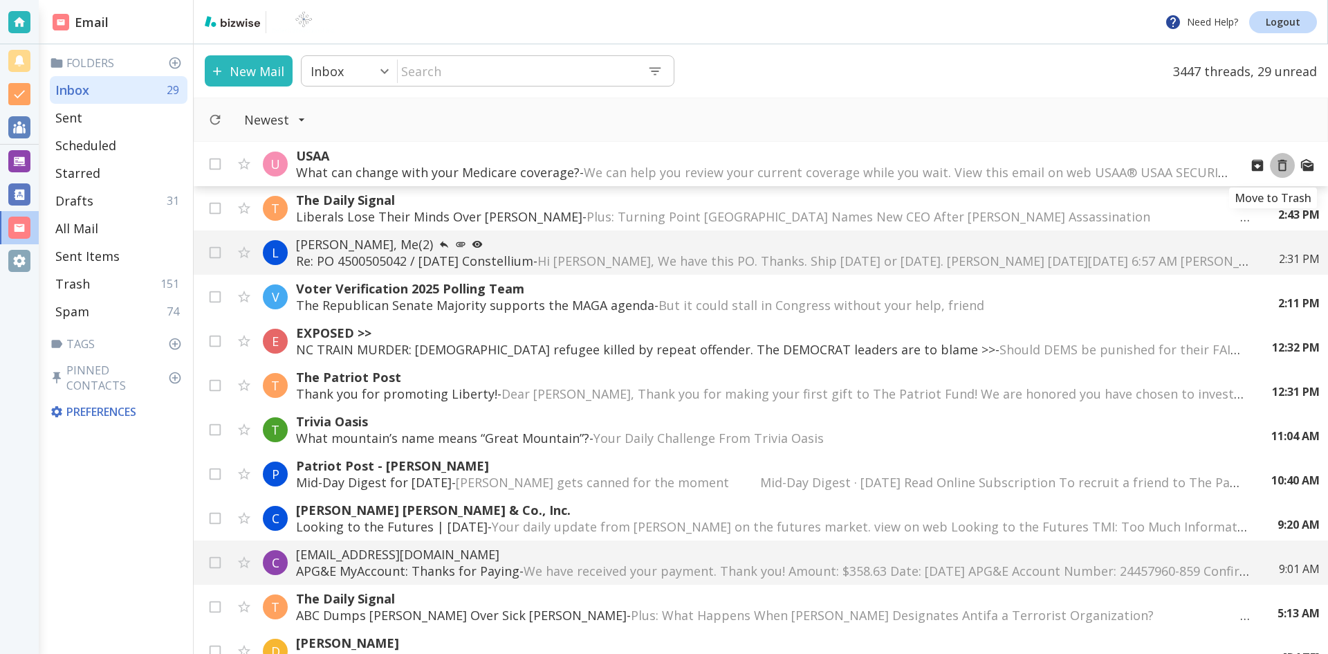
click at [1275, 167] on icon "Move to Trash" at bounding box center [1282, 165] width 15 height 15
